Goal: Transaction & Acquisition: Book appointment/travel/reservation

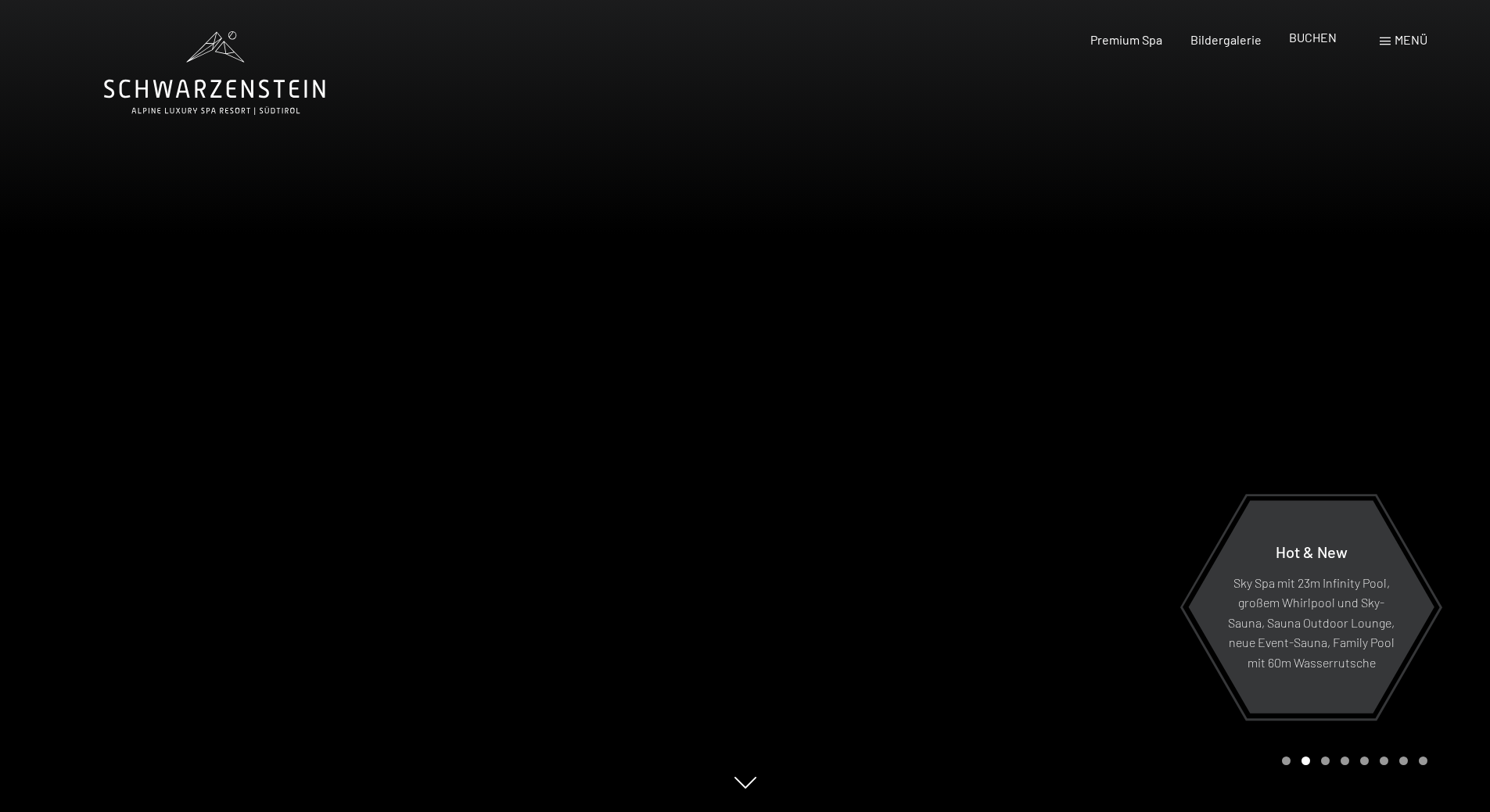
click at [1314, 42] on span "BUCHEN" at bounding box center [1312, 37] width 48 height 15
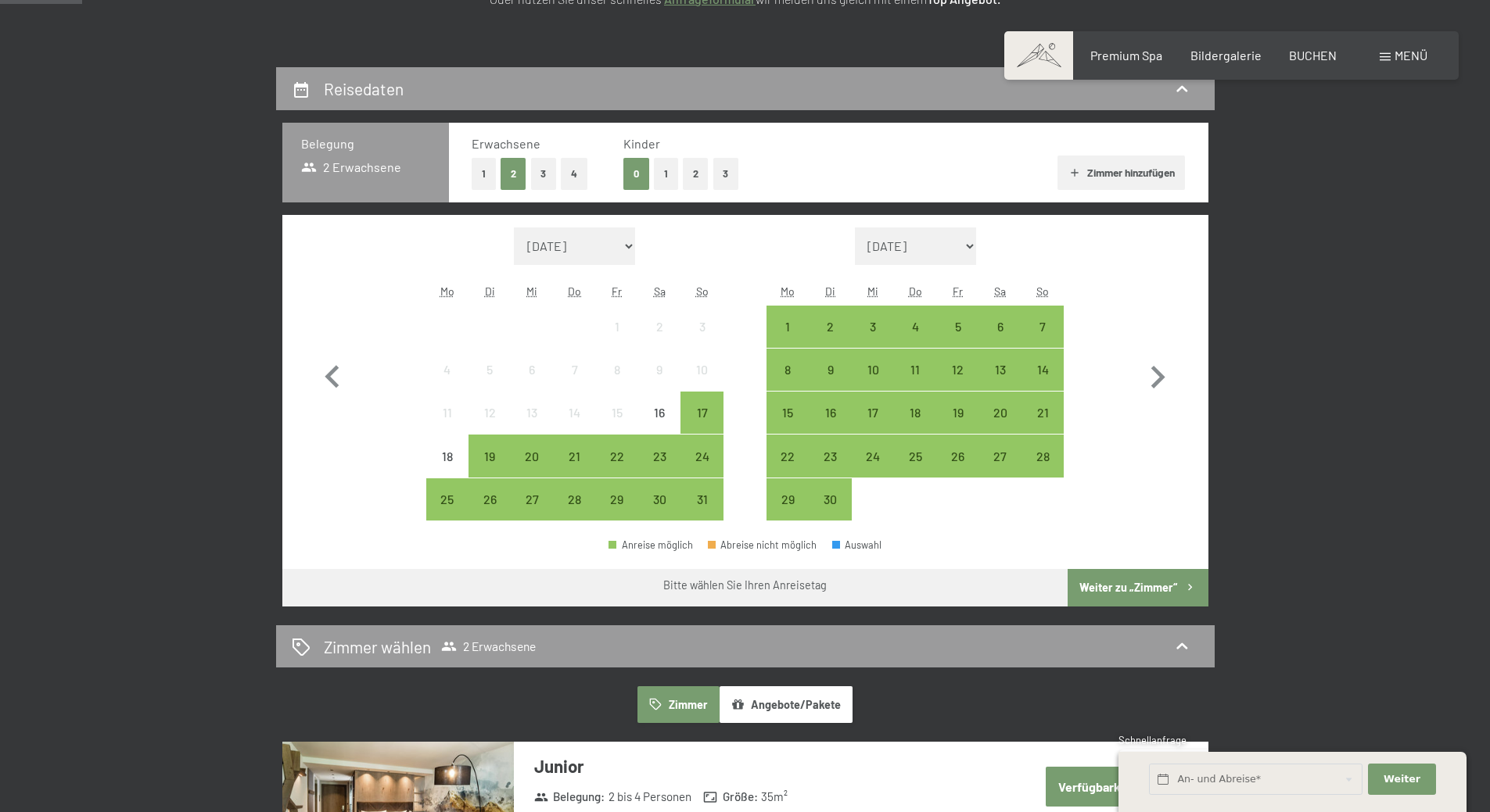
scroll to position [313, 0]
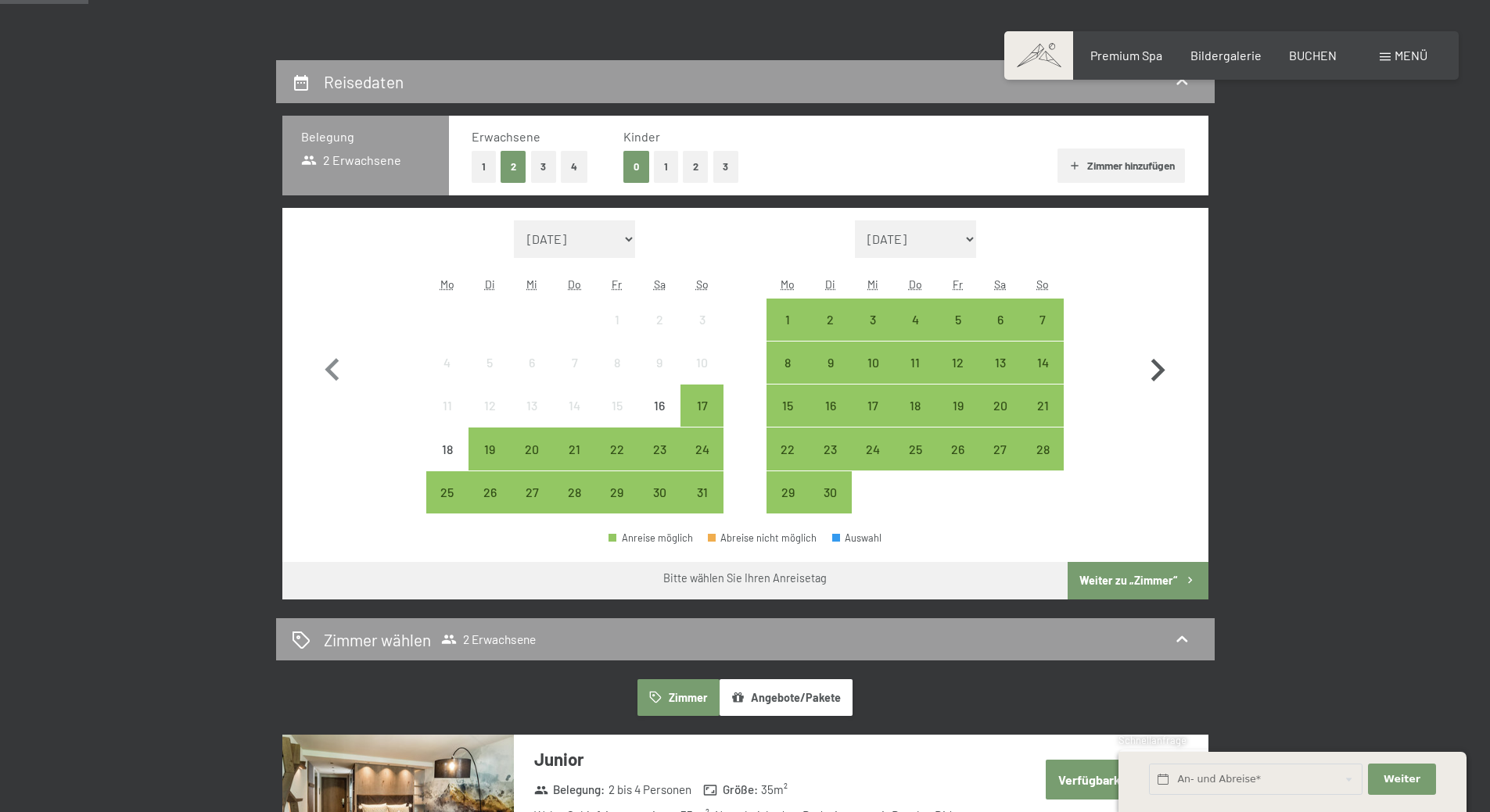
click at [1159, 371] on icon "button" at bounding box center [1158, 370] width 14 height 22
select select "[DATE]"
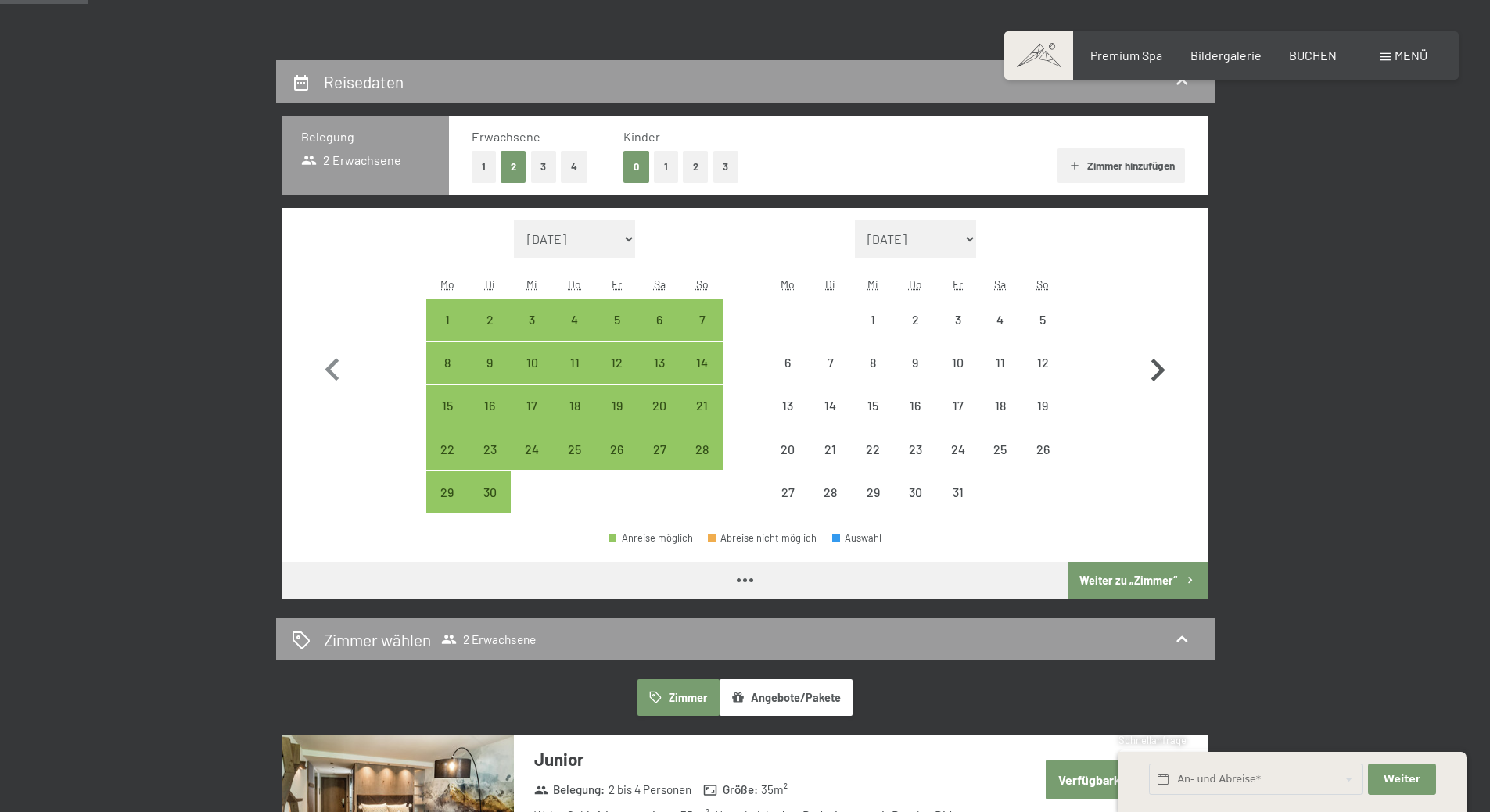
click at [1159, 371] on icon "button" at bounding box center [1158, 370] width 14 height 22
select select "[DATE]"
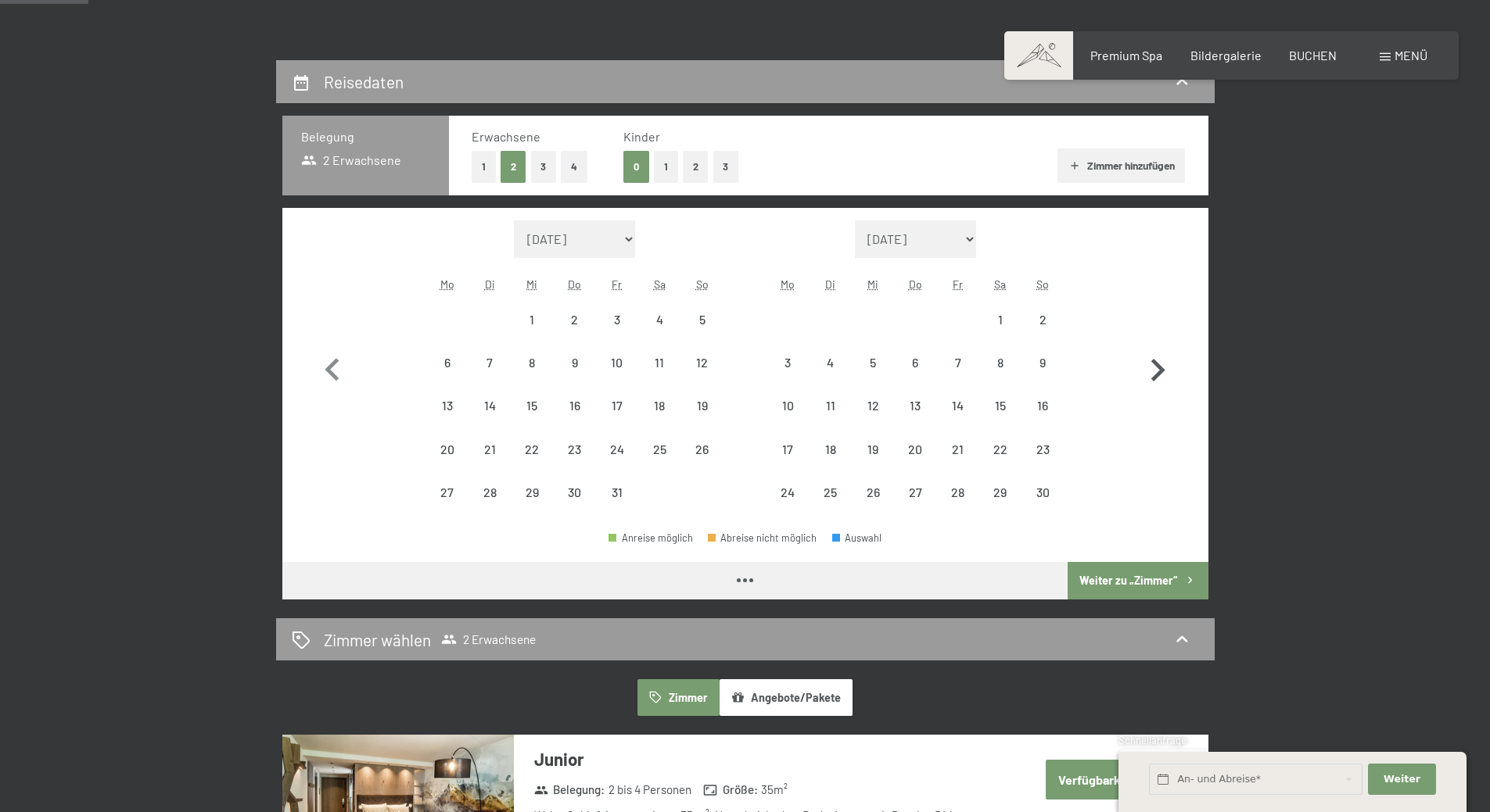
click at [1159, 371] on icon "button" at bounding box center [1158, 370] width 14 height 22
select select "[DATE]"
click at [1159, 371] on icon "button" at bounding box center [1158, 370] width 14 height 22
select select "[DATE]"
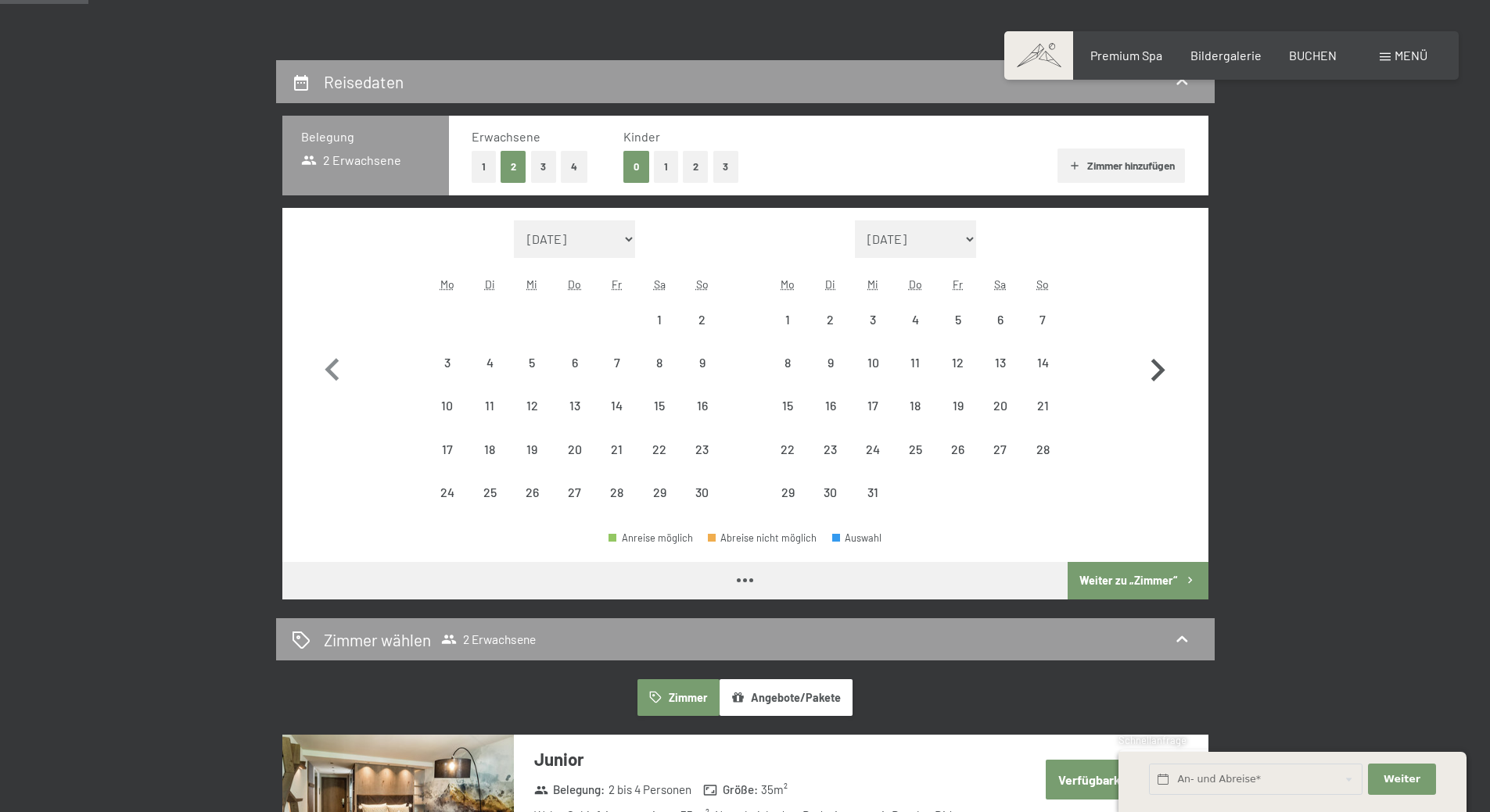
select select "[DATE]"
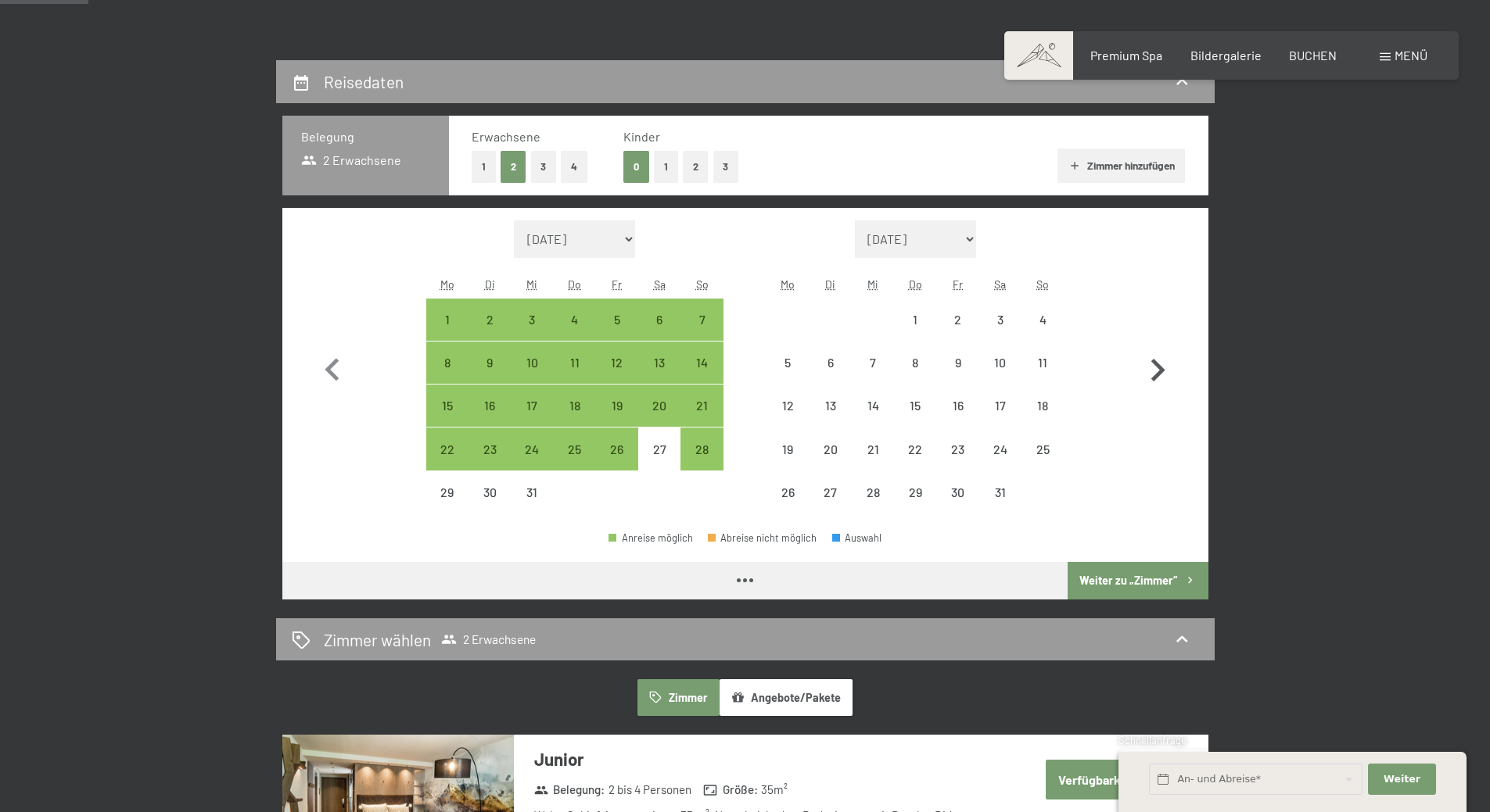
select select "[DATE]"
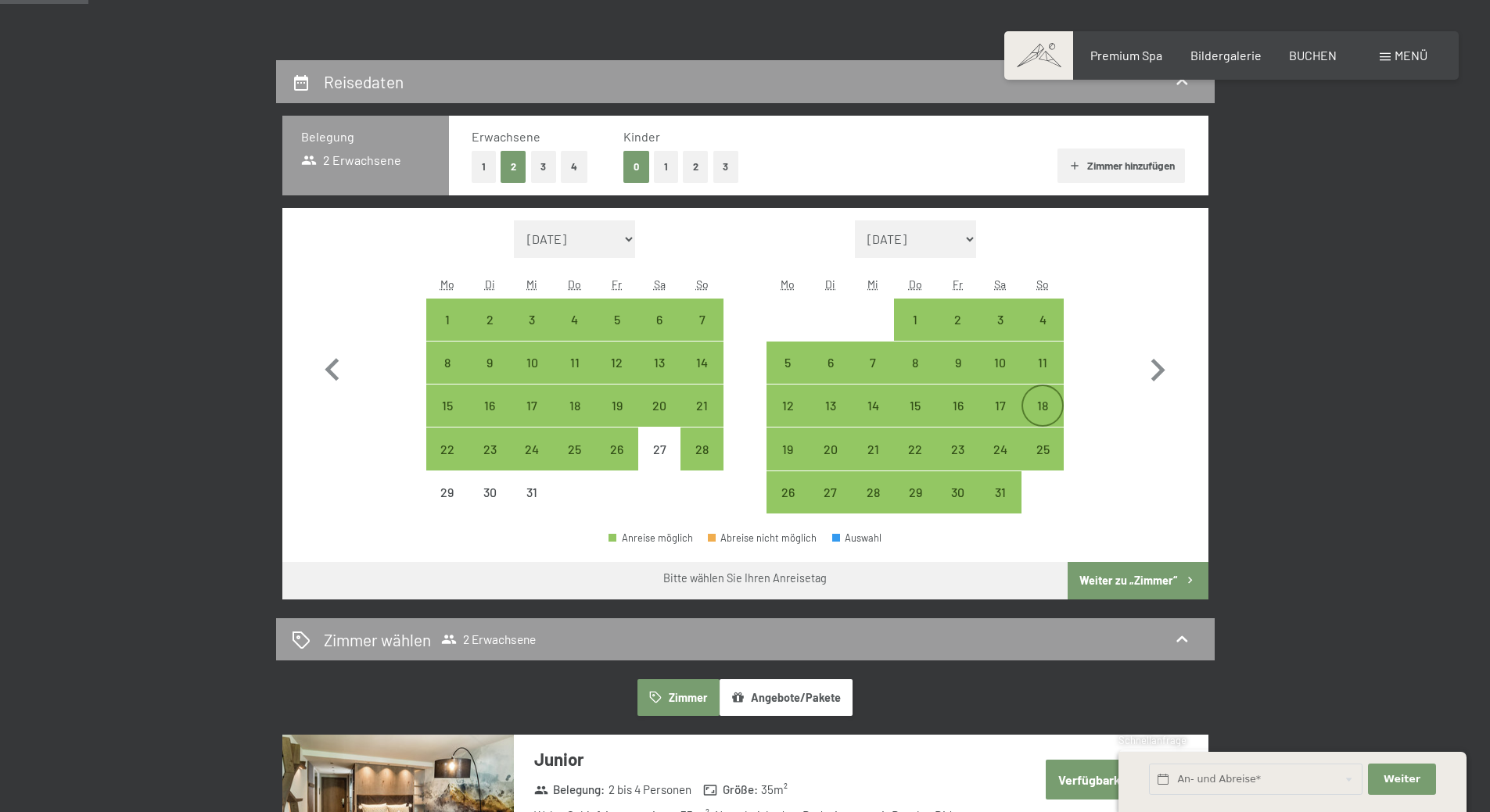
click at [1044, 400] on div "18" at bounding box center [1043, 419] width 39 height 39
select select "[DATE]"
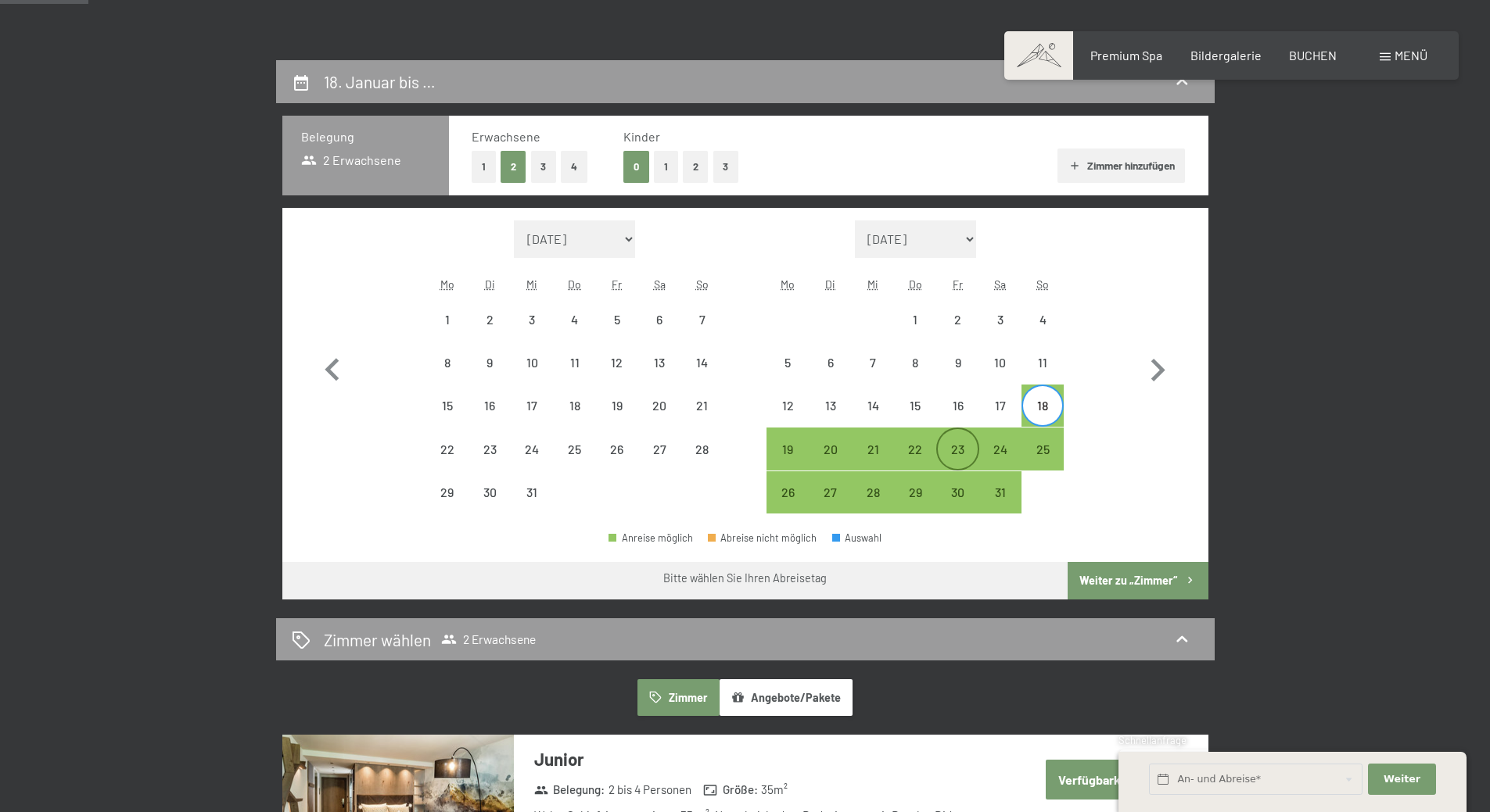
click at [955, 443] on div "23" at bounding box center [957, 463] width 39 height 39
select select "[DATE]"
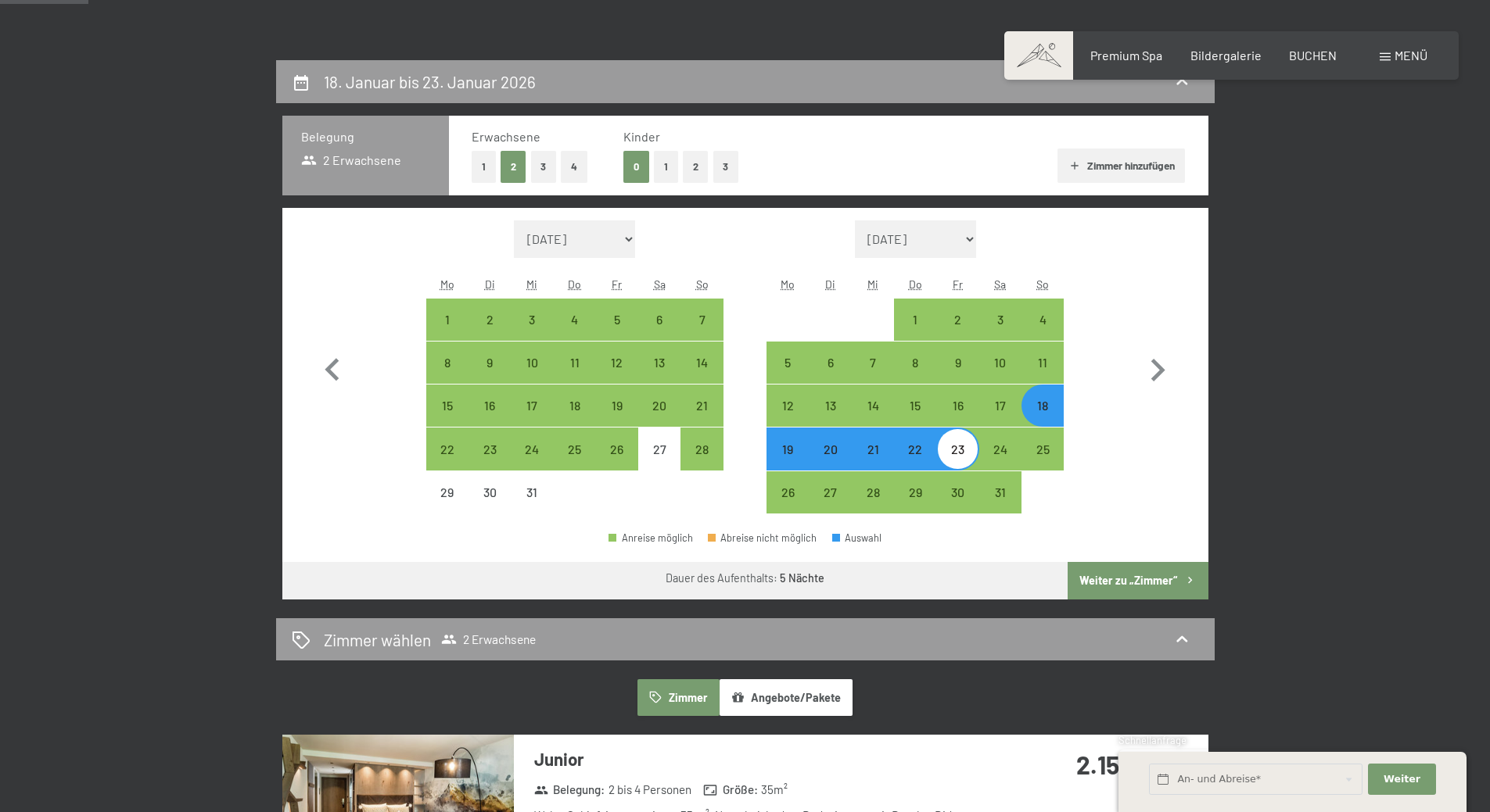
click at [1116, 576] on button "Weiter zu „Zimmer“" at bounding box center [1138, 581] width 140 height 38
select select "[DATE]"
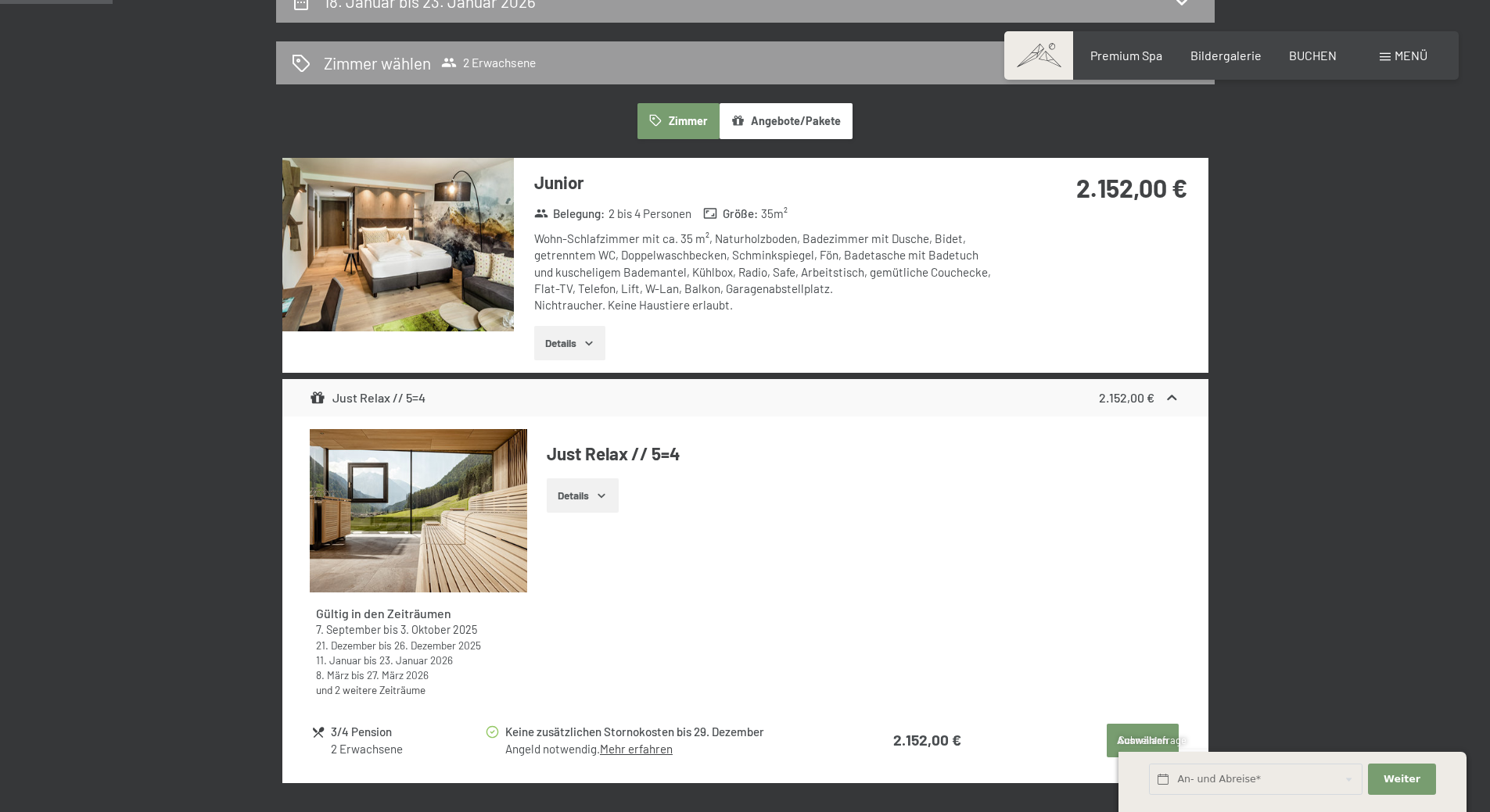
scroll to position [373, 0]
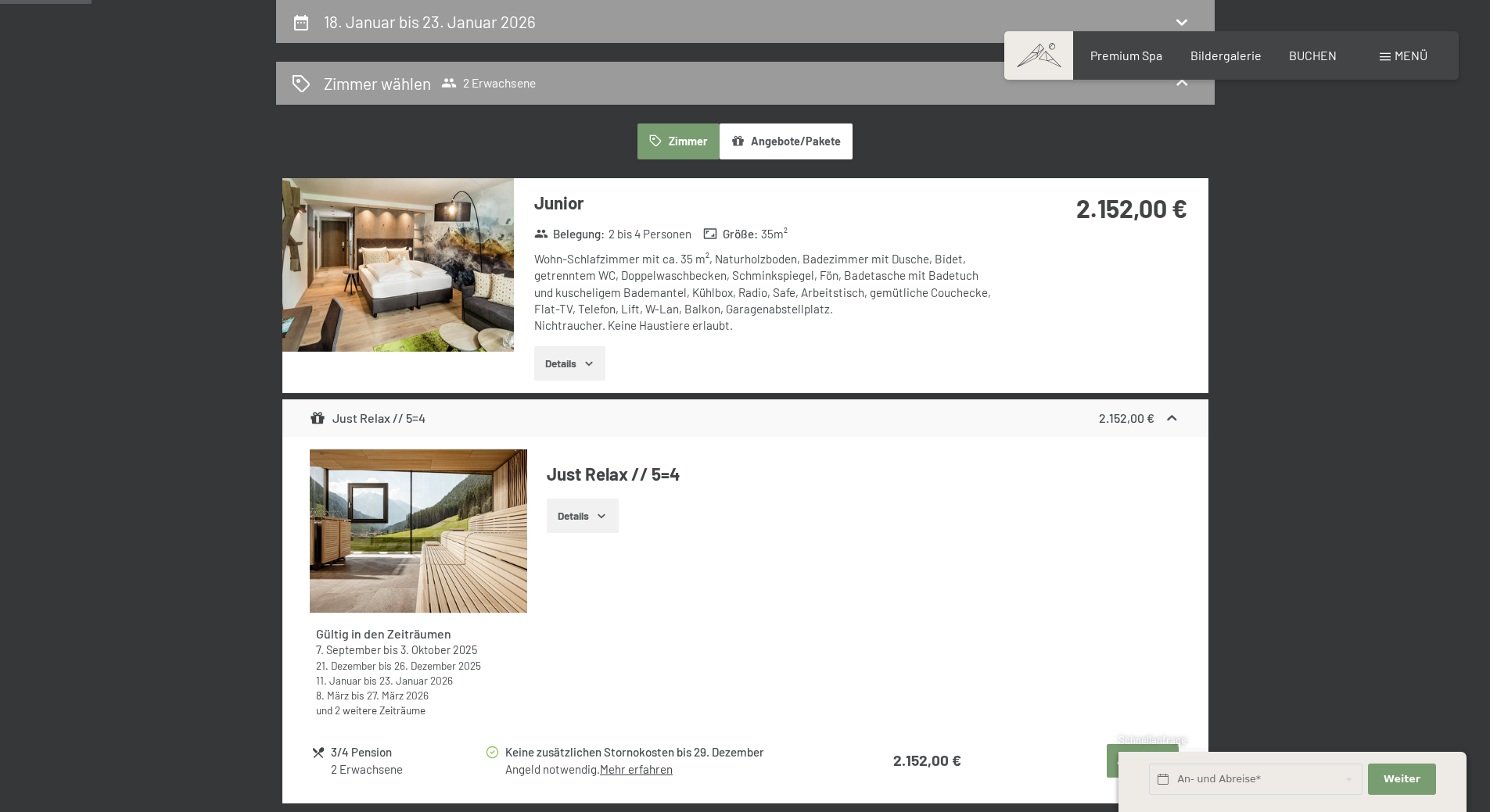
click at [431, 273] on img at bounding box center [398, 265] width 231 height 174
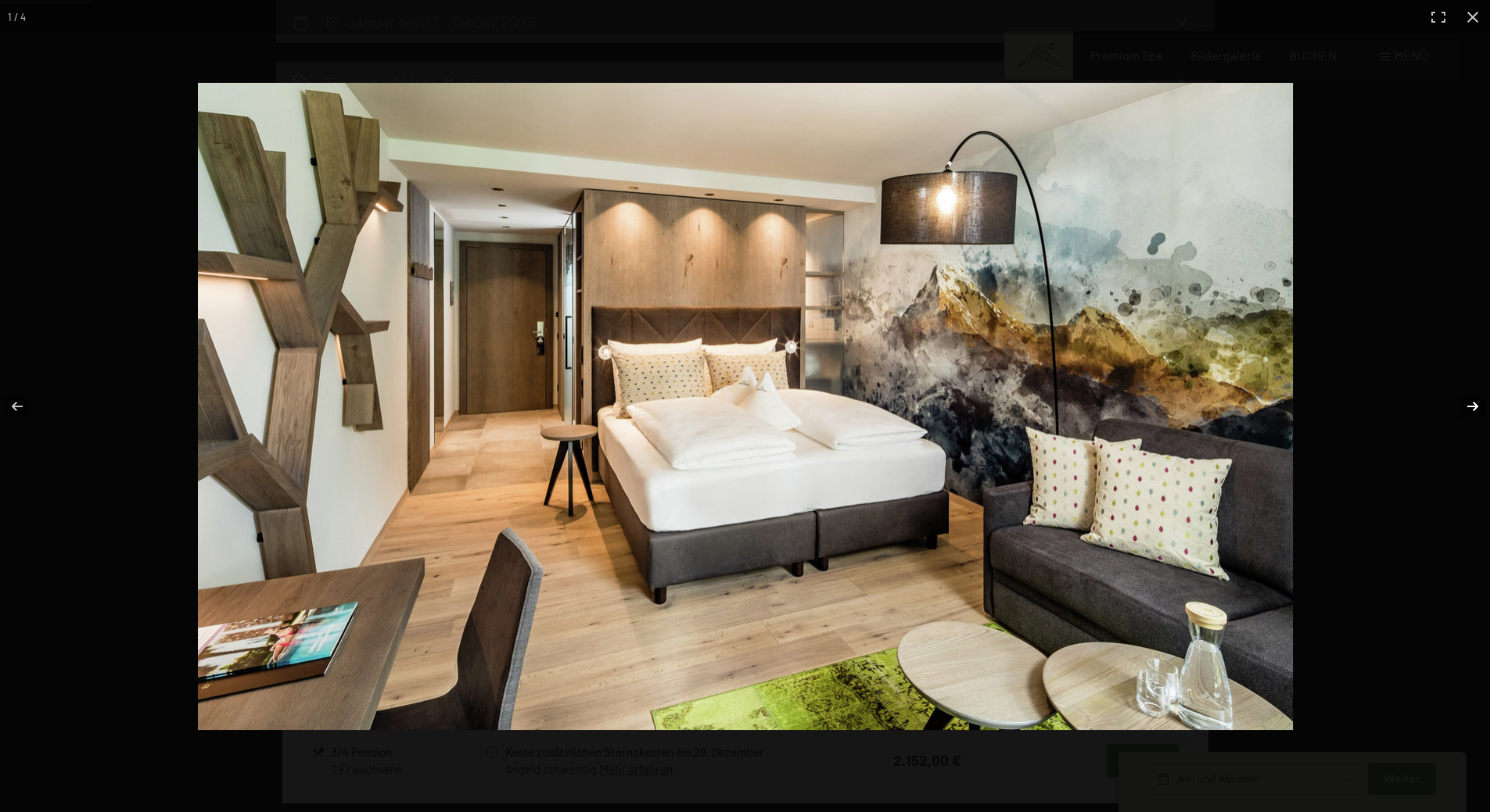
click at [1472, 406] on button "button" at bounding box center [1463, 406] width 54 height 78
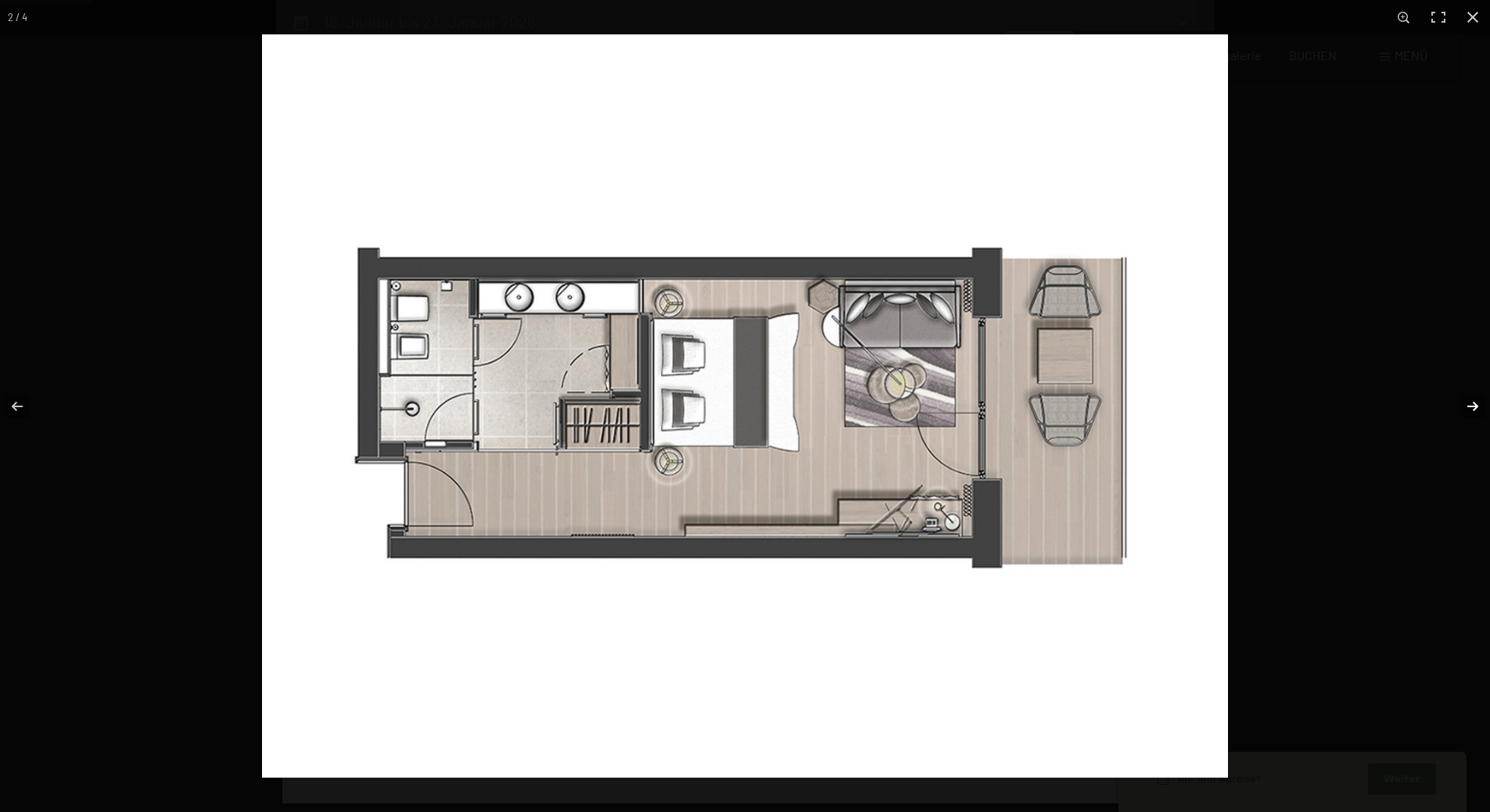
click at [1472, 406] on button "button" at bounding box center [1463, 406] width 54 height 78
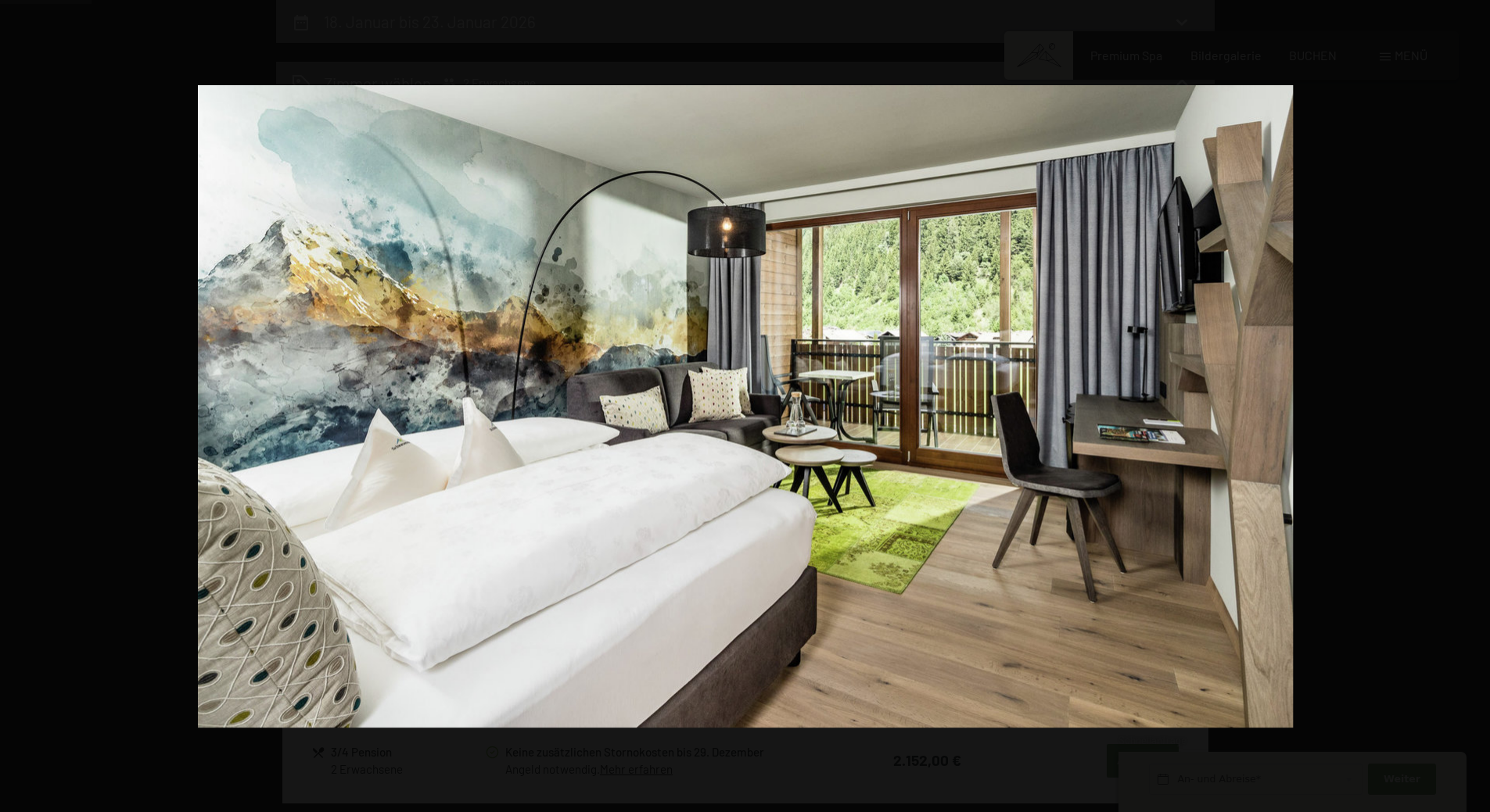
click at [1472, 406] on button "button" at bounding box center [1463, 406] width 54 height 78
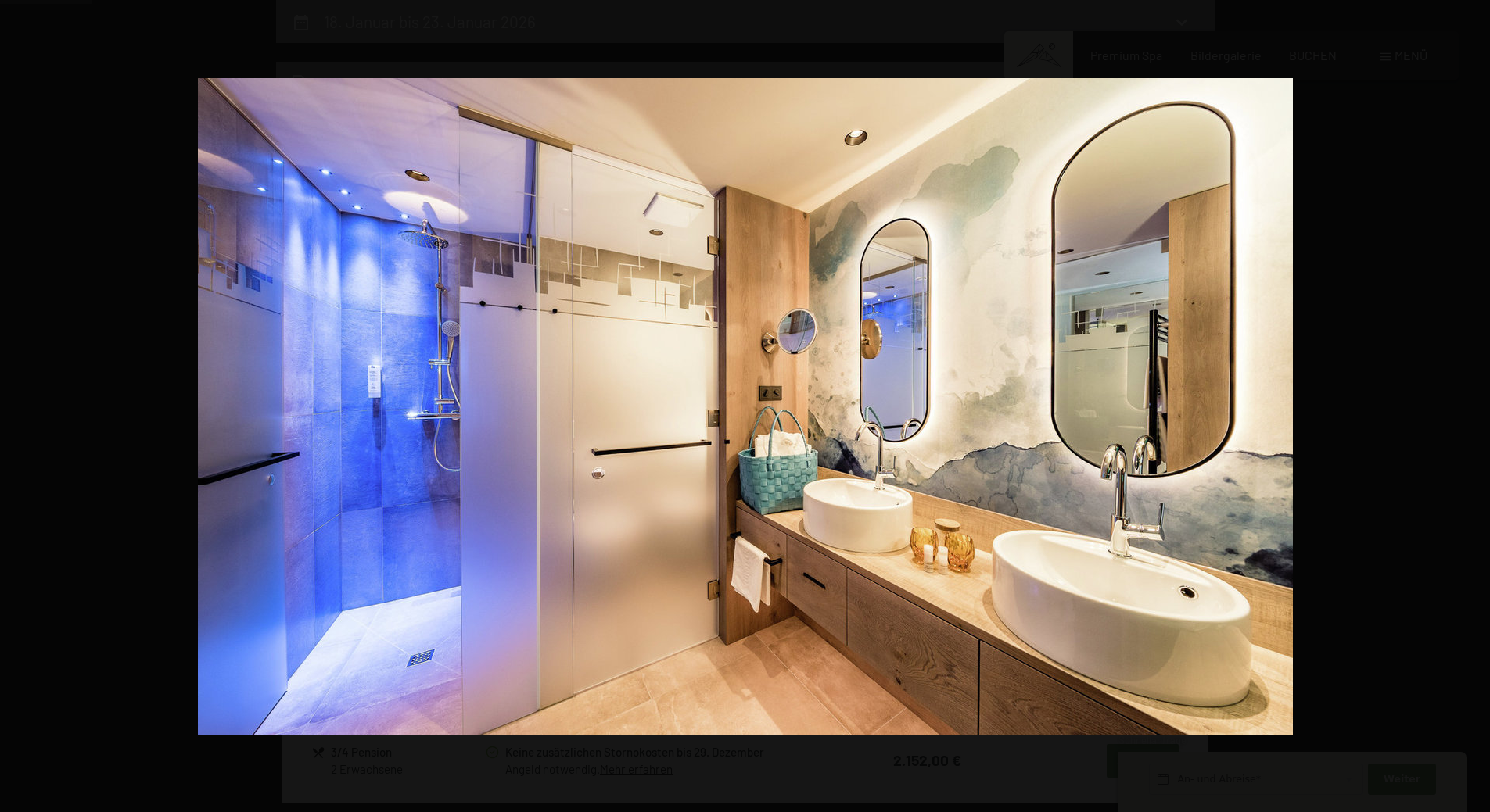
click at [1472, 406] on button "button" at bounding box center [1463, 406] width 54 height 78
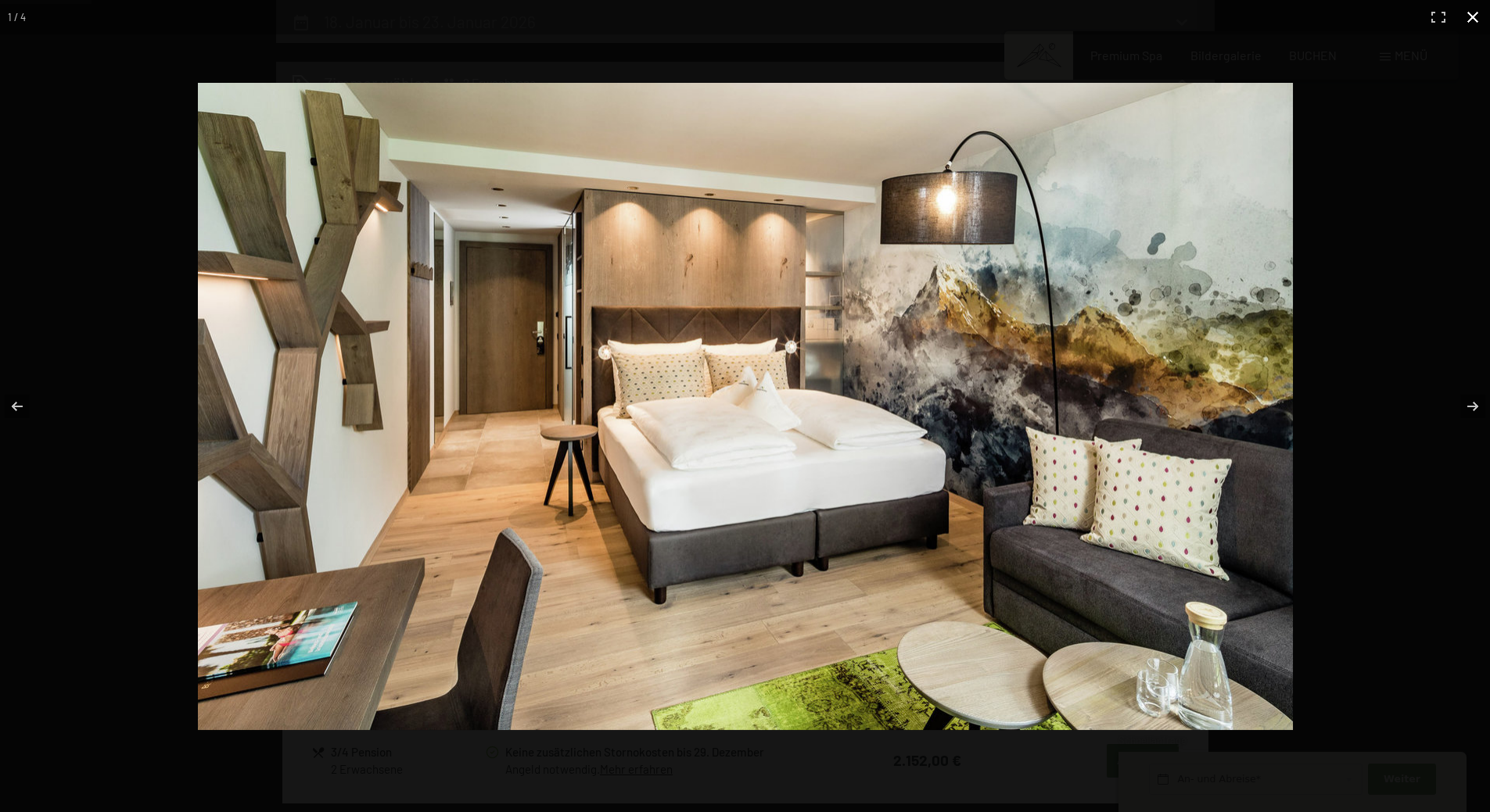
click at [1476, 13] on button "button" at bounding box center [1472, 17] width 34 height 34
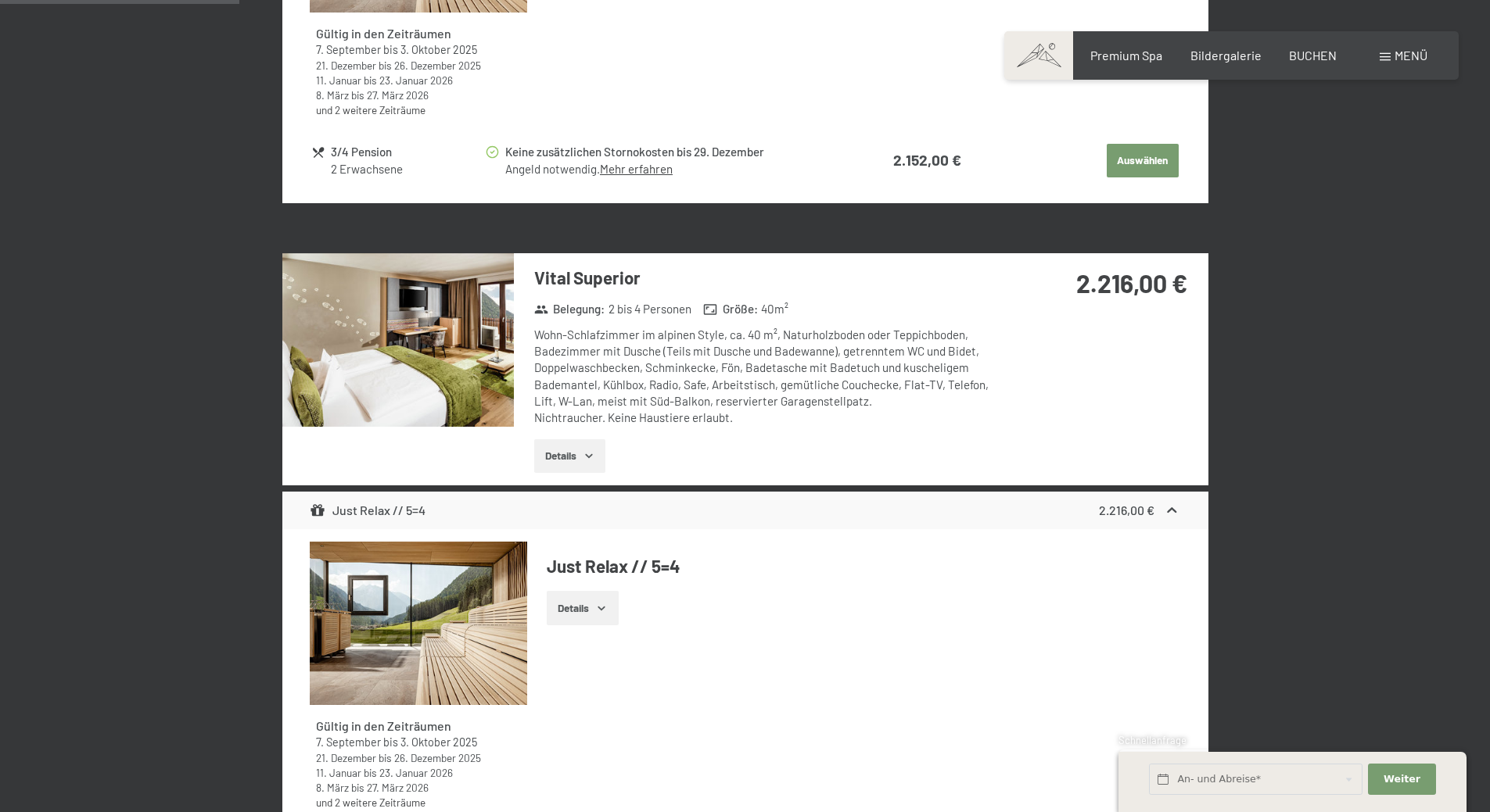
scroll to position [999, 0]
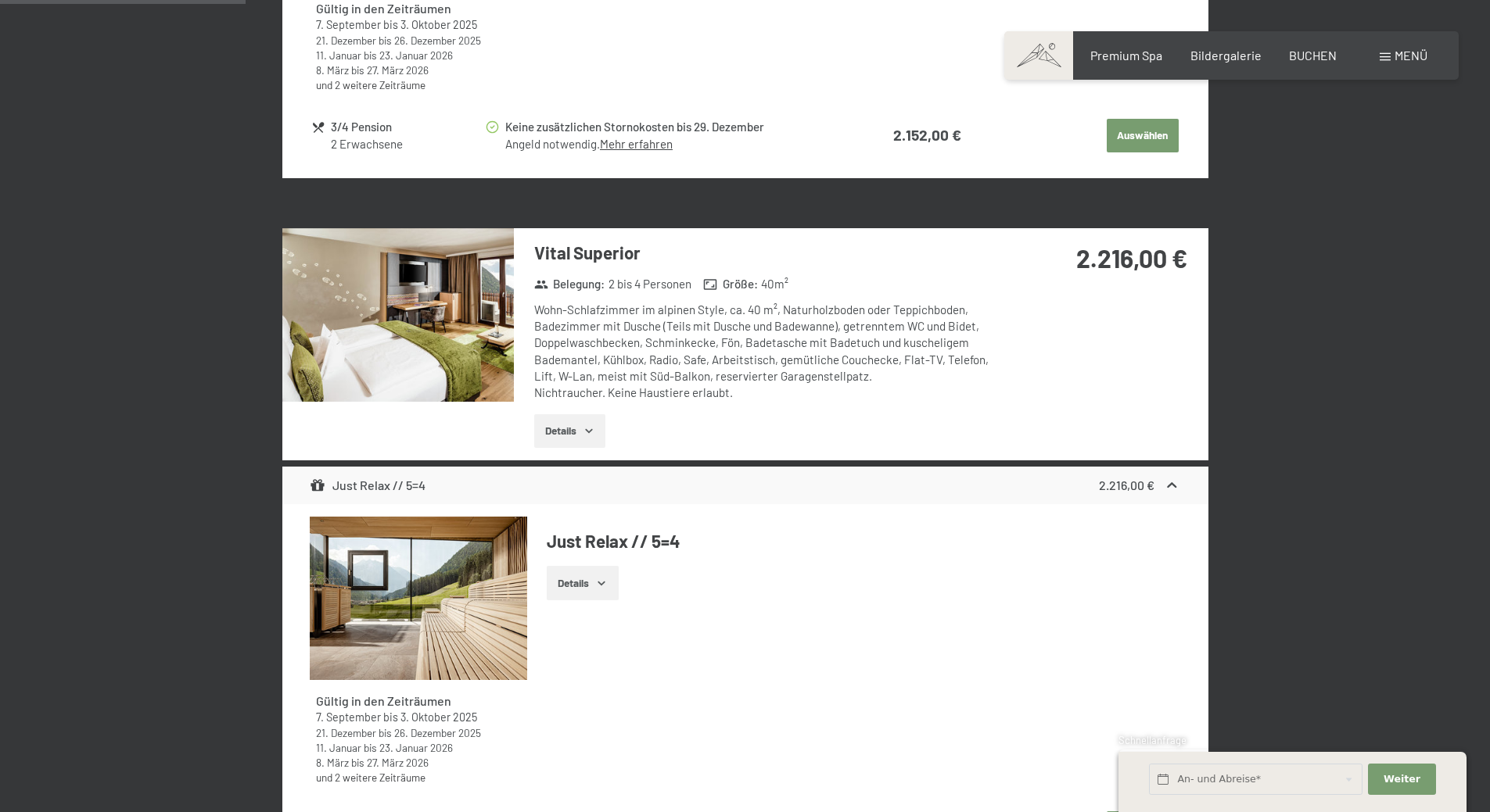
click at [456, 359] on img at bounding box center [398, 315] width 231 height 174
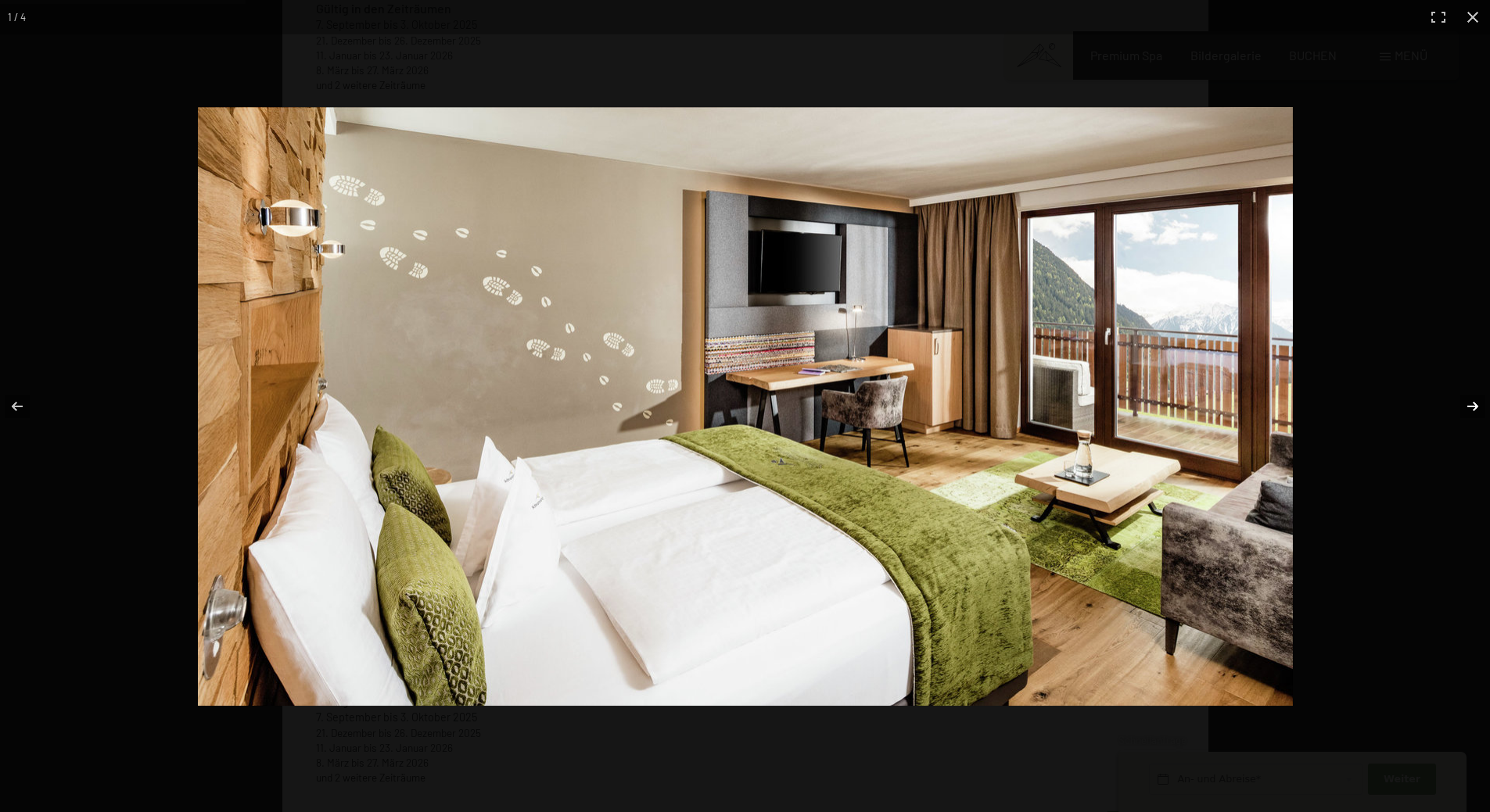
click at [1473, 404] on button "button" at bounding box center [1463, 406] width 54 height 78
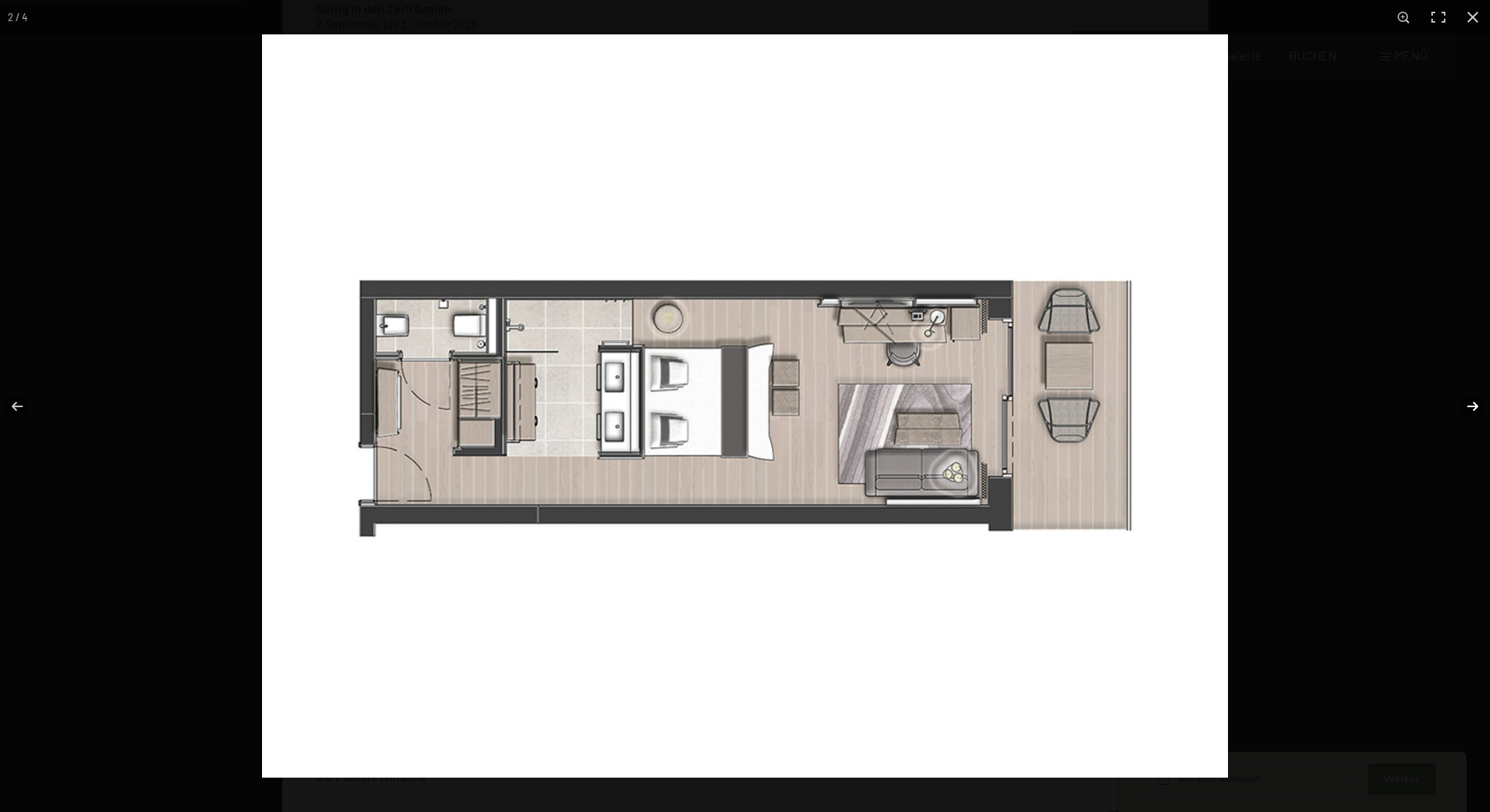
click at [1473, 404] on button "button" at bounding box center [1463, 406] width 54 height 78
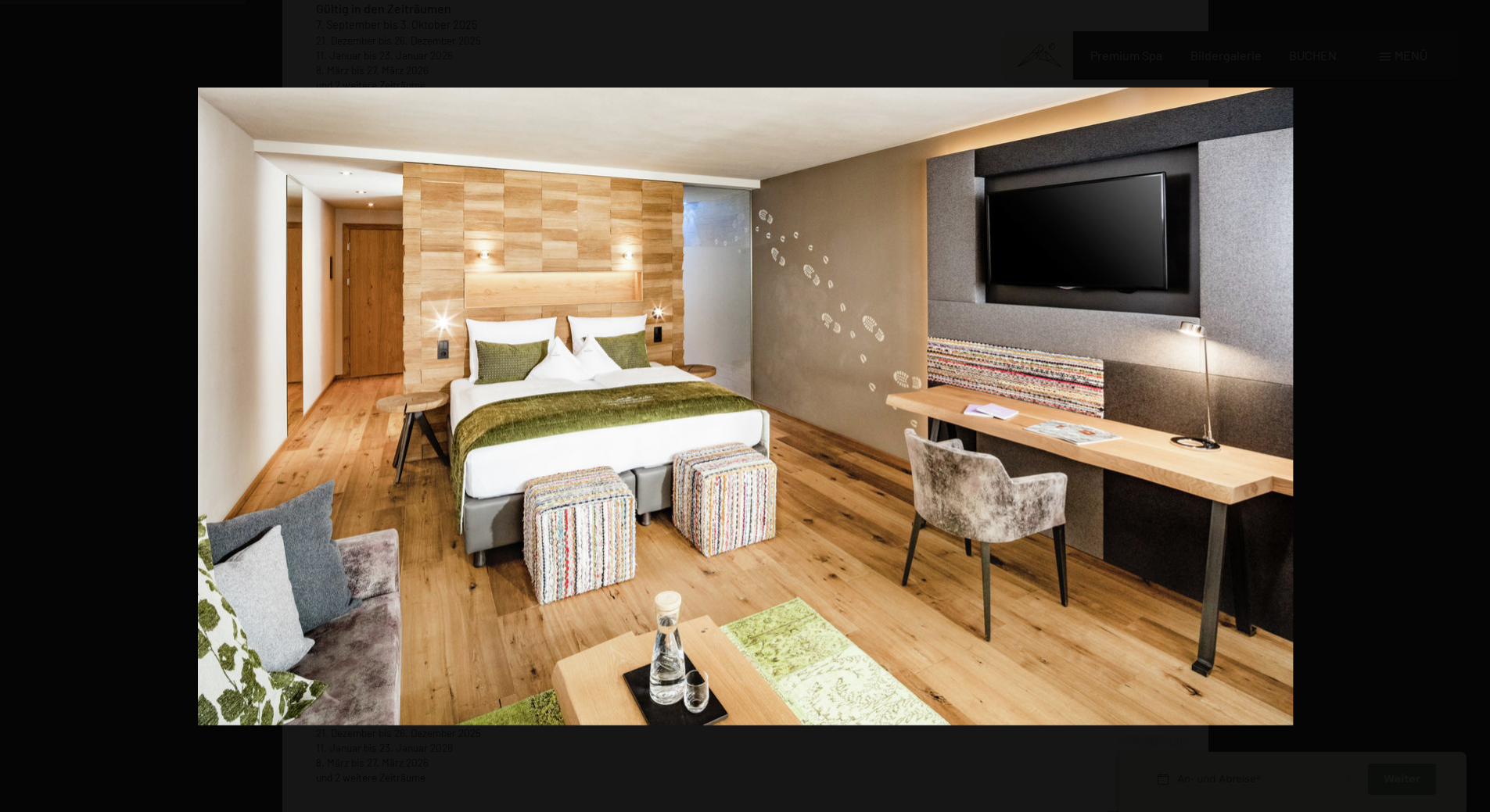
click at [1473, 404] on button "button" at bounding box center [1463, 406] width 54 height 78
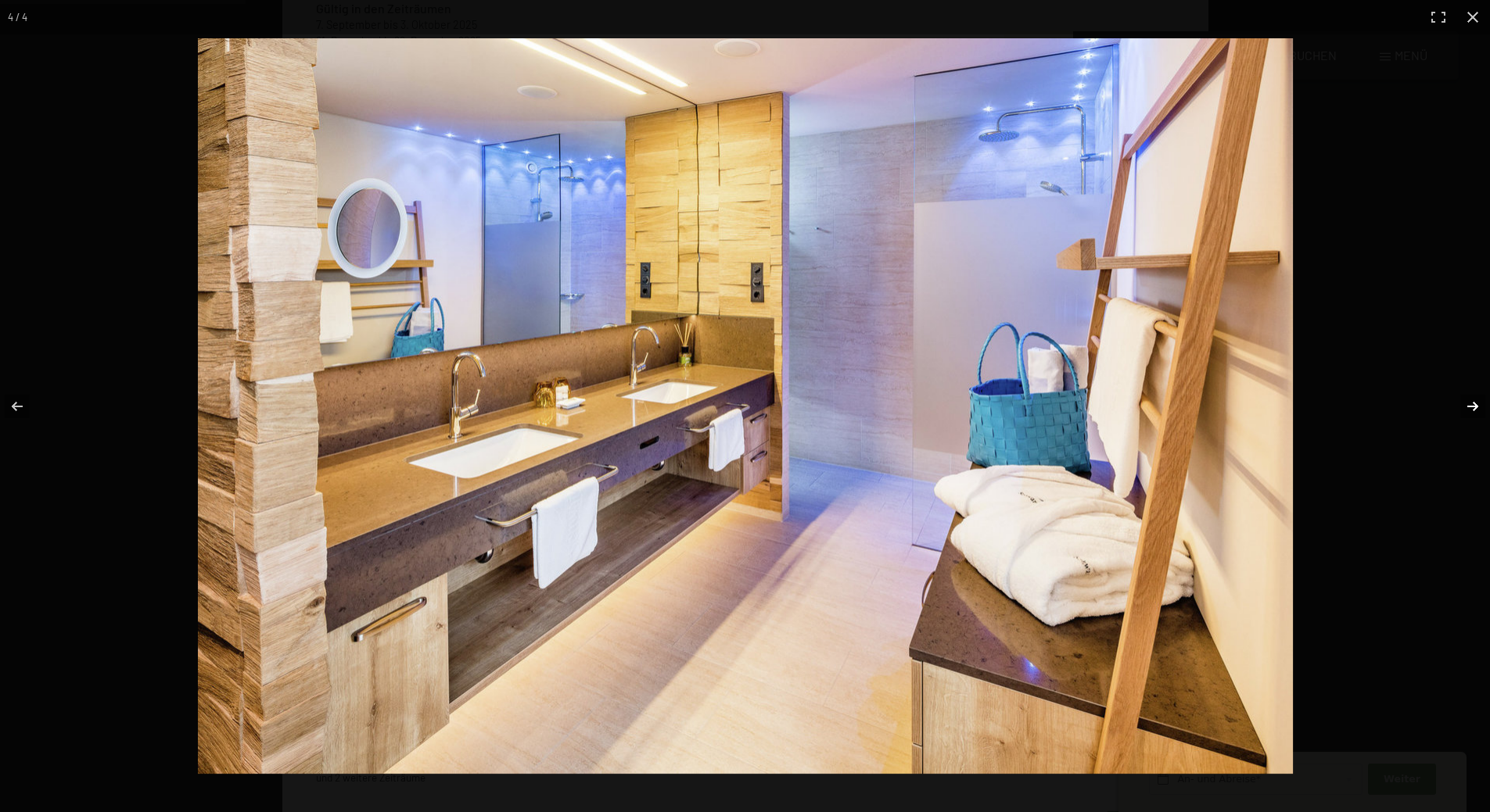
click at [1470, 409] on button "button" at bounding box center [1463, 406] width 54 height 78
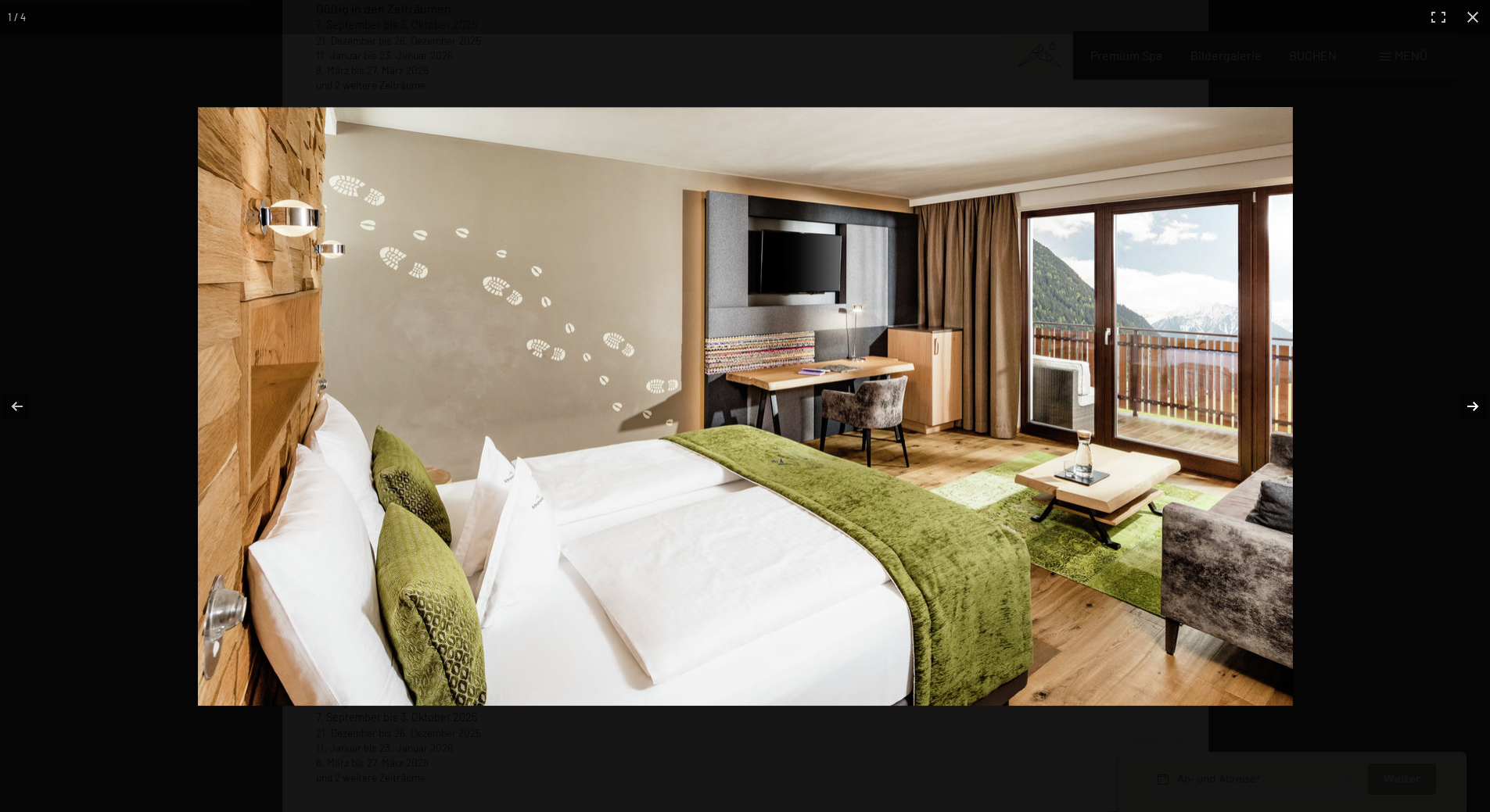
click at [1470, 409] on button "button" at bounding box center [1463, 406] width 54 height 78
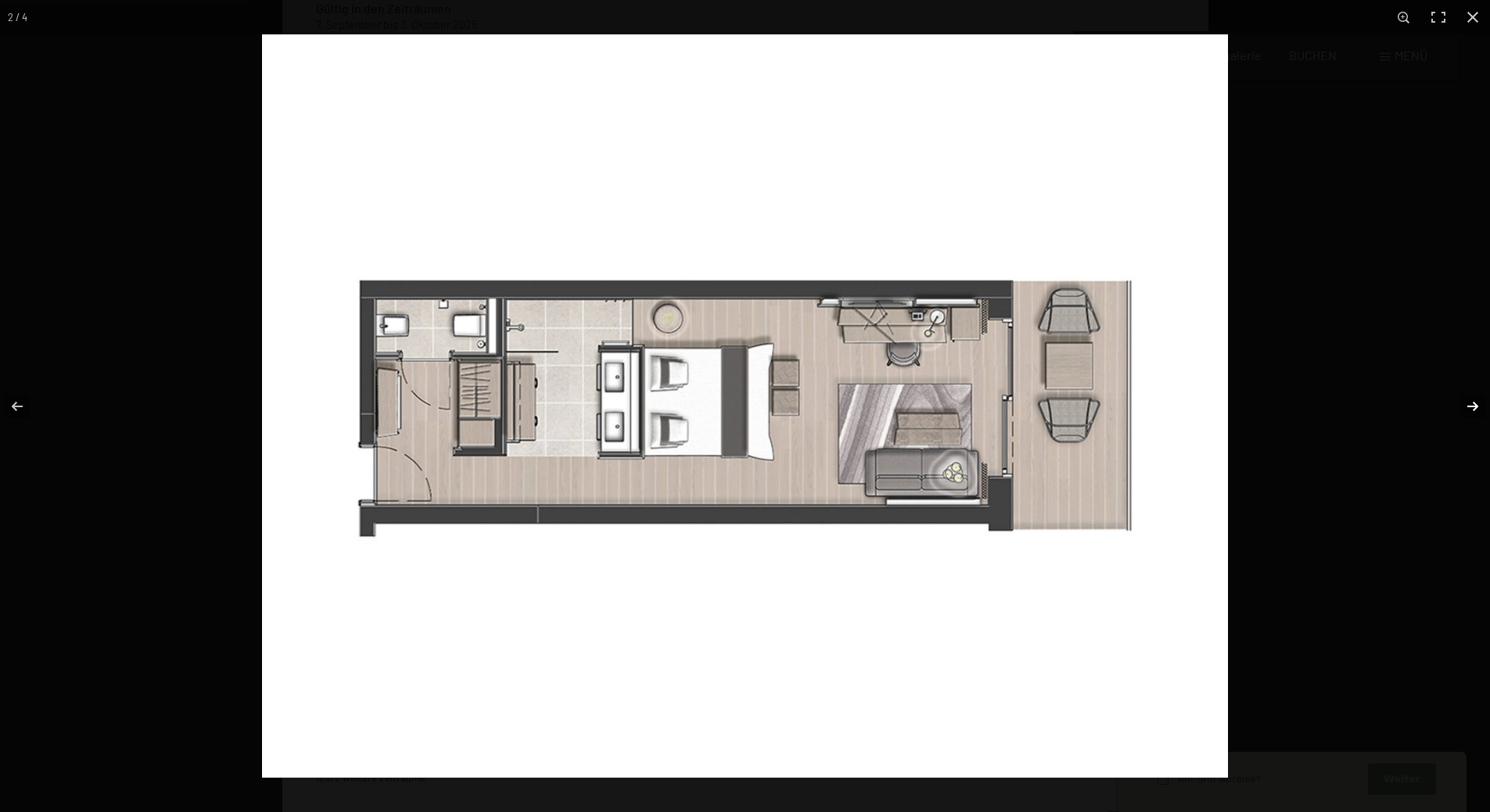
click at [1470, 409] on button "button" at bounding box center [1463, 406] width 54 height 78
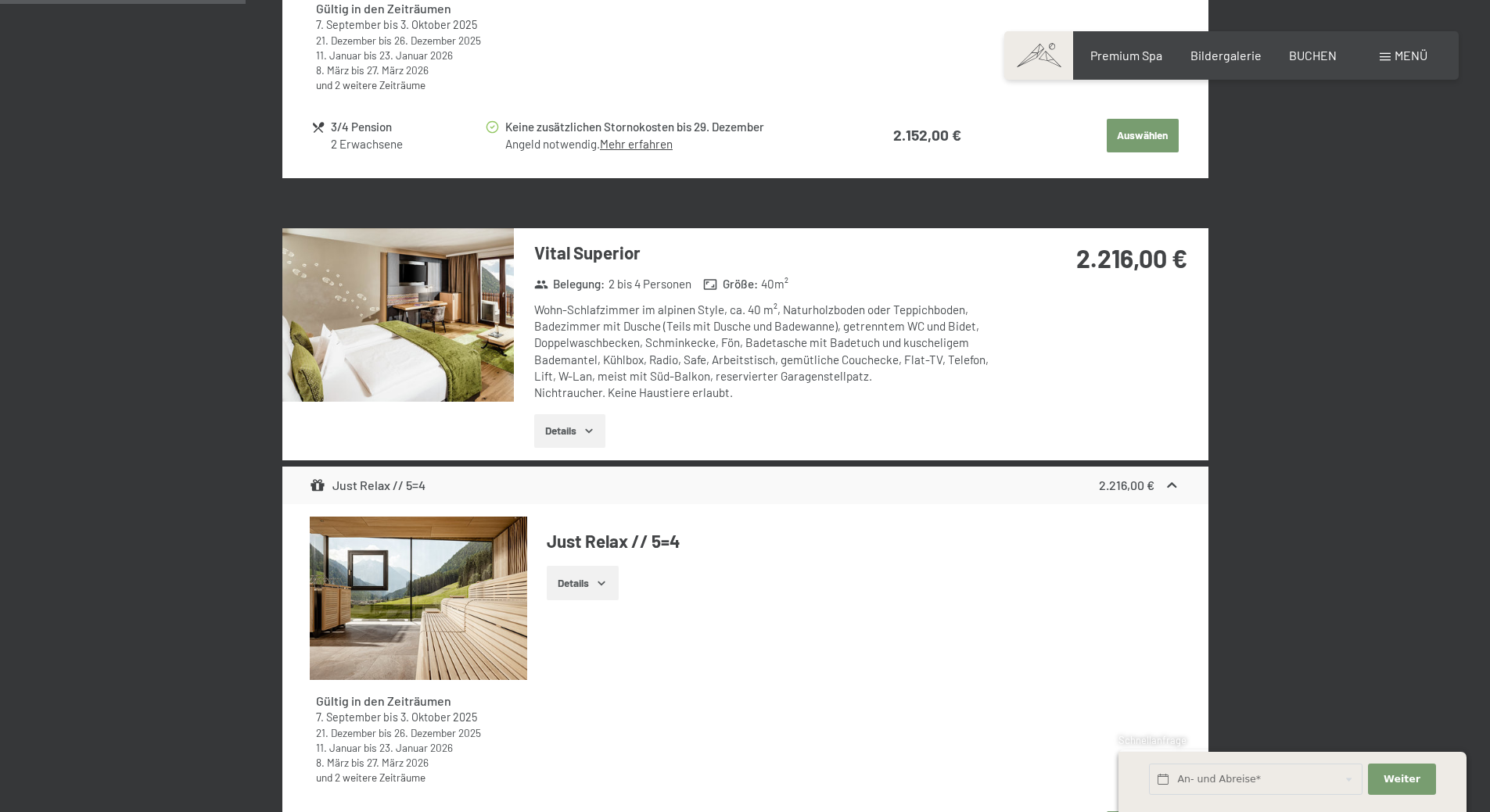
click at [0, 0] on button "button" at bounding box center [0, 0] width 0 height 0
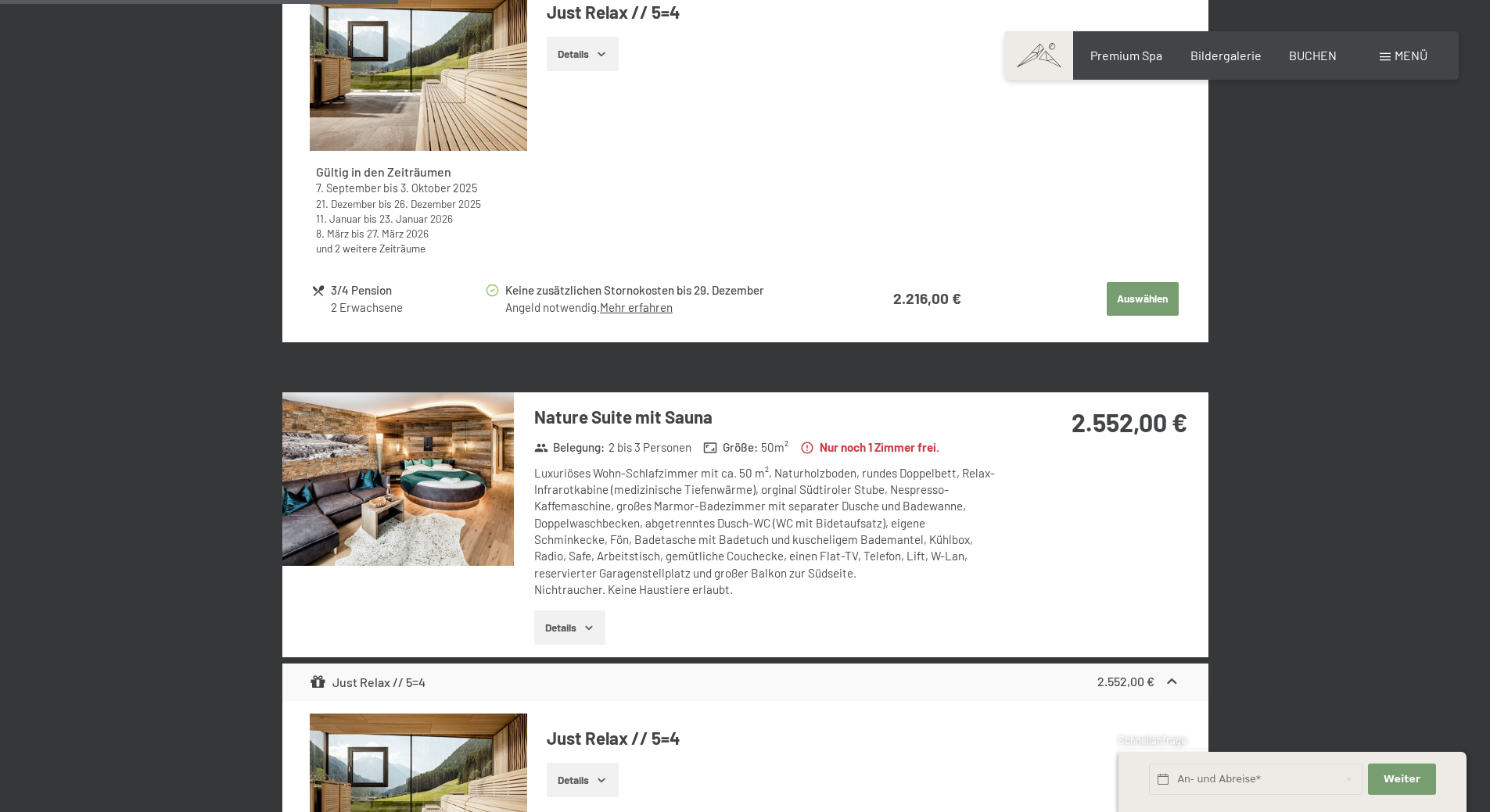
scroll to position [1624, 0]
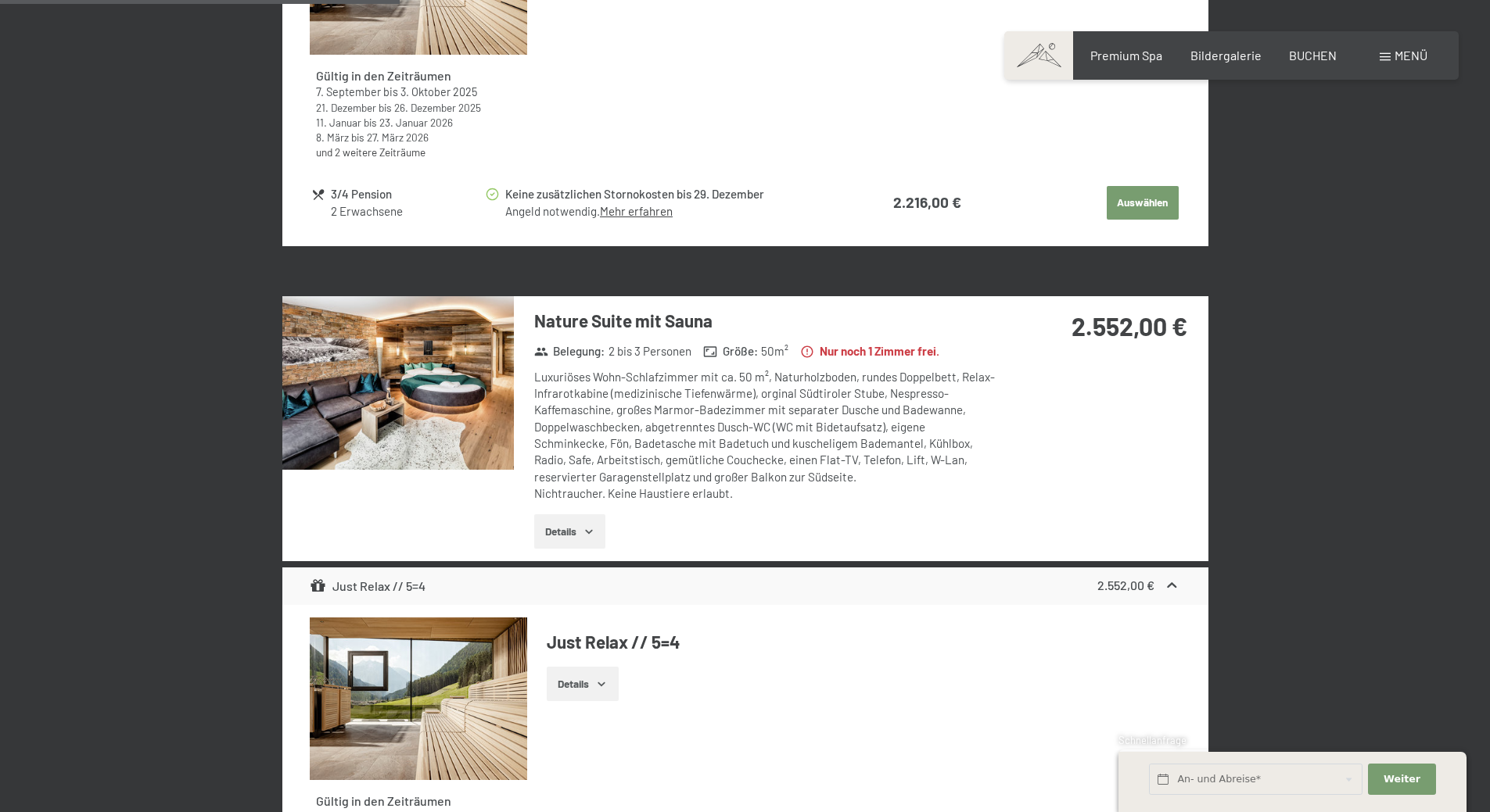
click at [425, 416] on img at bounding box center [398, 383] width 231 height 174
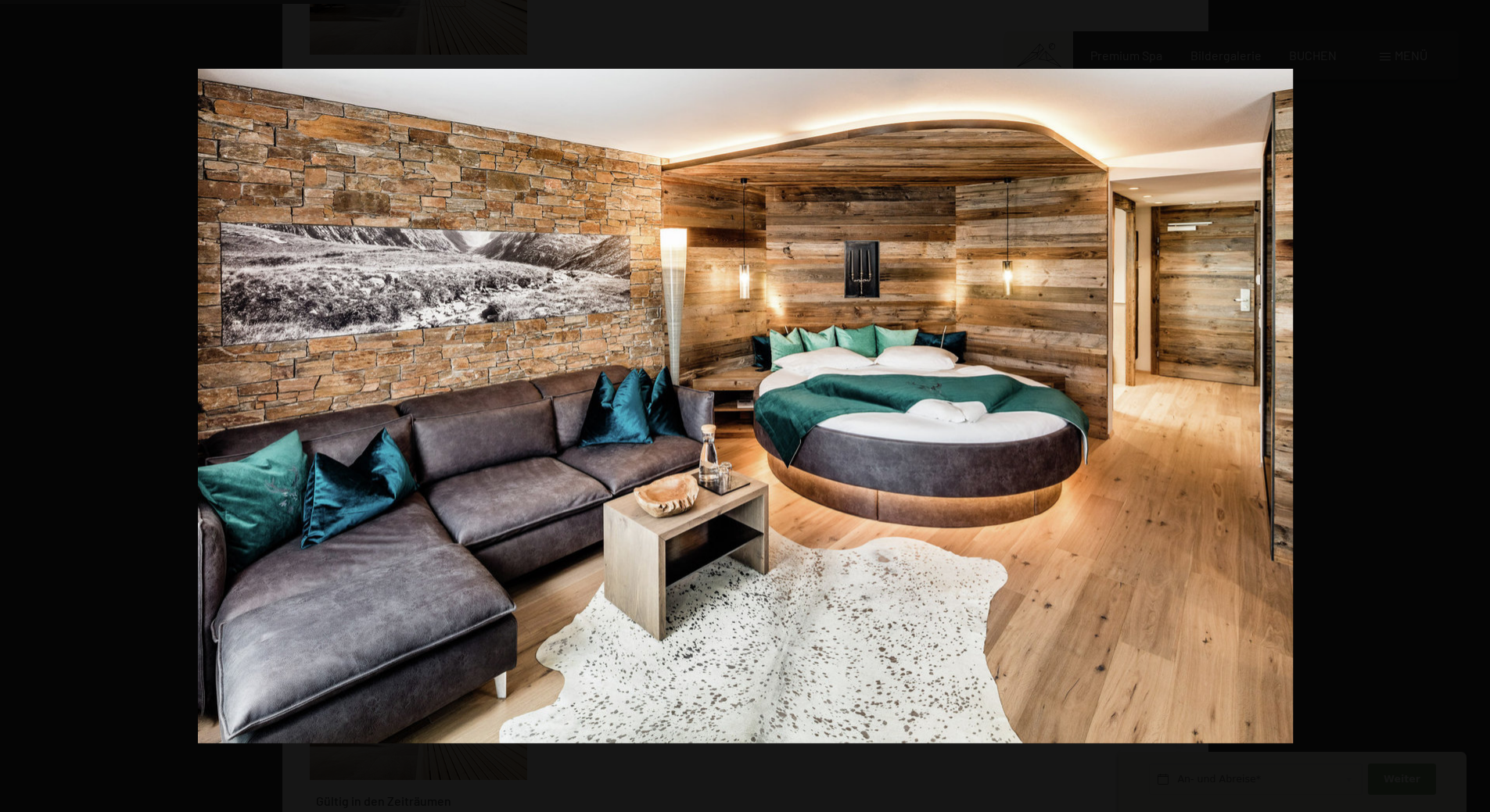
click at [1475, 406] on button "button" at bounding box center [1463, 406] width 54 height 78
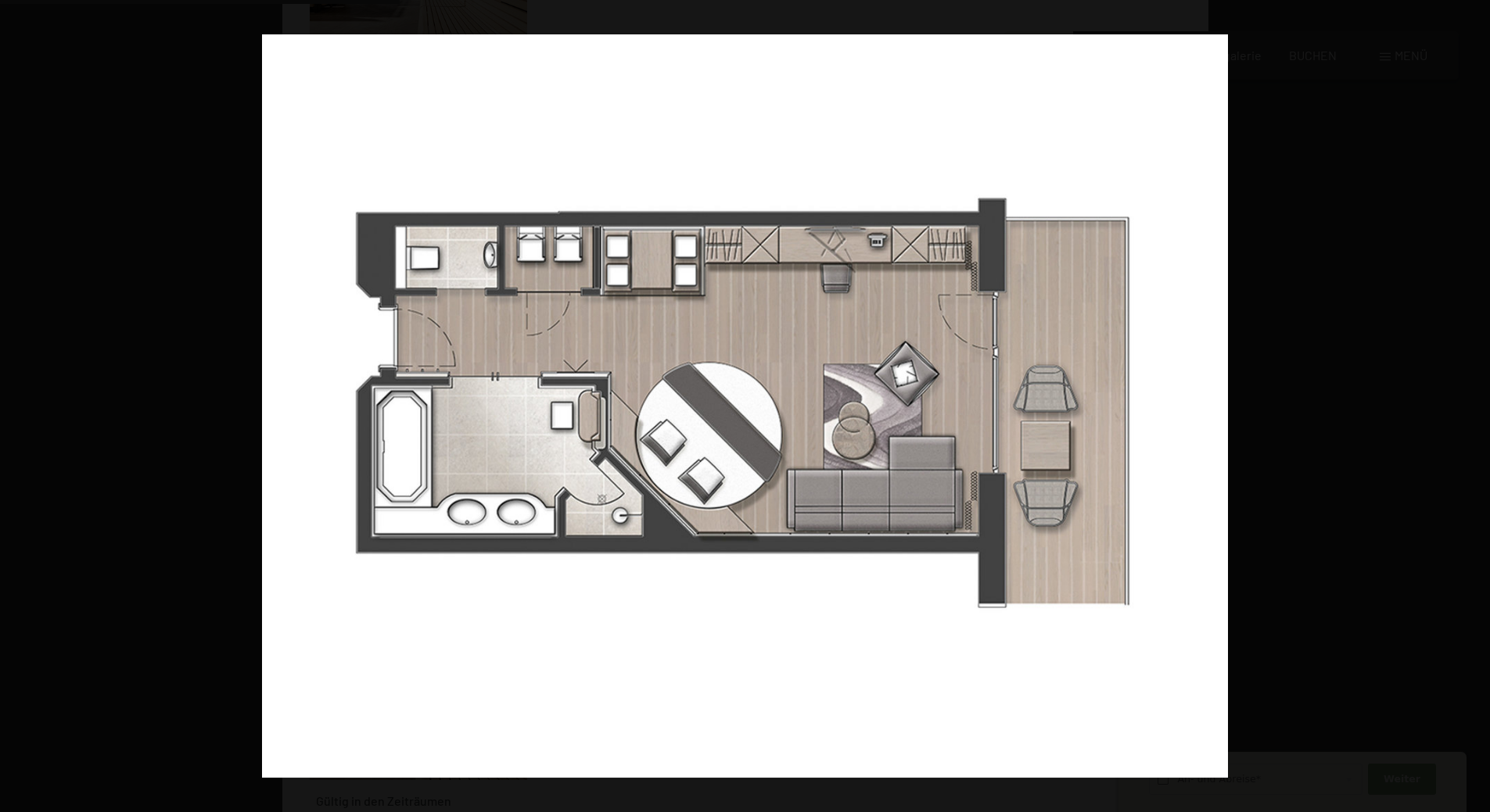
click at [1475, 406] on button "button" at bounding box center [1463, 406] width 54 height 78
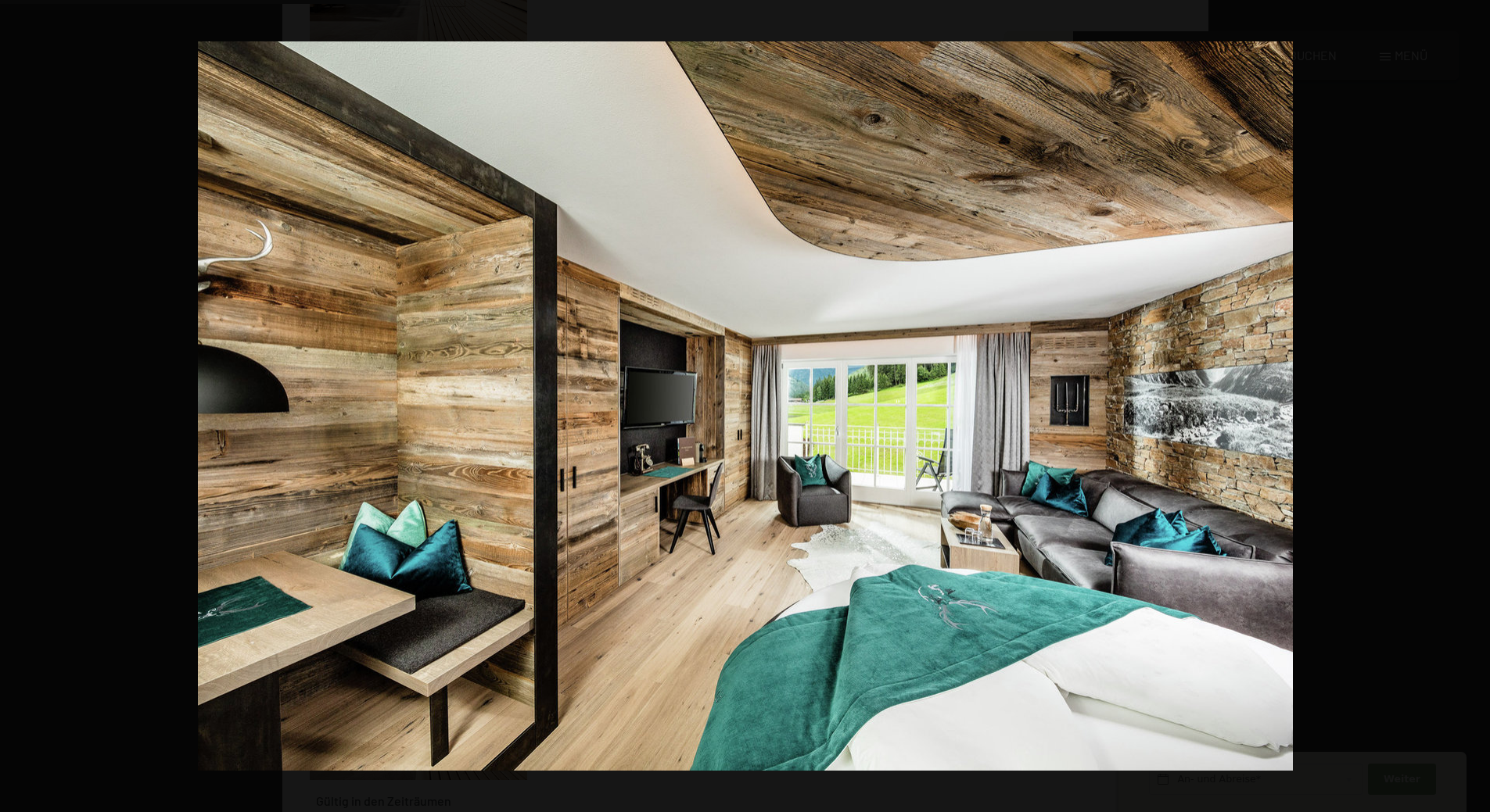
click at [1475, 406] on button "button" at bounding box center [1463, 406] width 54 height 78
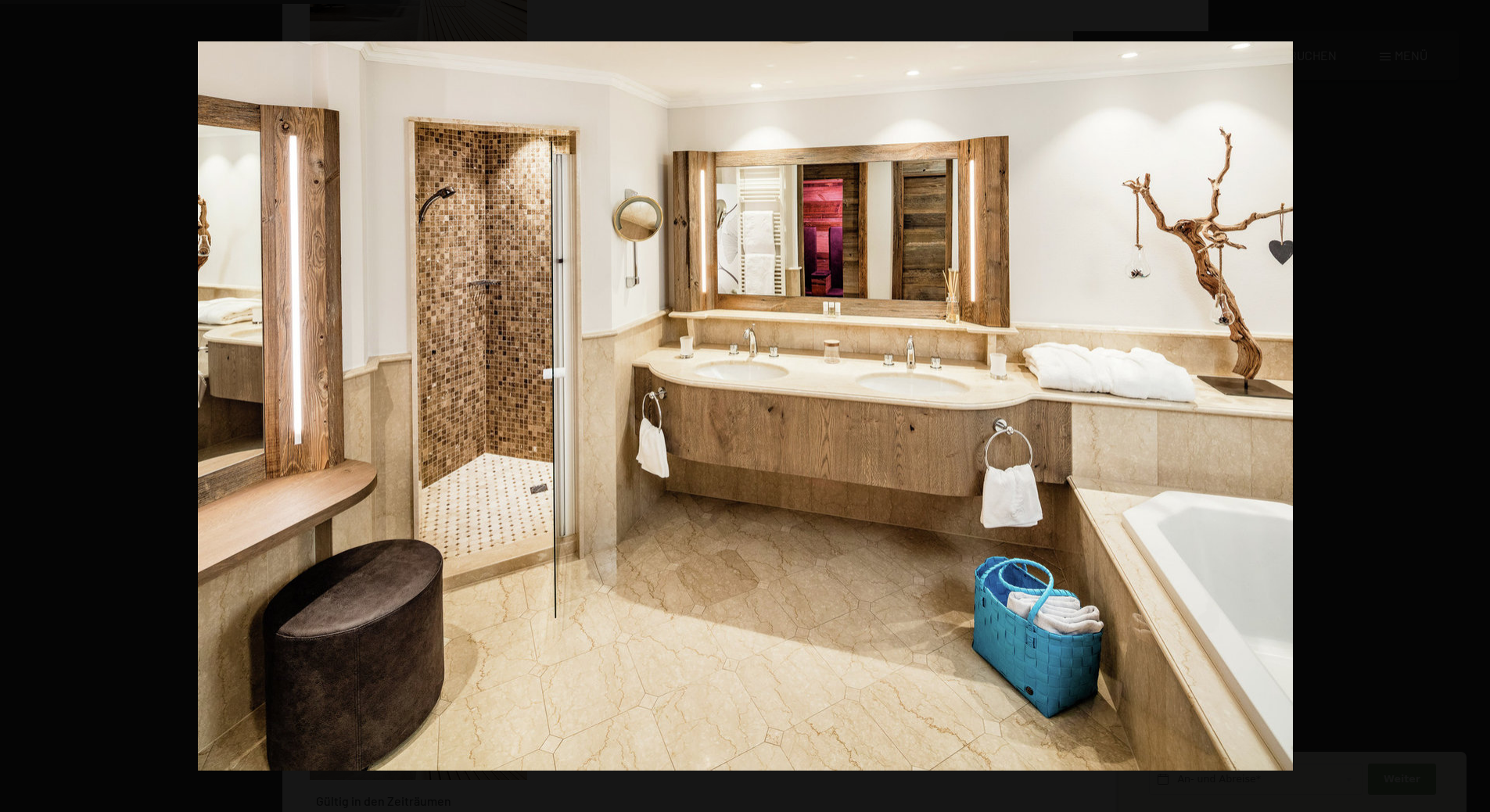
click at [1473, 406] on button "button" at bounding box center [1463, 406] width 54 height 78
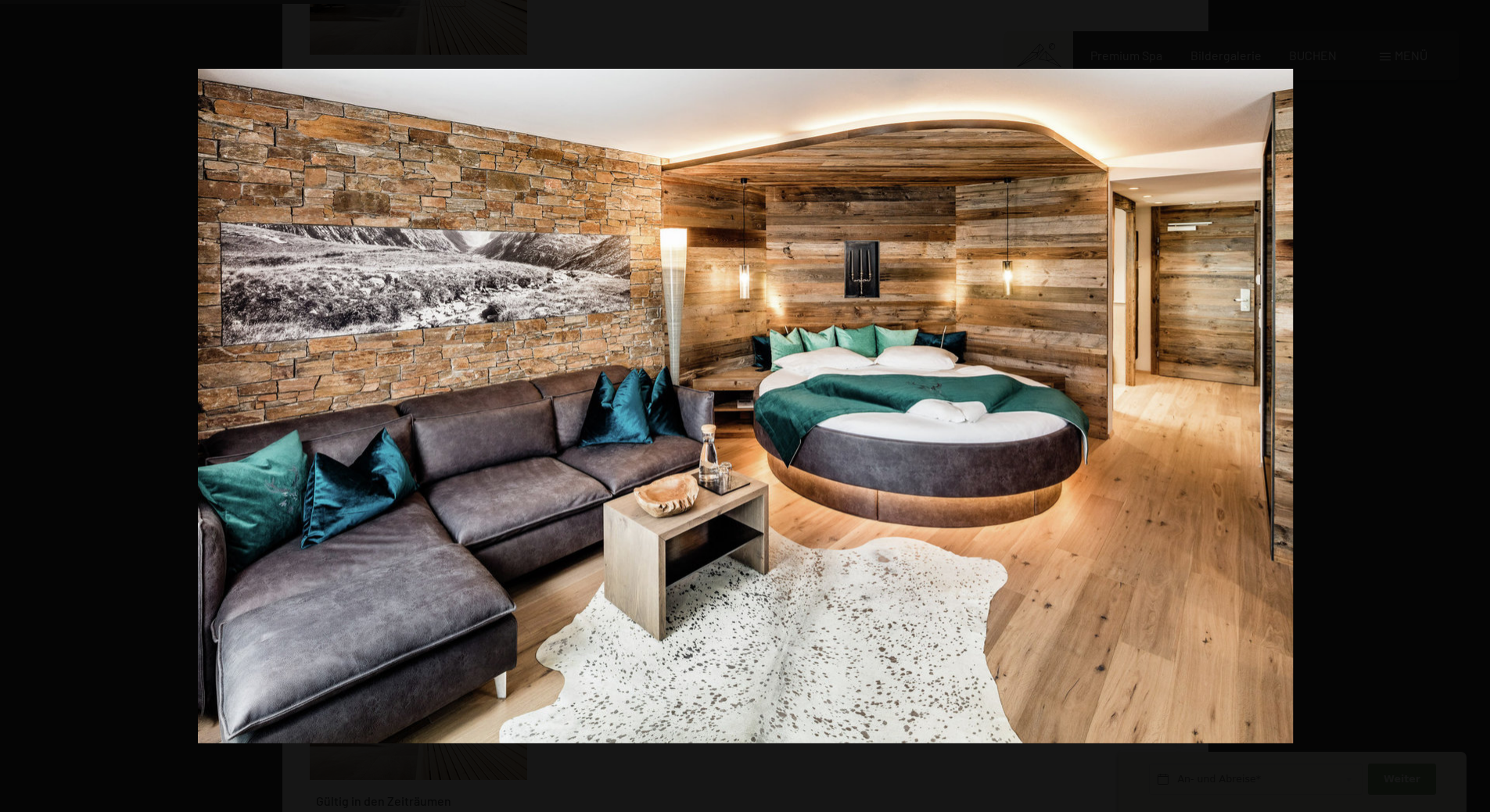
click at [1473, 406] on button "button" at bounding box center [1463, 406] width 54 height 78
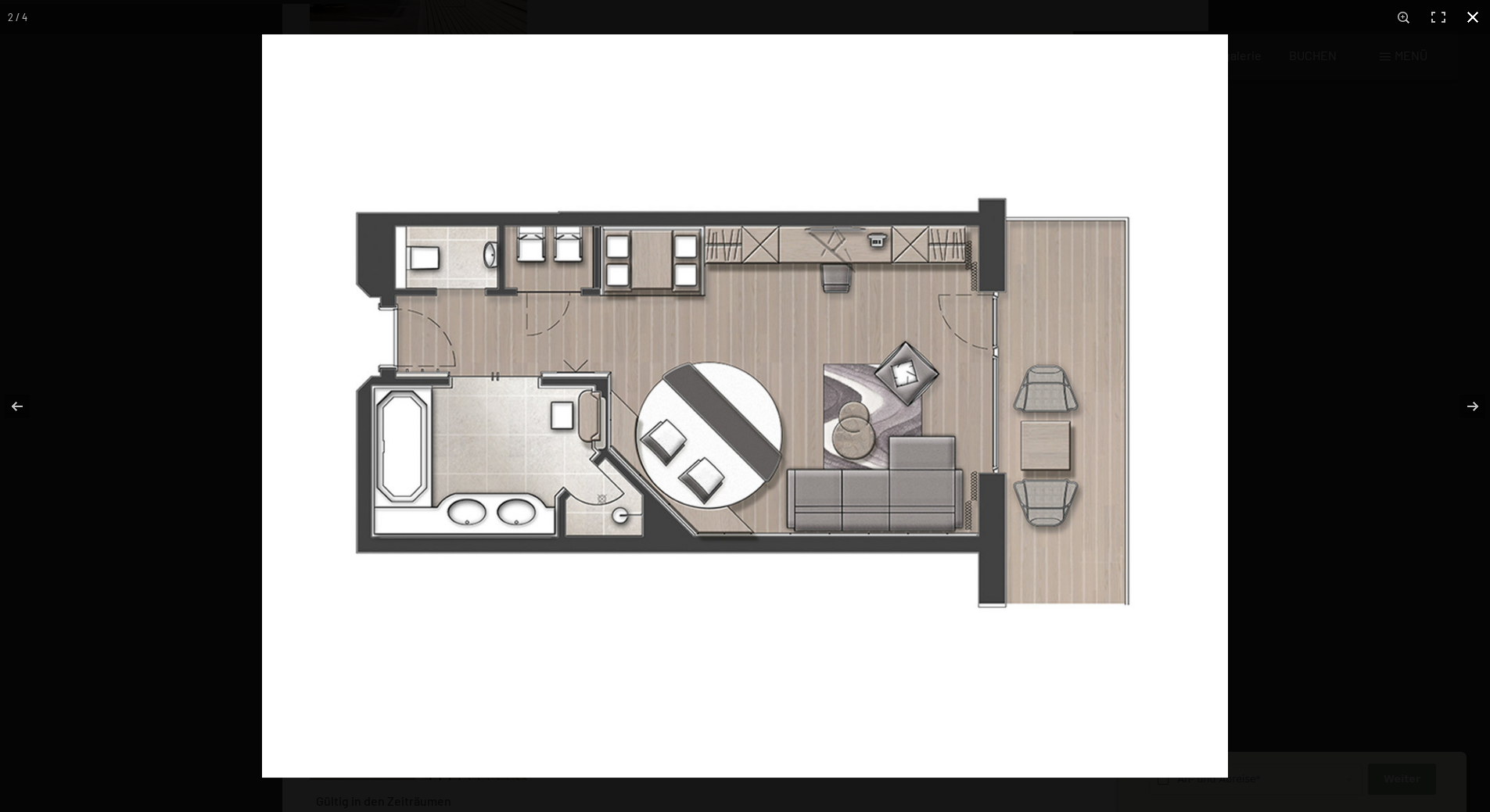
click at [1476, 14] on button "button" at bounding box center [1472, 17] width 34 height 34
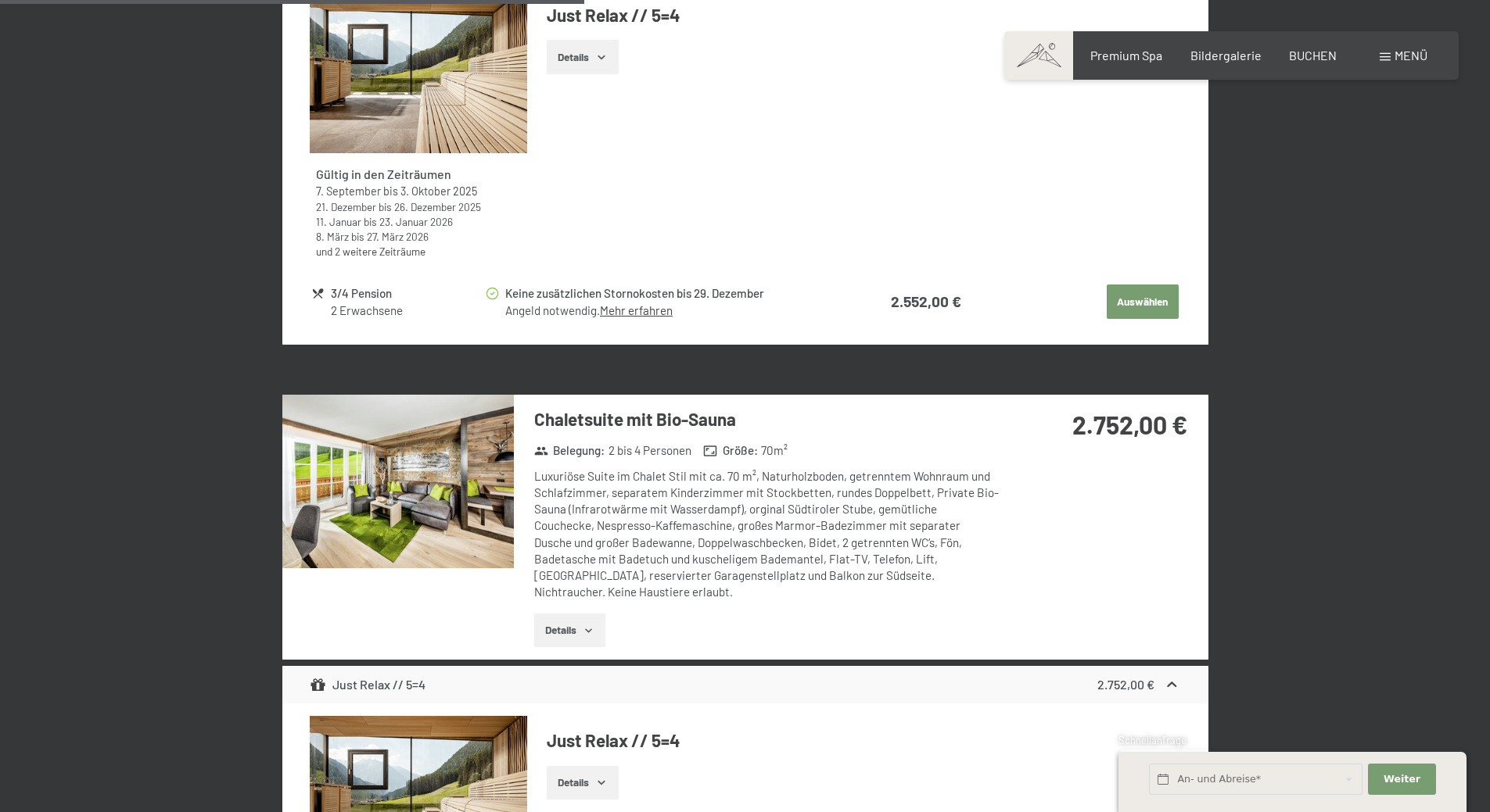
scroll to position [2249, 0]
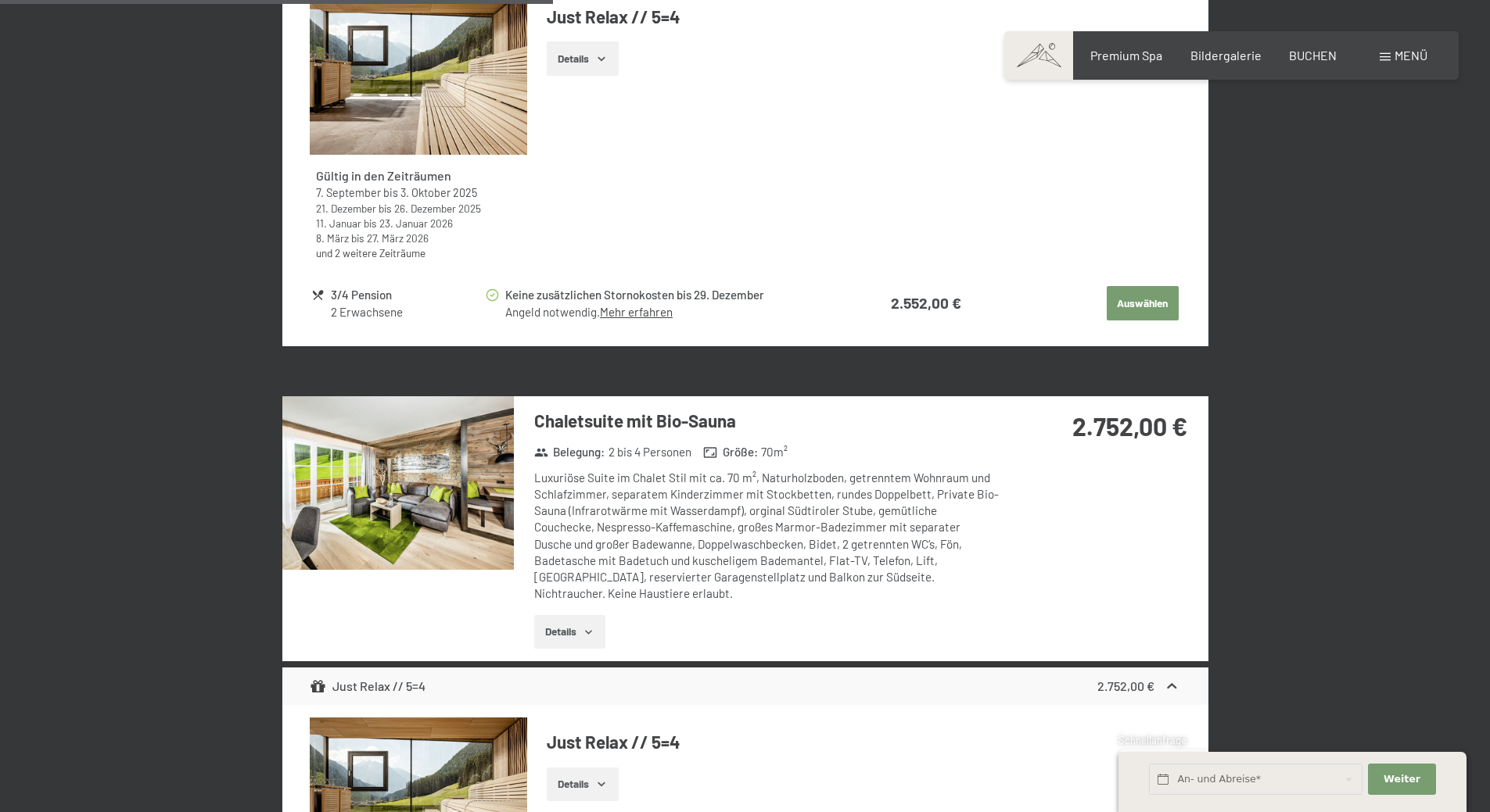
click at [431, 462] on img at bounding box center [398, 483] width 231 height 174
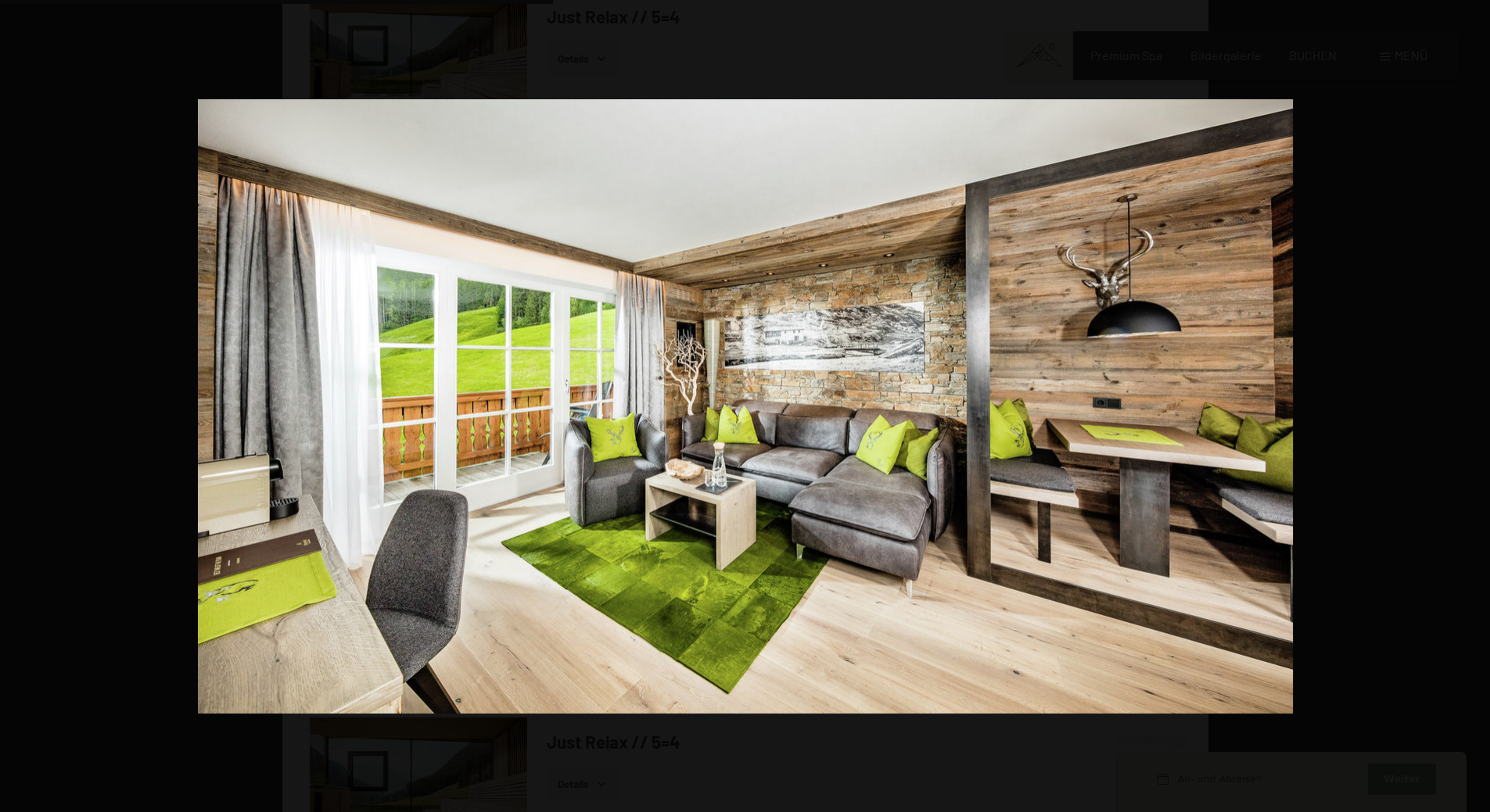
click at [1474, 409] on button "button" at bounding box center [1463, 406] width 54 height 78
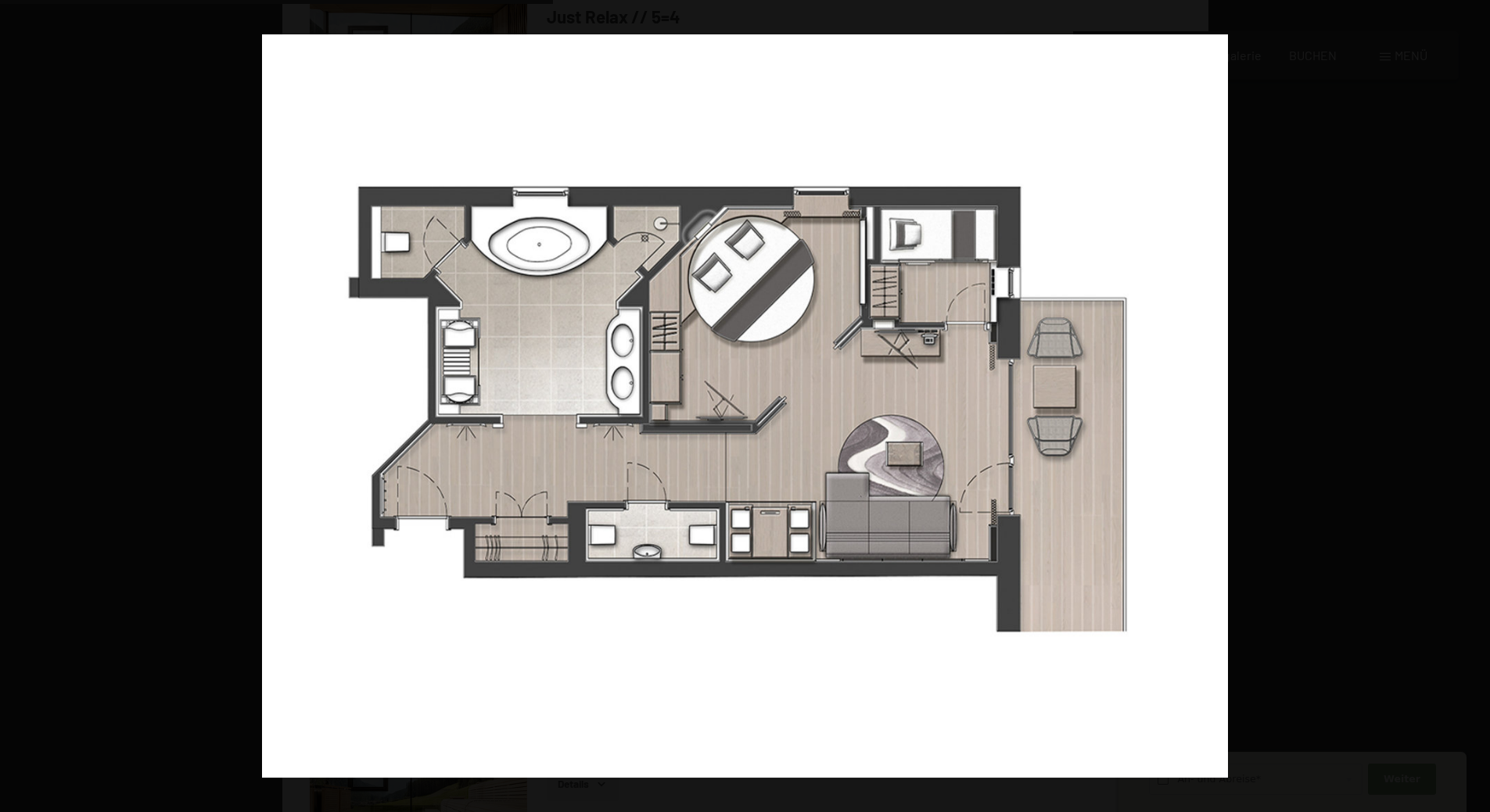
click at [1474, 409] on button "button" at bounding box center [1463, 406] width 54 height 78
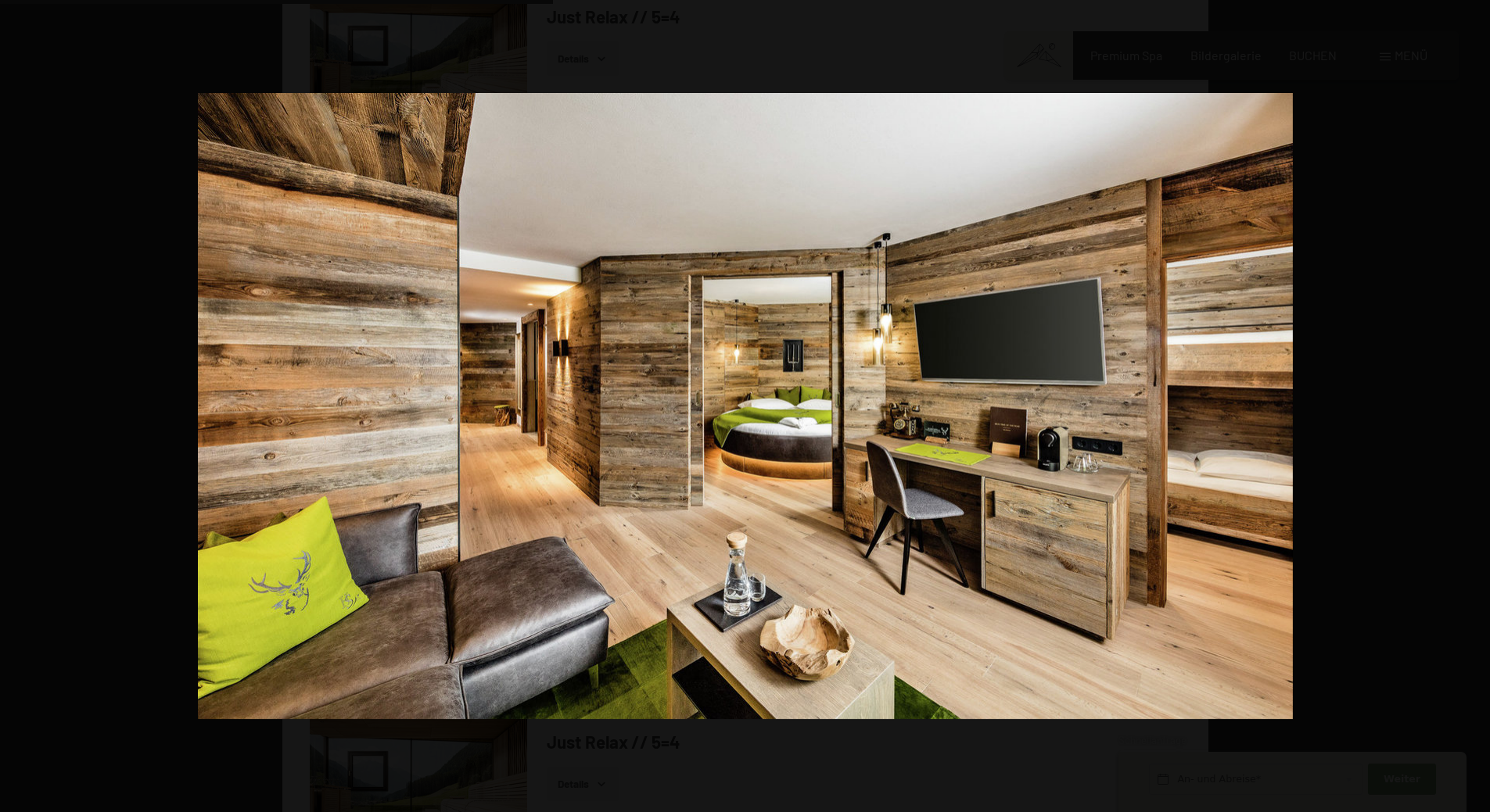
click at [1474, 409] on button "button" at bounding box center [1463, 406] width 54 height 78
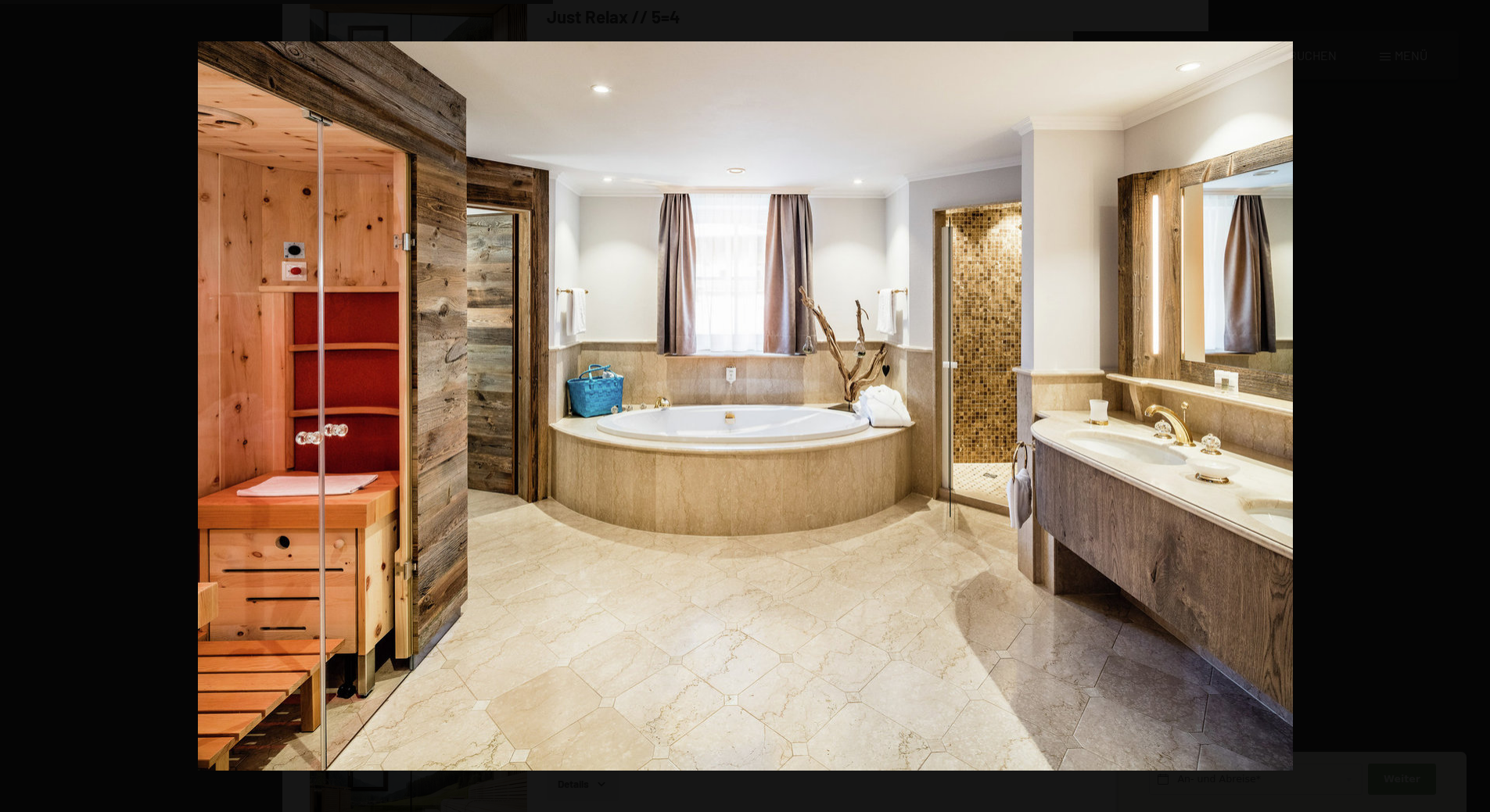
click at [1474, 409] on button "button" at bounding box center [1463, 406] width 54 height 78
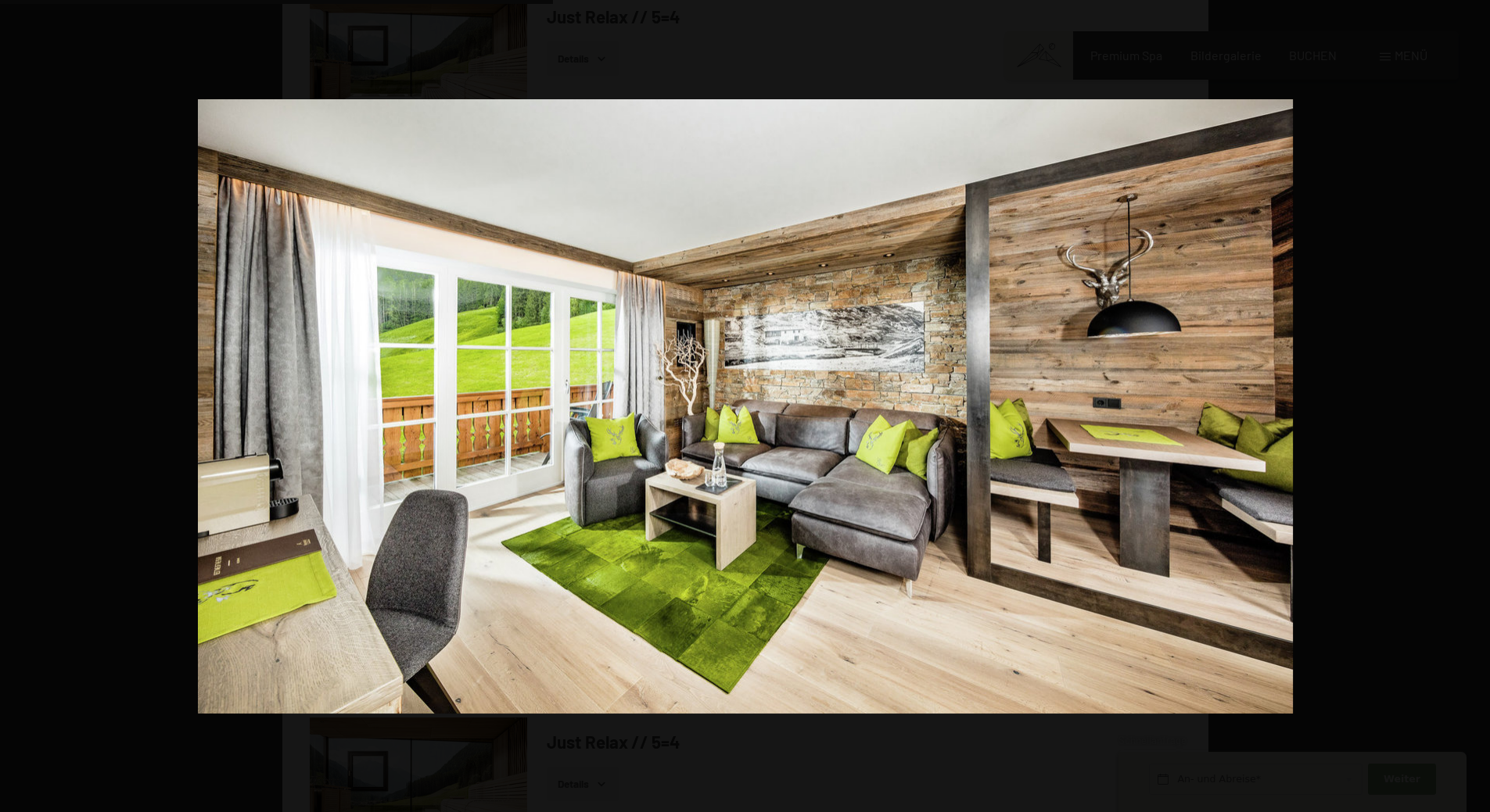
click at [1474, 409] on button "button" at bounding box center [1463, 406] width 54 height 78
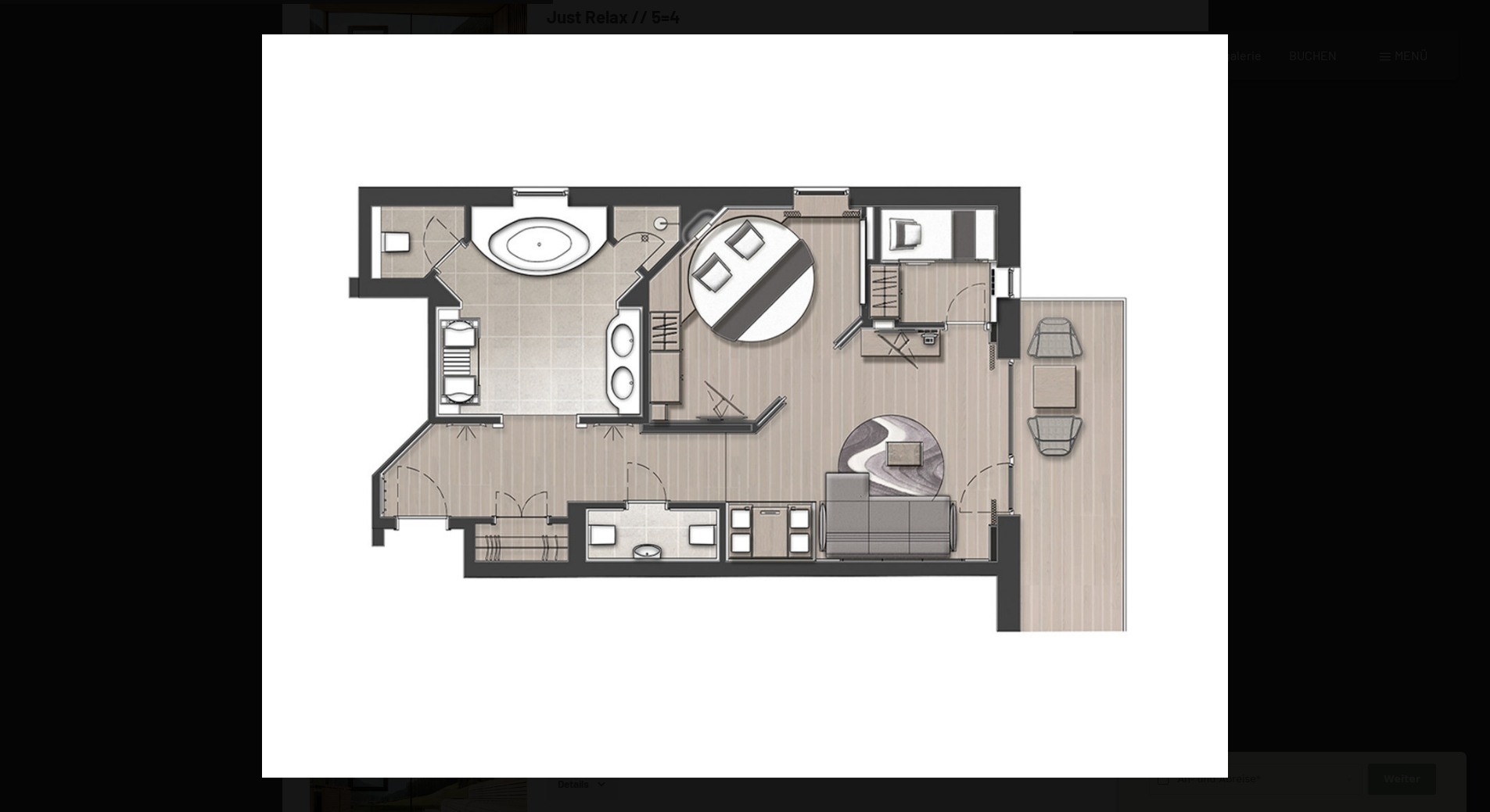
click at [1474, 409] on button "button" at bounding box center [1463, 406] width 54 height 78
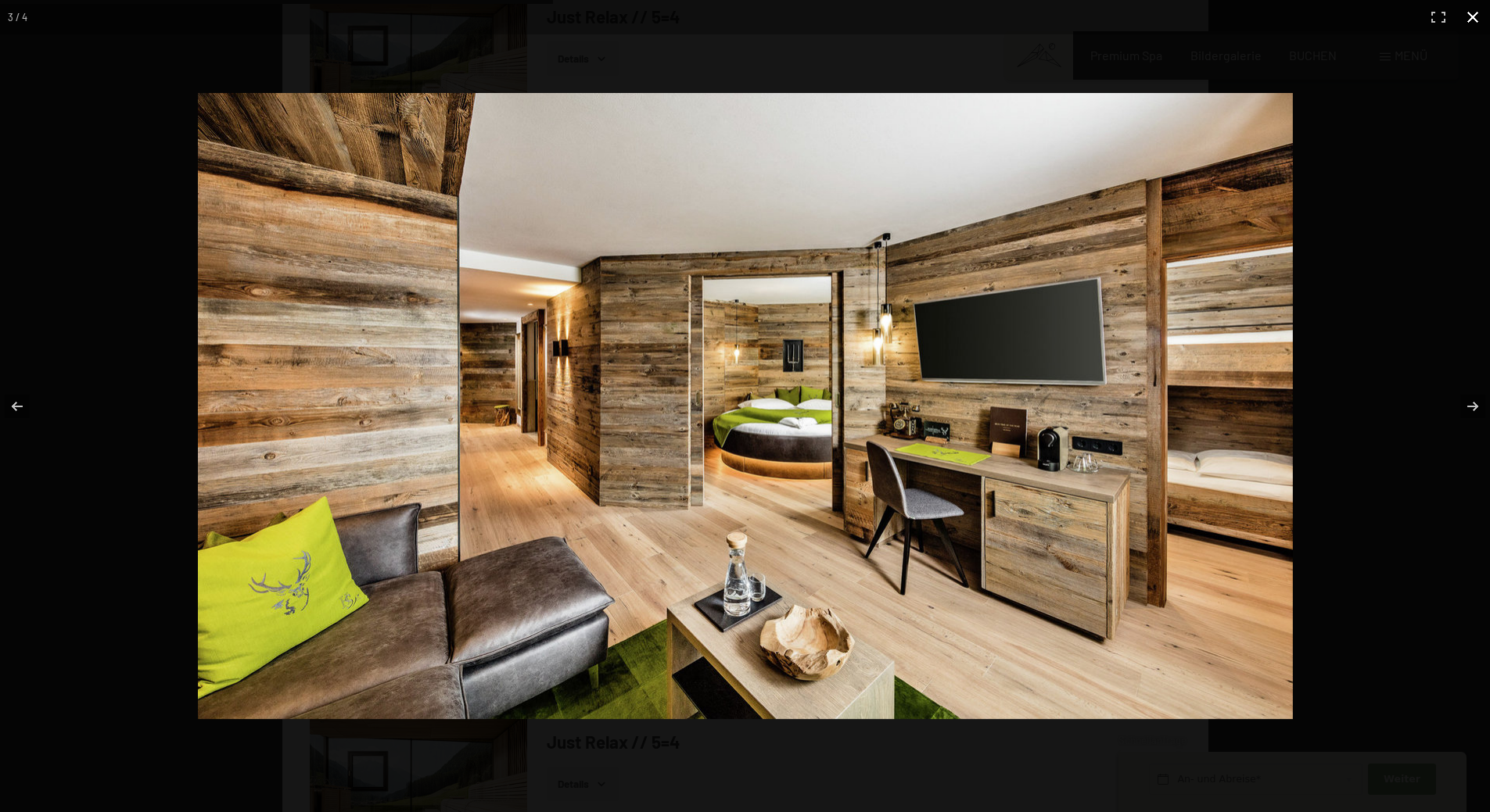
click at [1475, 21] on button "button" at bounding box center [1472, 17] width 34 height 34
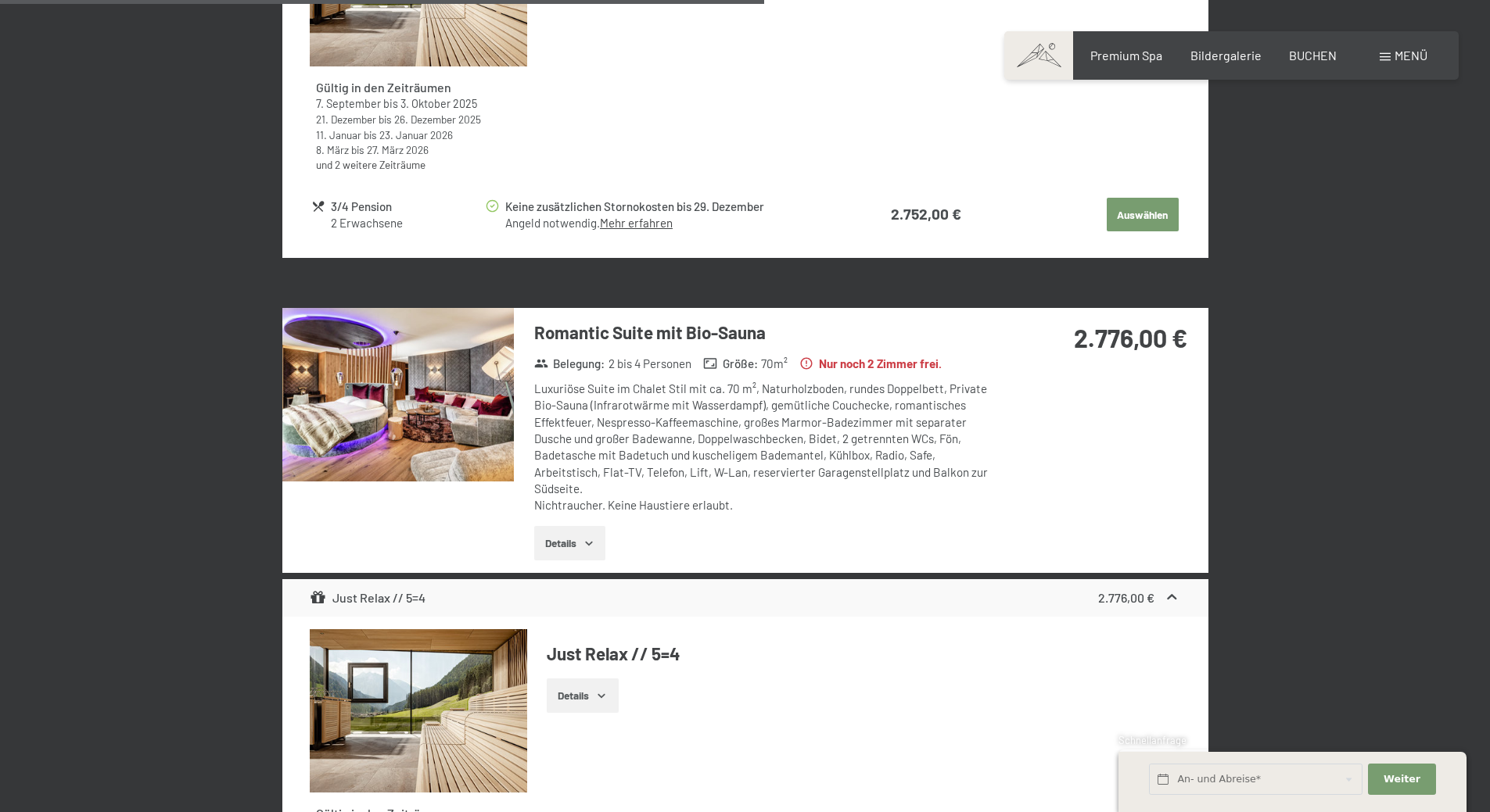
scroll to position [3110, 0]
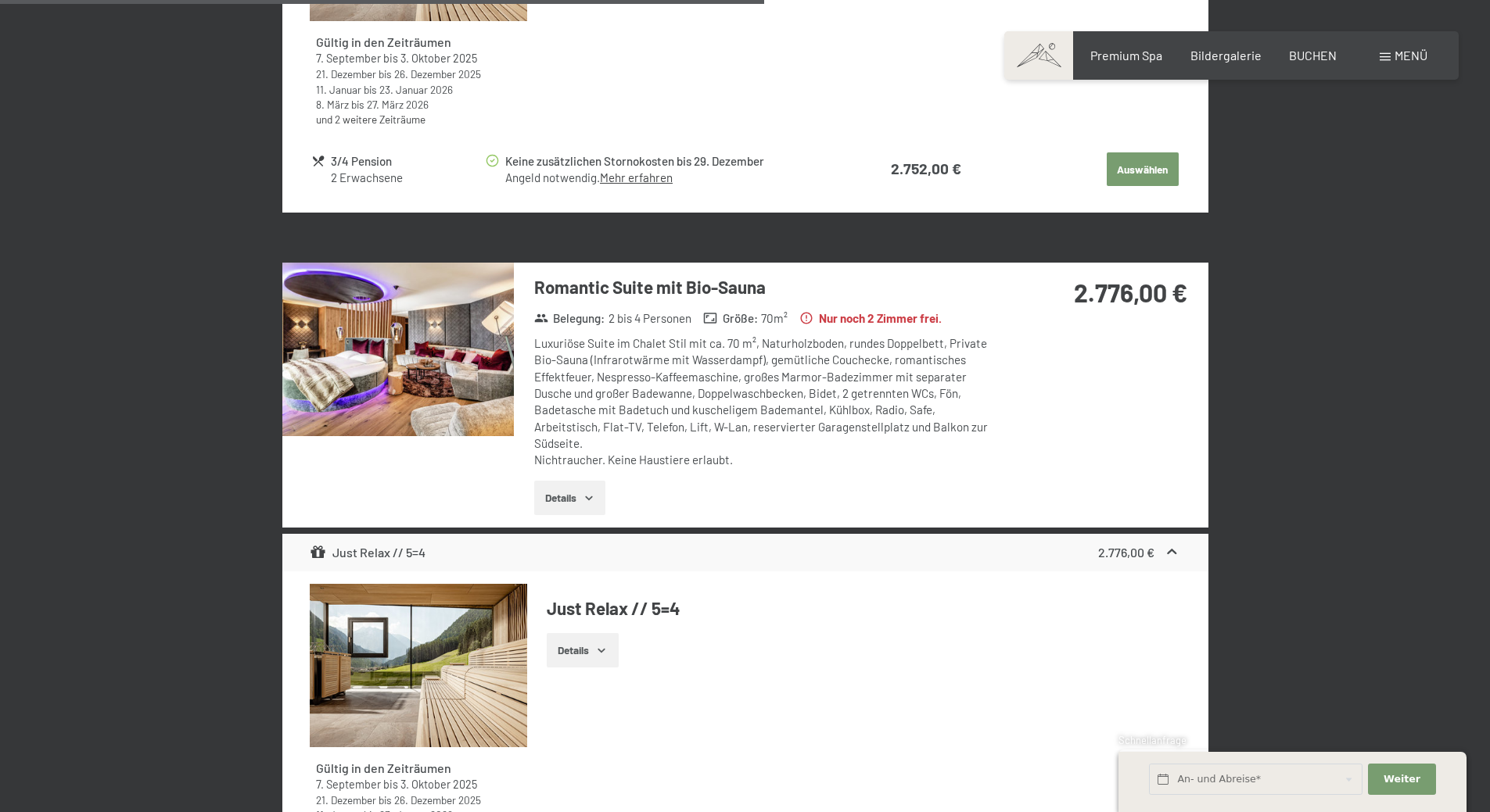
click at [424, 354] on img at bounding box center [398, 349] width 231 height 174
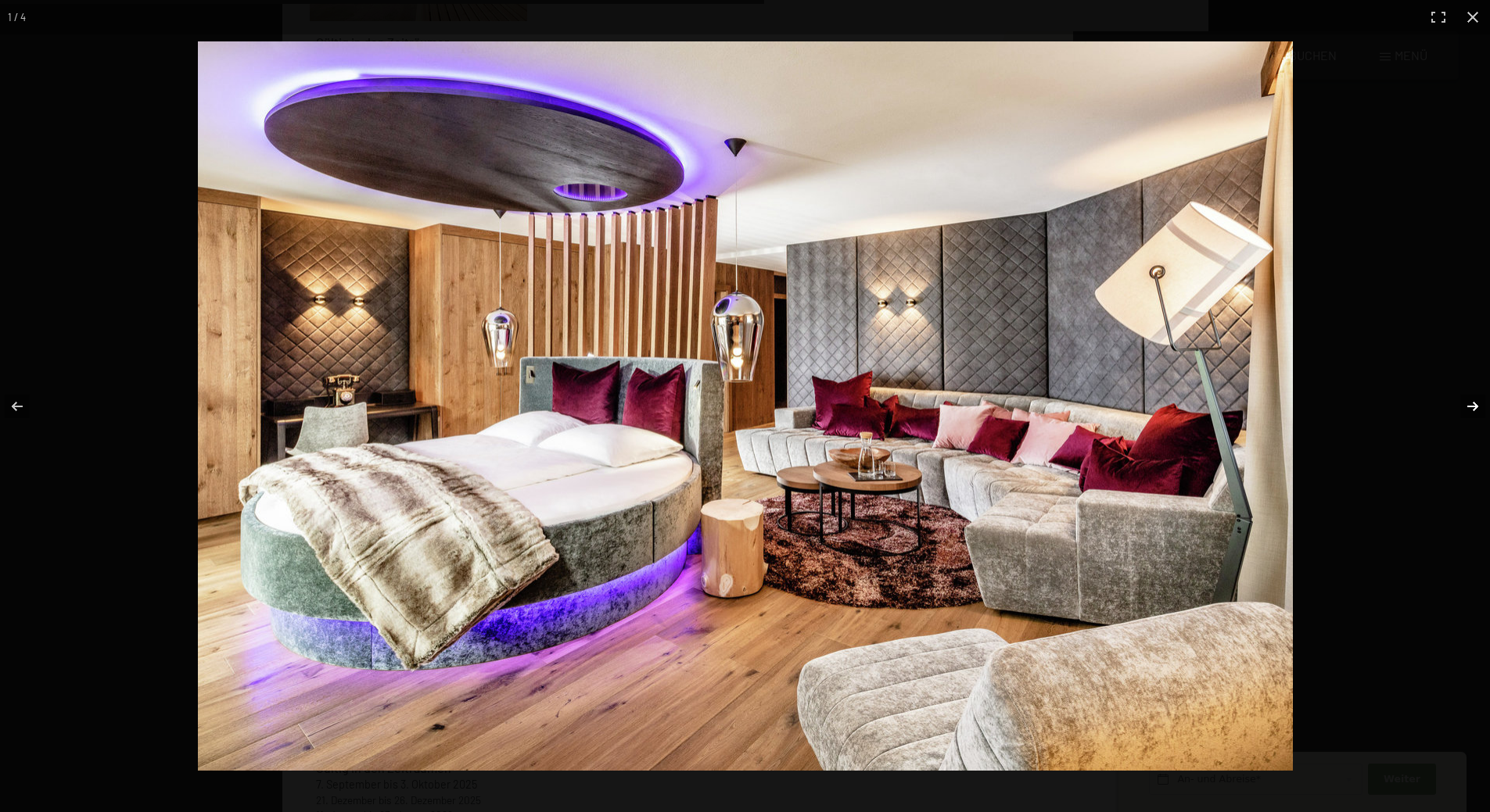
click at [1469, 406] on button "button" at bounding box center [1463, 406] width 54 height 78
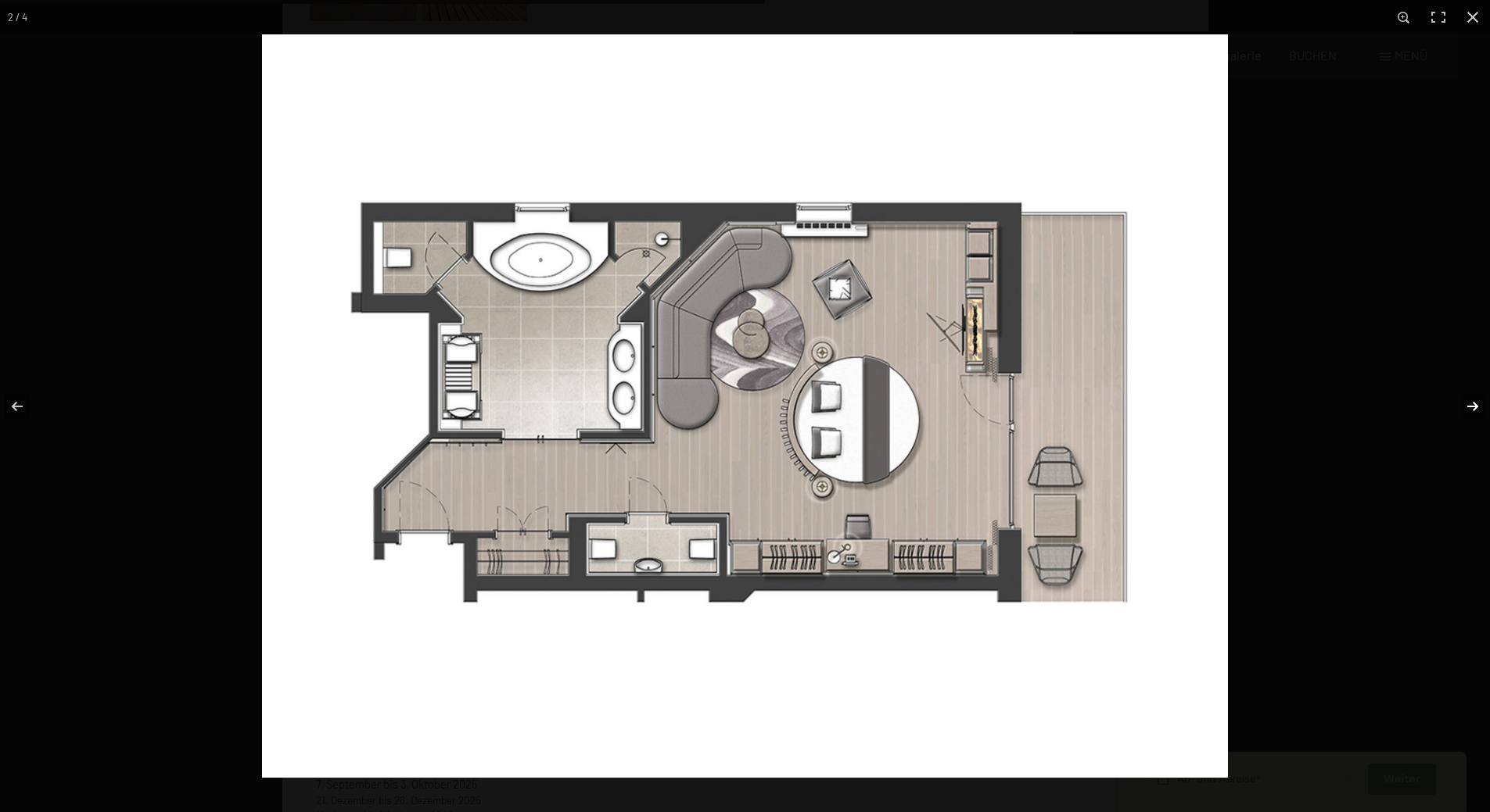
click at [1469, 406] on button "button" at bounding box center [1463, 406] width 54 height 78
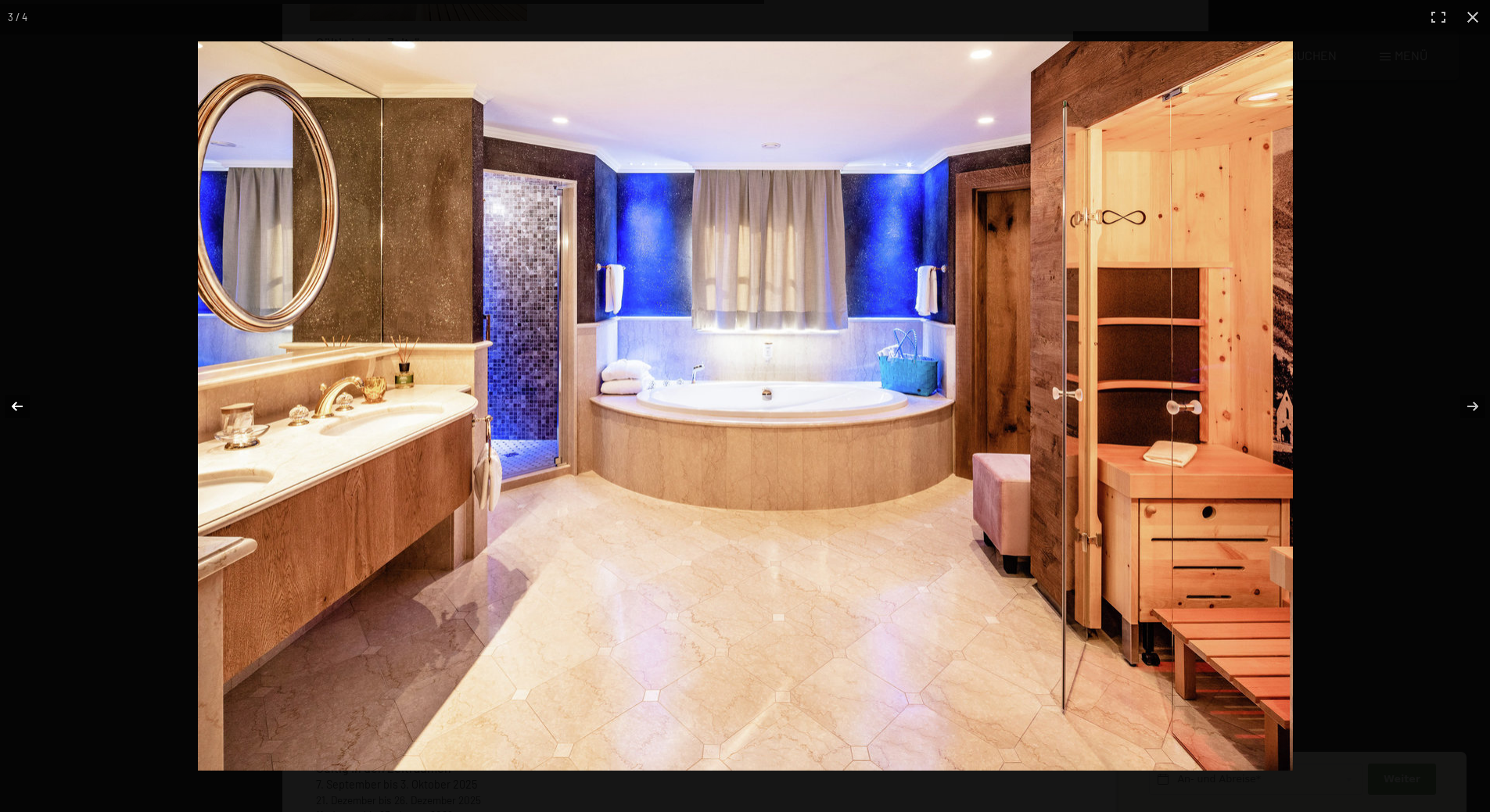
click at [22, 403] on button "button" at bounding box center [27, 406] width 54 height 78
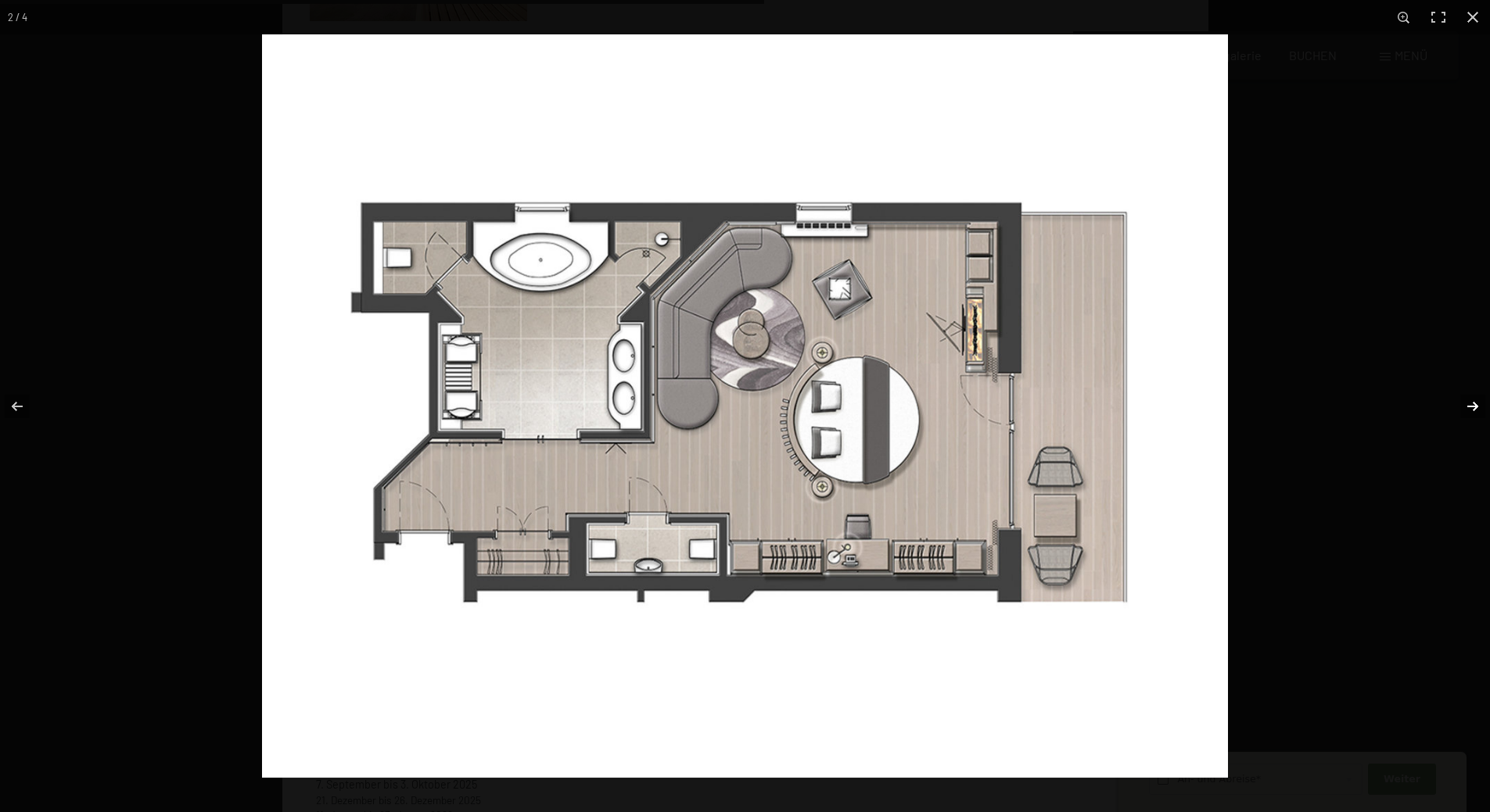
click at [1473, 406] on button "button" at bounding box center [1463, 406] width 54 height 78
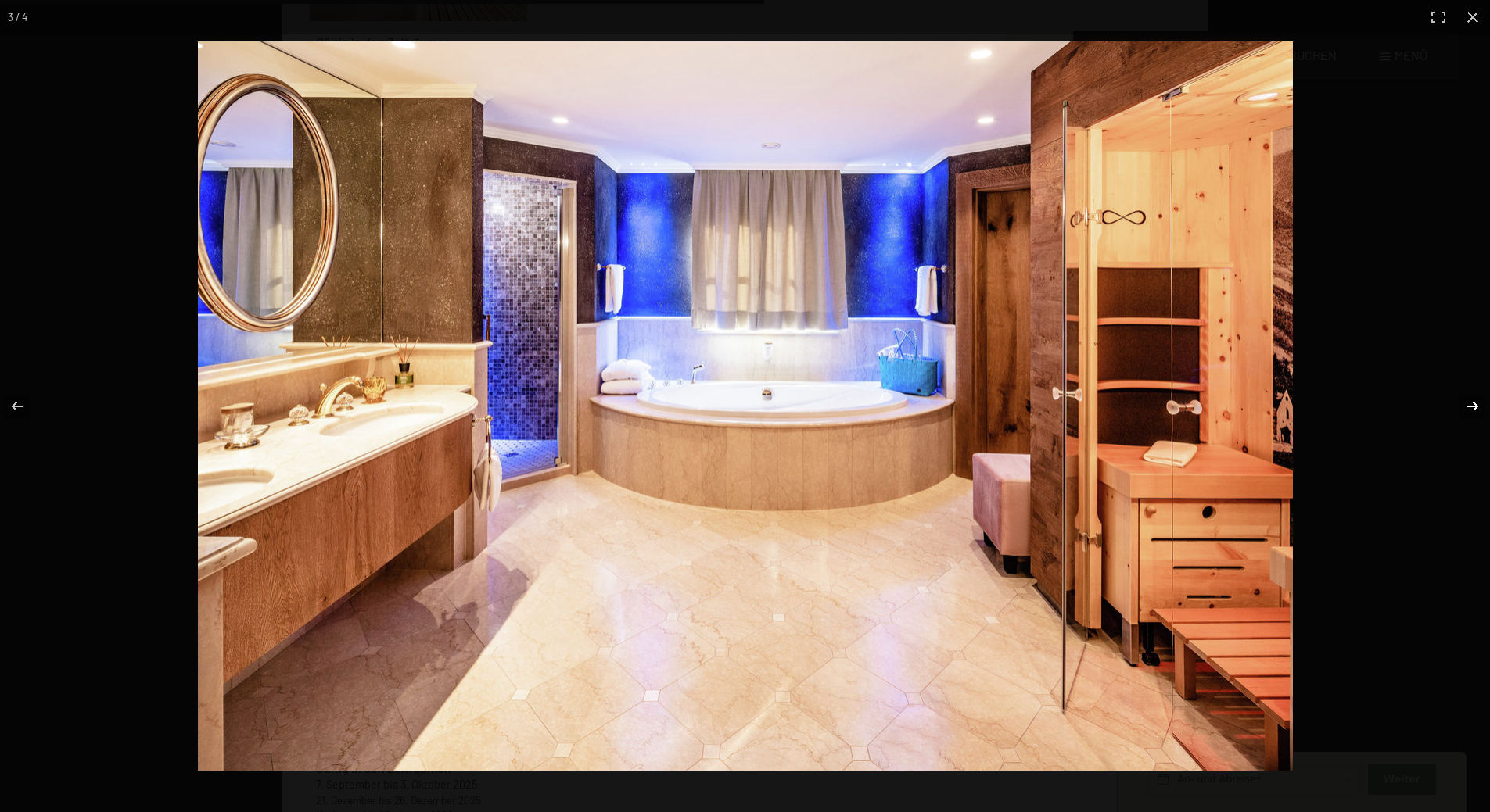
click at [1473, 406] on button "button" at bounding box center [1463, 406] width 54 height 78
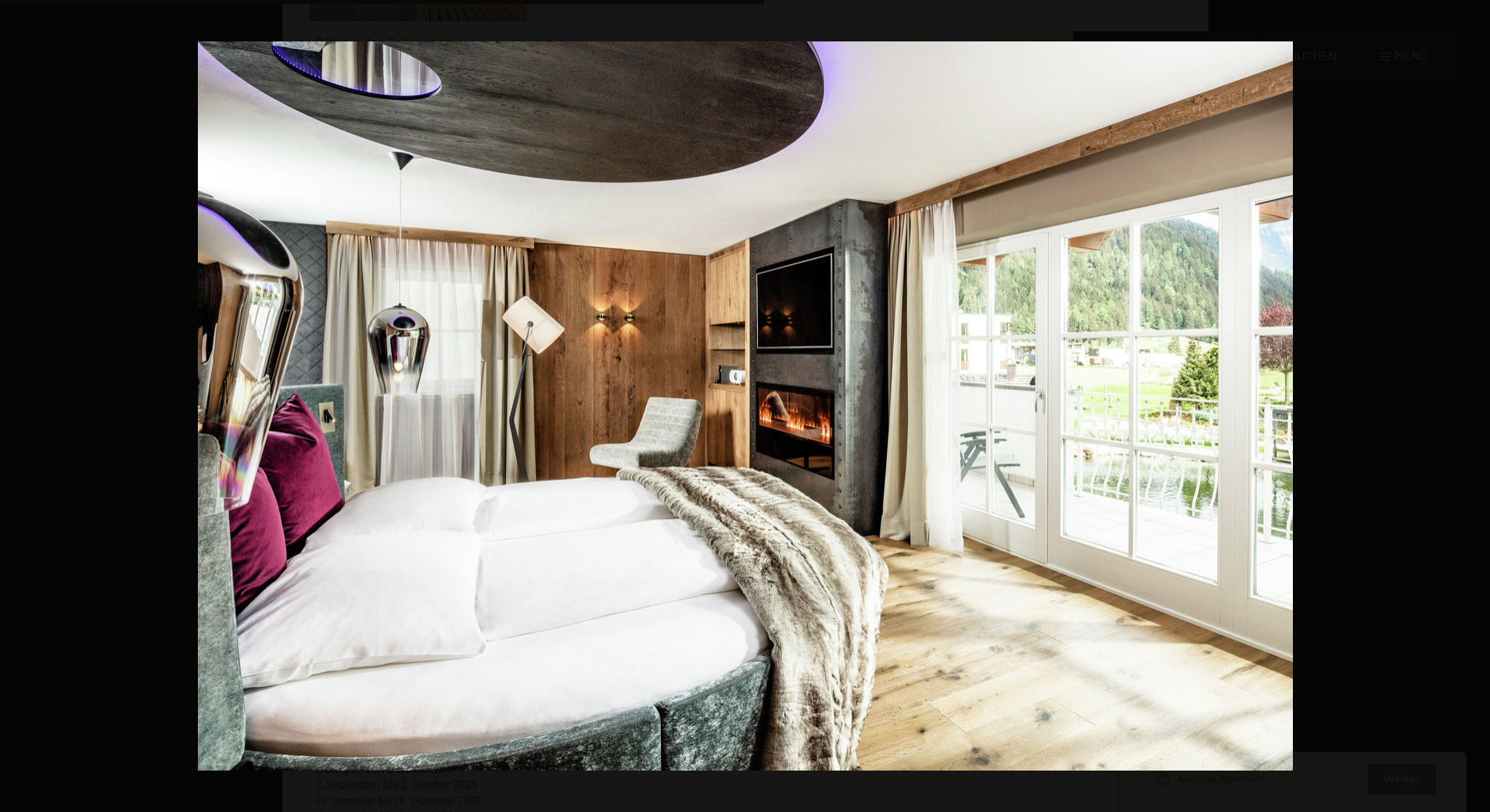
click at [1473, 406] on button "button" at bounding box center [1463, 406] width 54 height 78
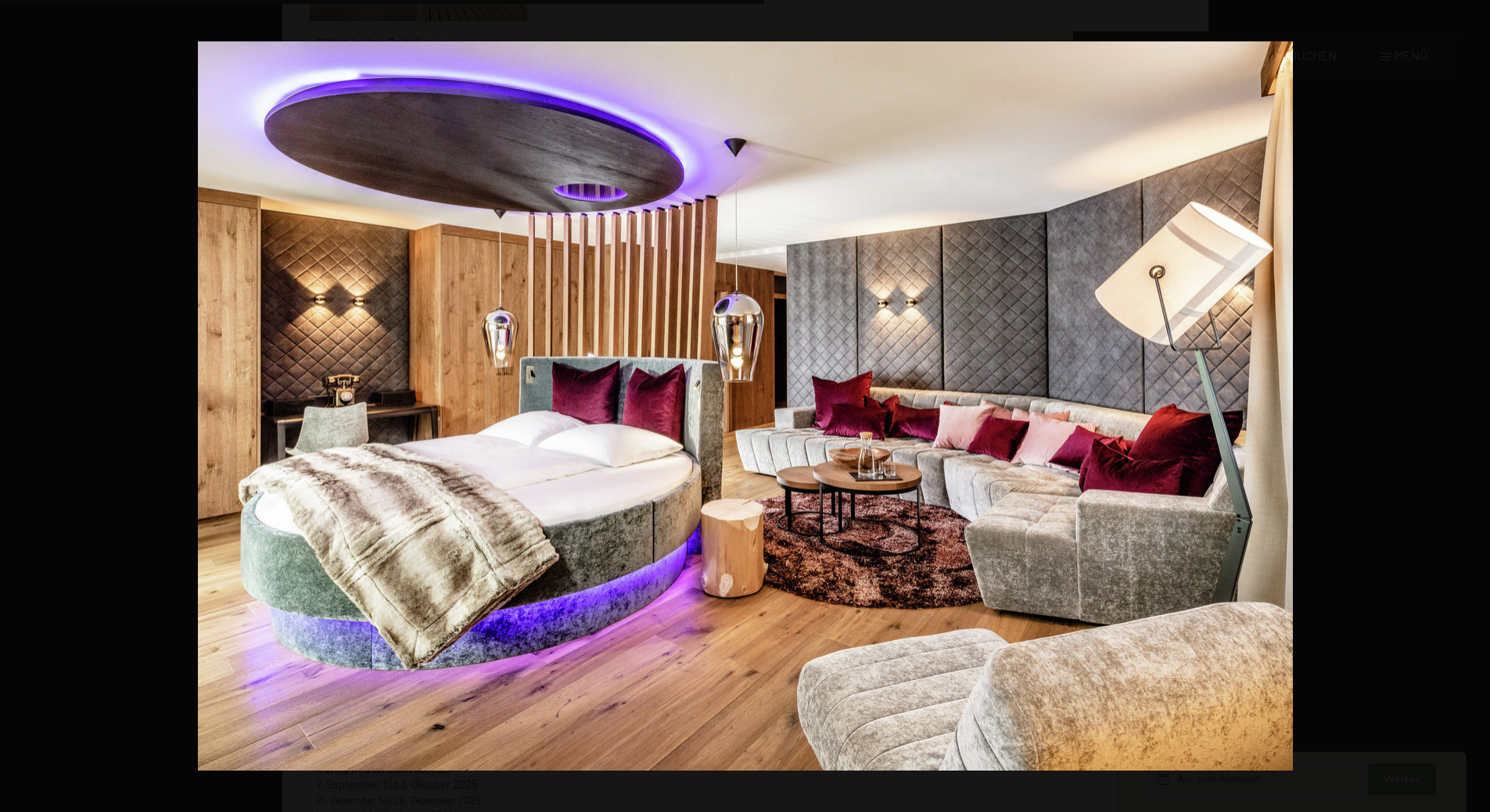
click at [1473, 406] on button "button" at bounding box center [1463, 406] width 54 height 78
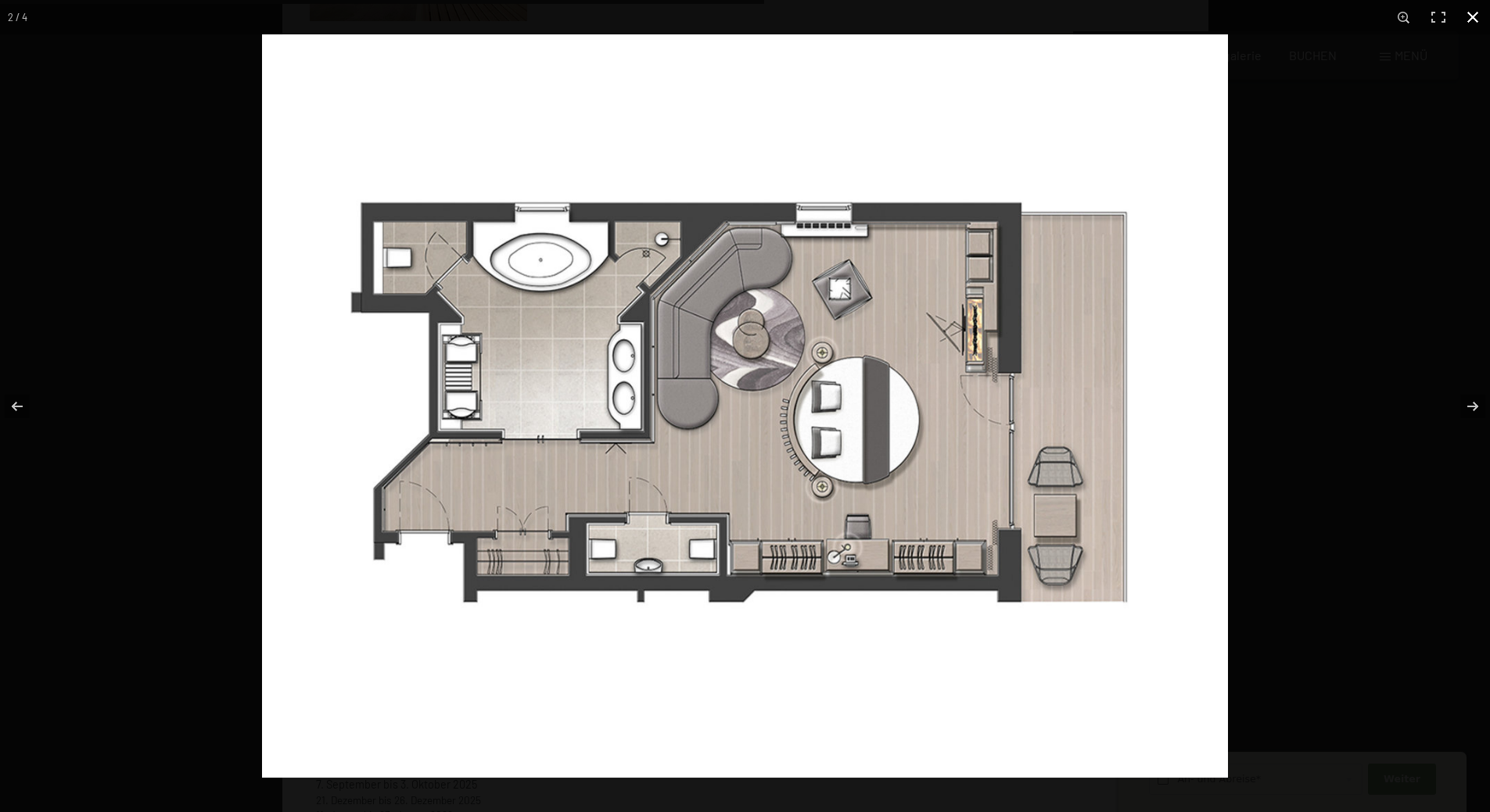
click at [1475, 14] on button "button" at bounding box center [1472, 17] width 34 height 34
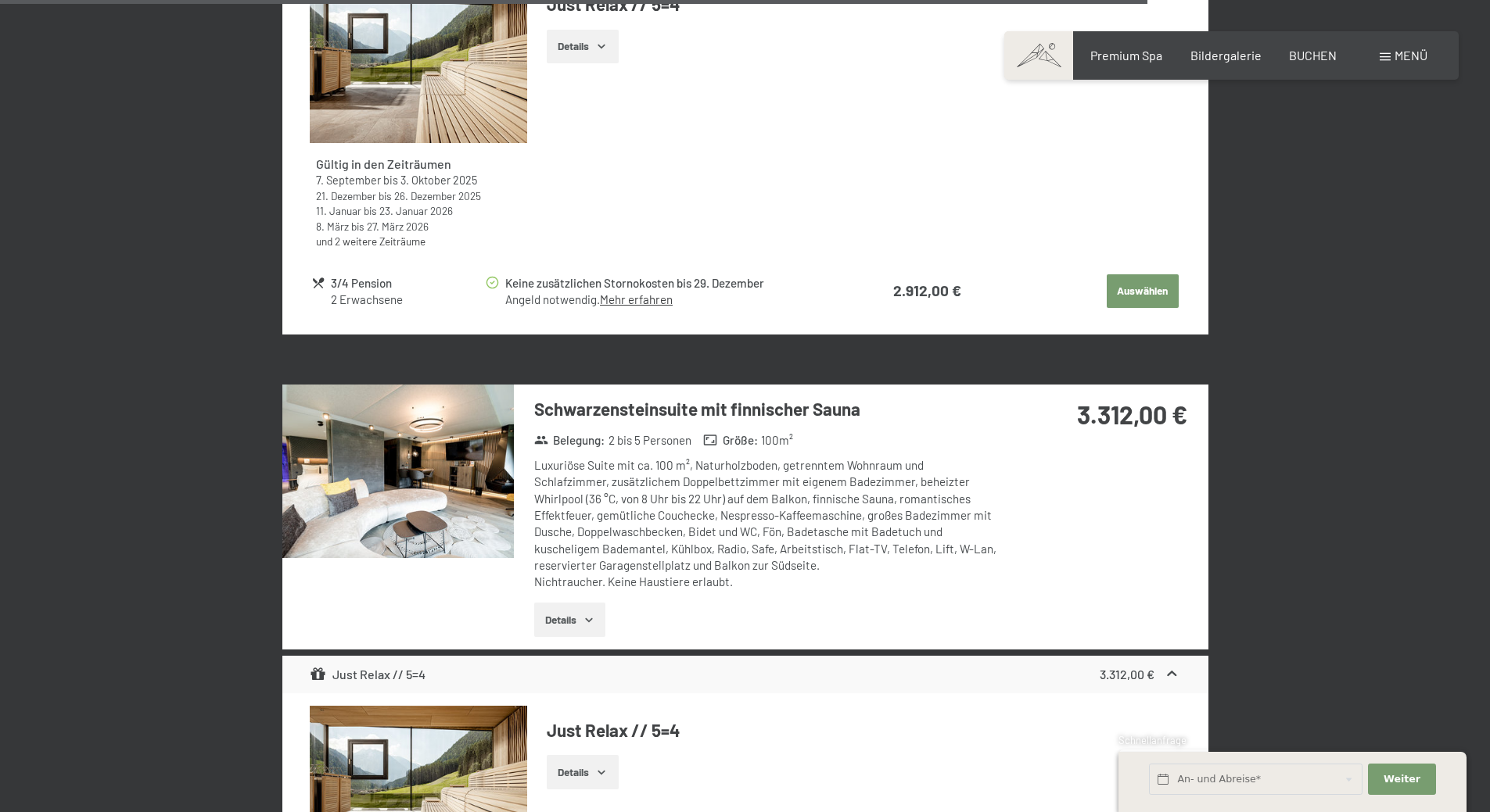
scroll to position [4360, 0]
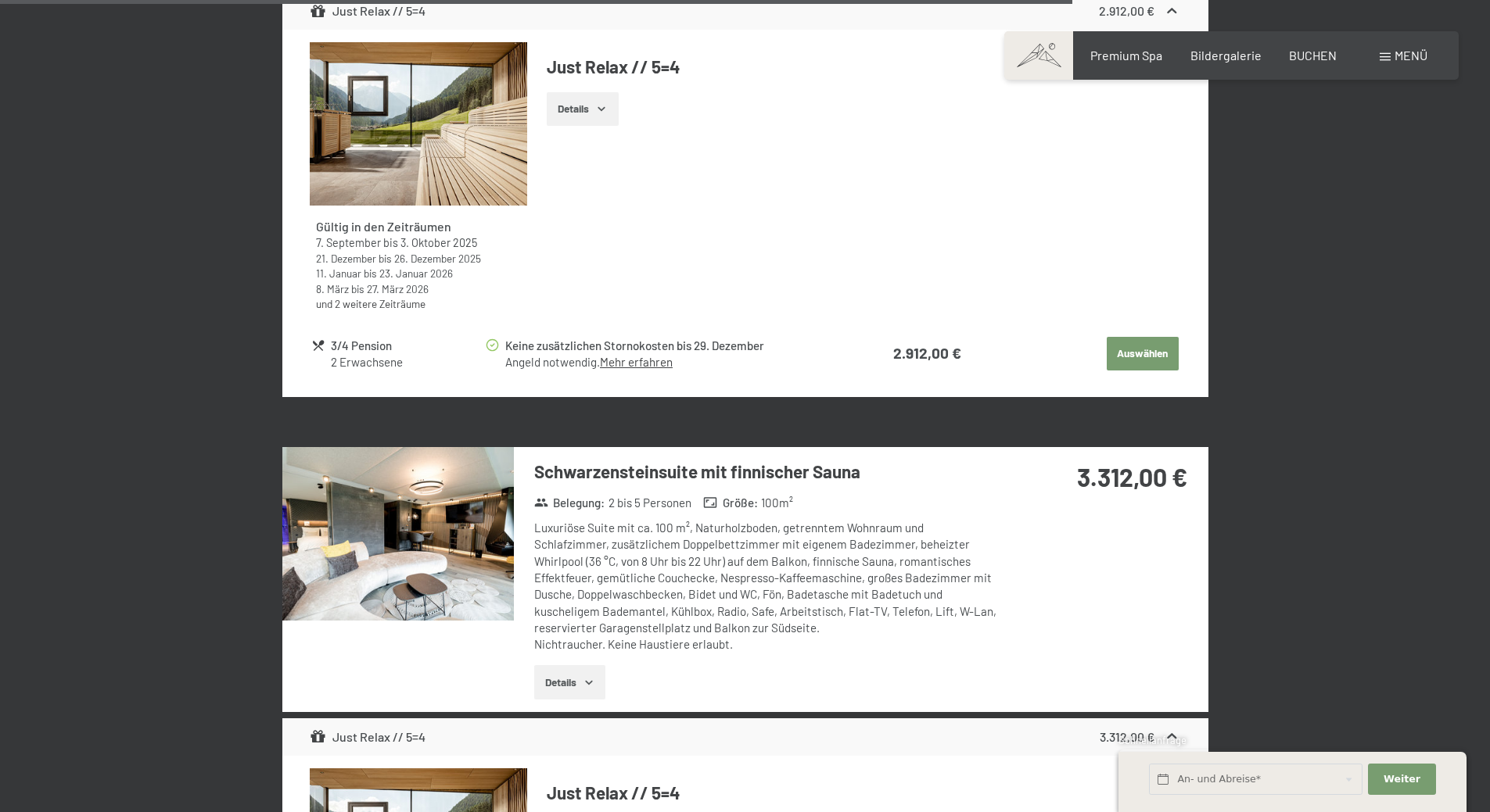
click at [442, 545] on img at bounding box center [398, 534] width 231 height 174
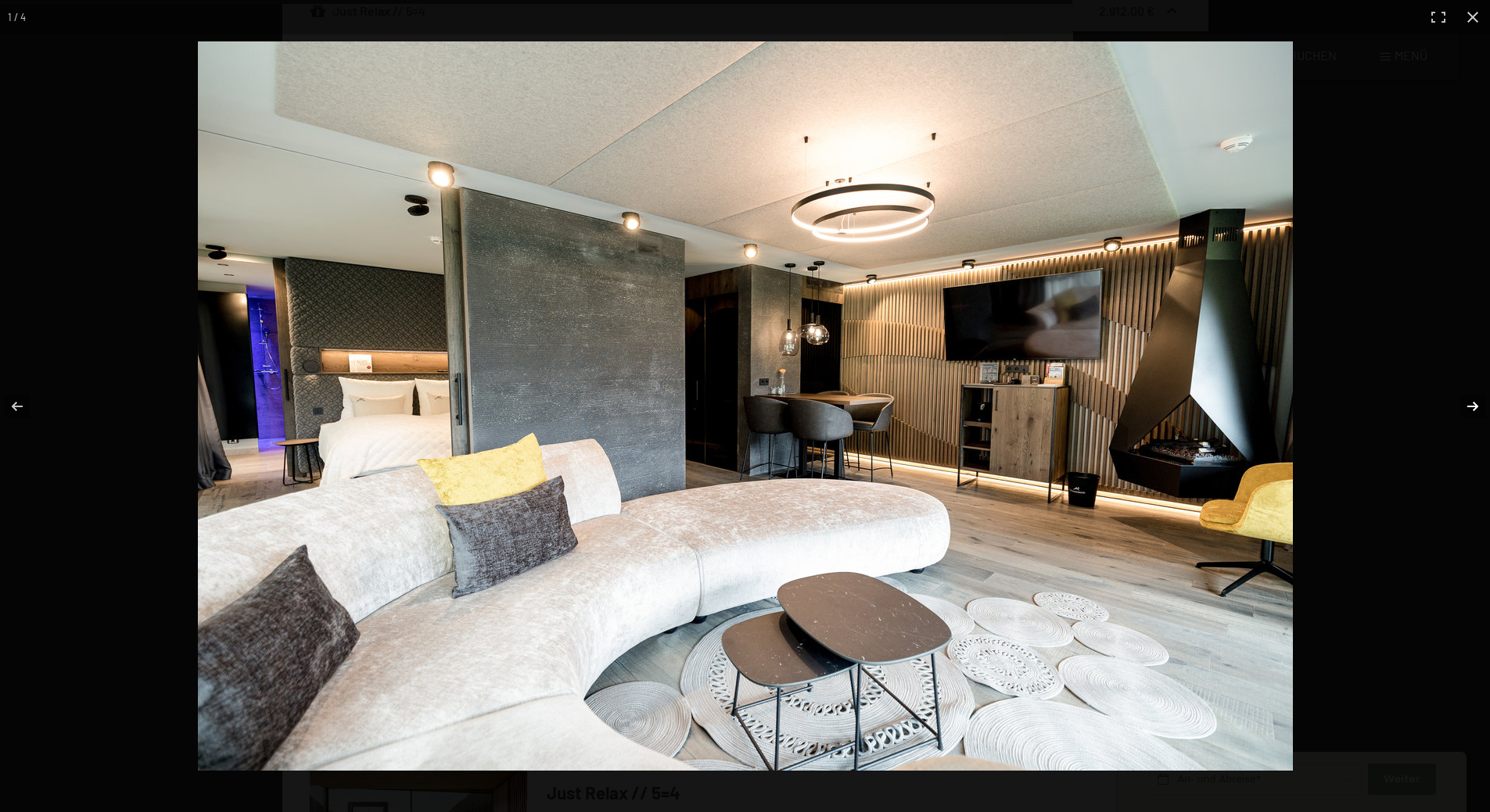
click at [1472, 406] on button "button" at bounding box center [1463, 406] width 54 height 78
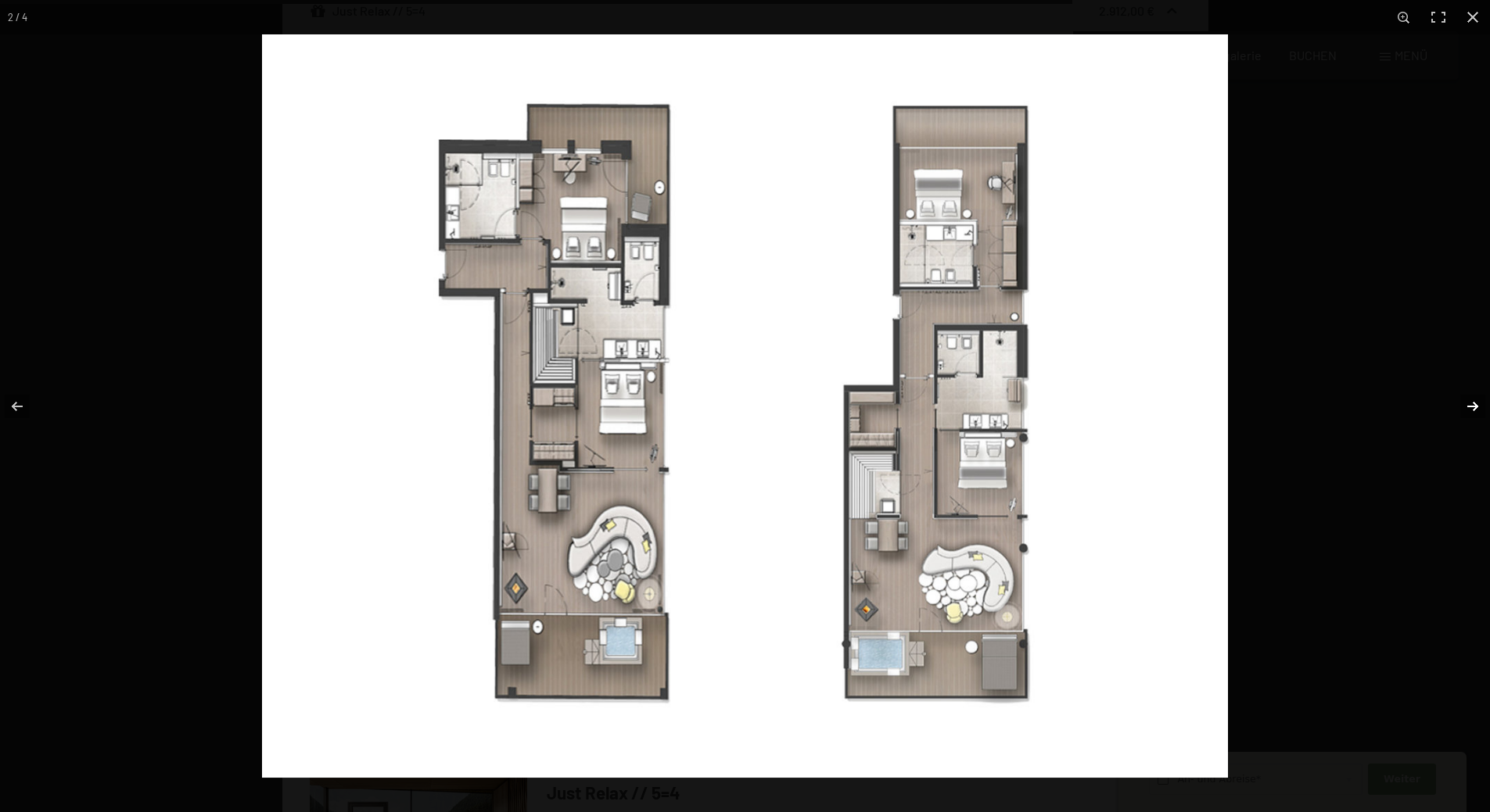
click at [1472, 406] on button "button" at bounding box center [1463, 406] width 54 height 78
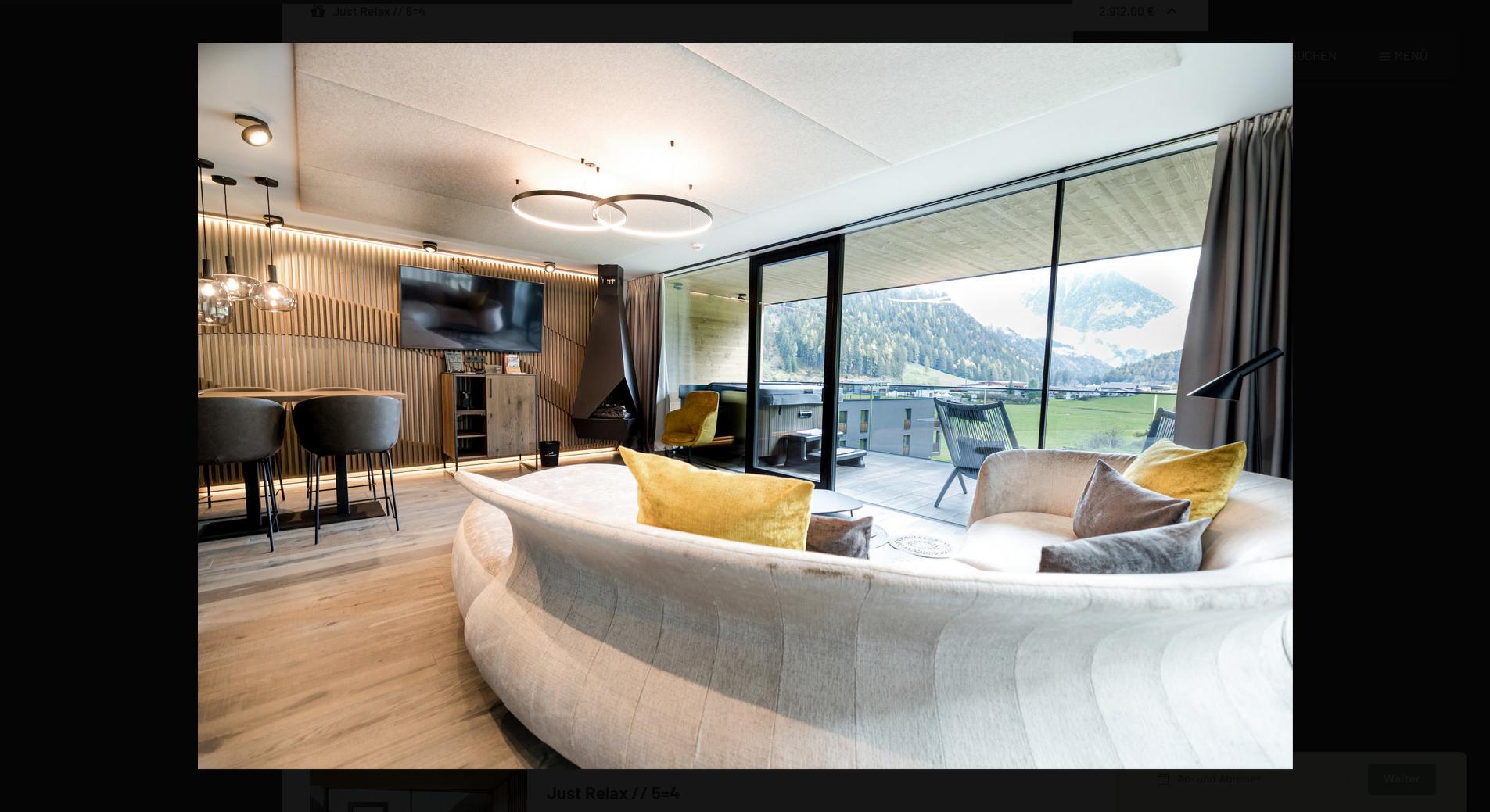
click at [1472, 406] on button "button" at bounding box center [1463, 406] width 54 height 78
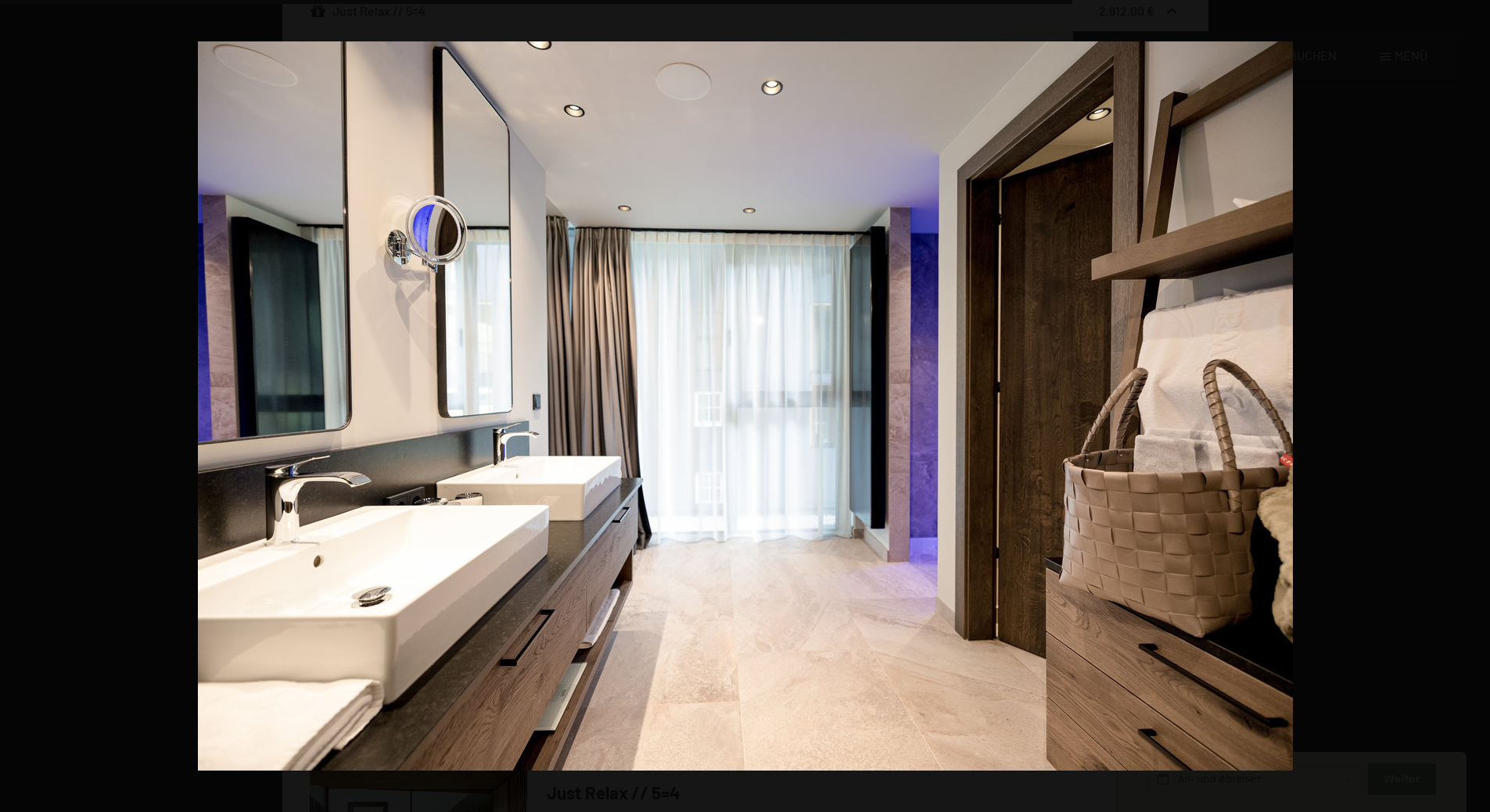
click at [1472, 406] on button "button" at bounding box center [1463, 406] width 54 height 78
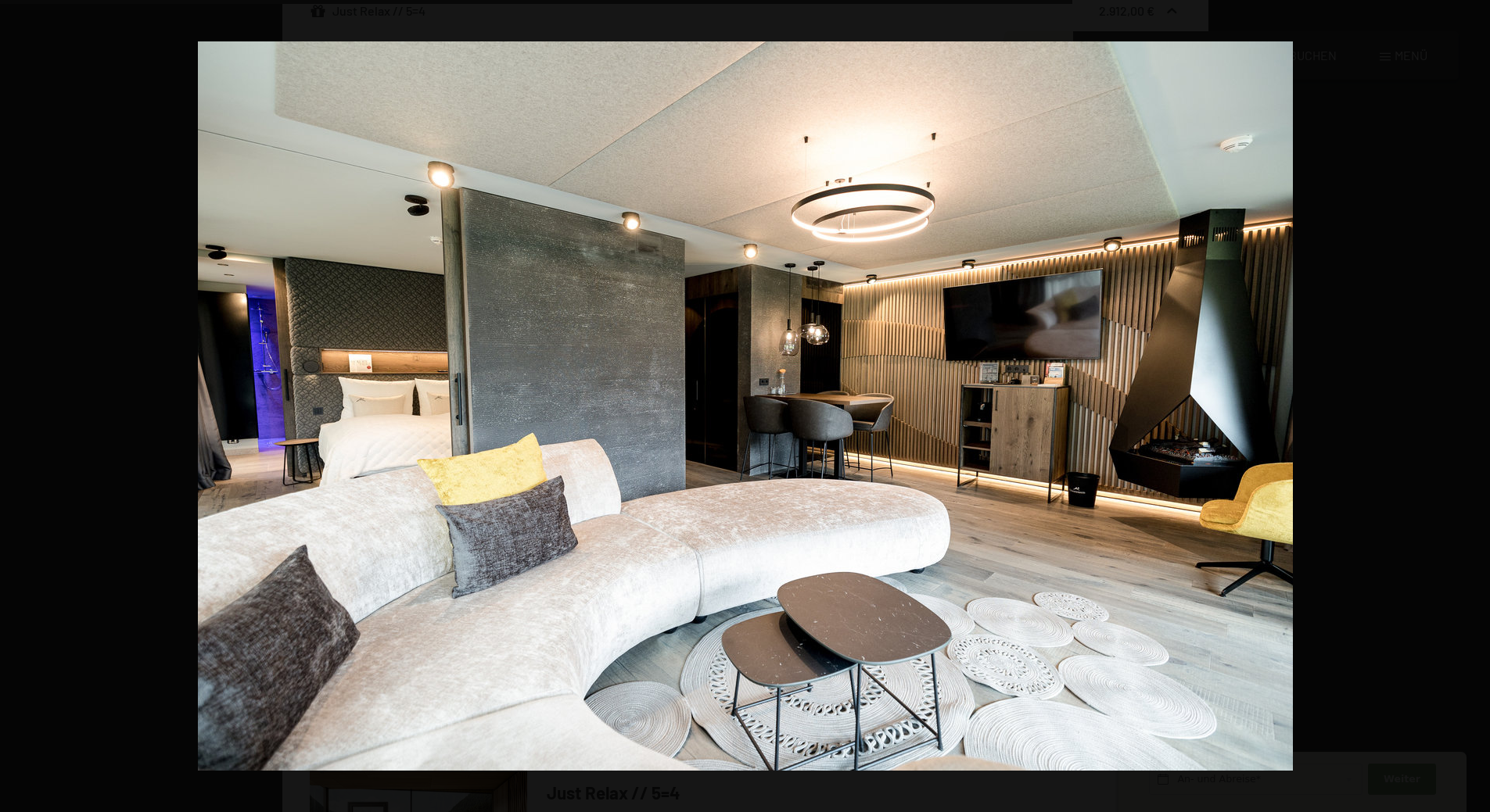
click at [1472, 406] on button "button" at bounding box center [1463, 406] width 54 height 78
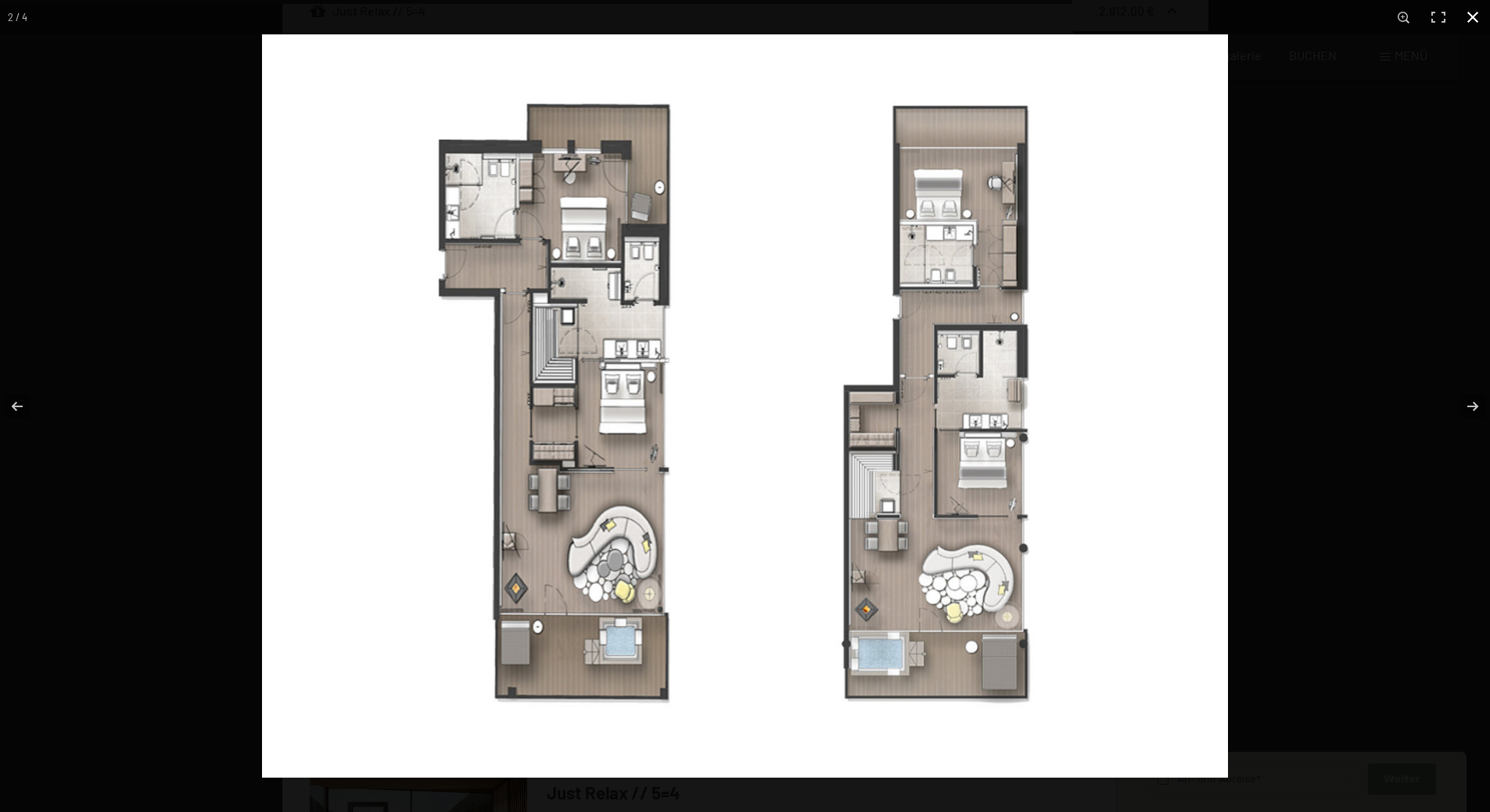
click at [1467, 17] on button "button" at bounding box center [1472, 17] width 34 height 34
